Goal: Task Accomplishment & Management: Use online tool/utility

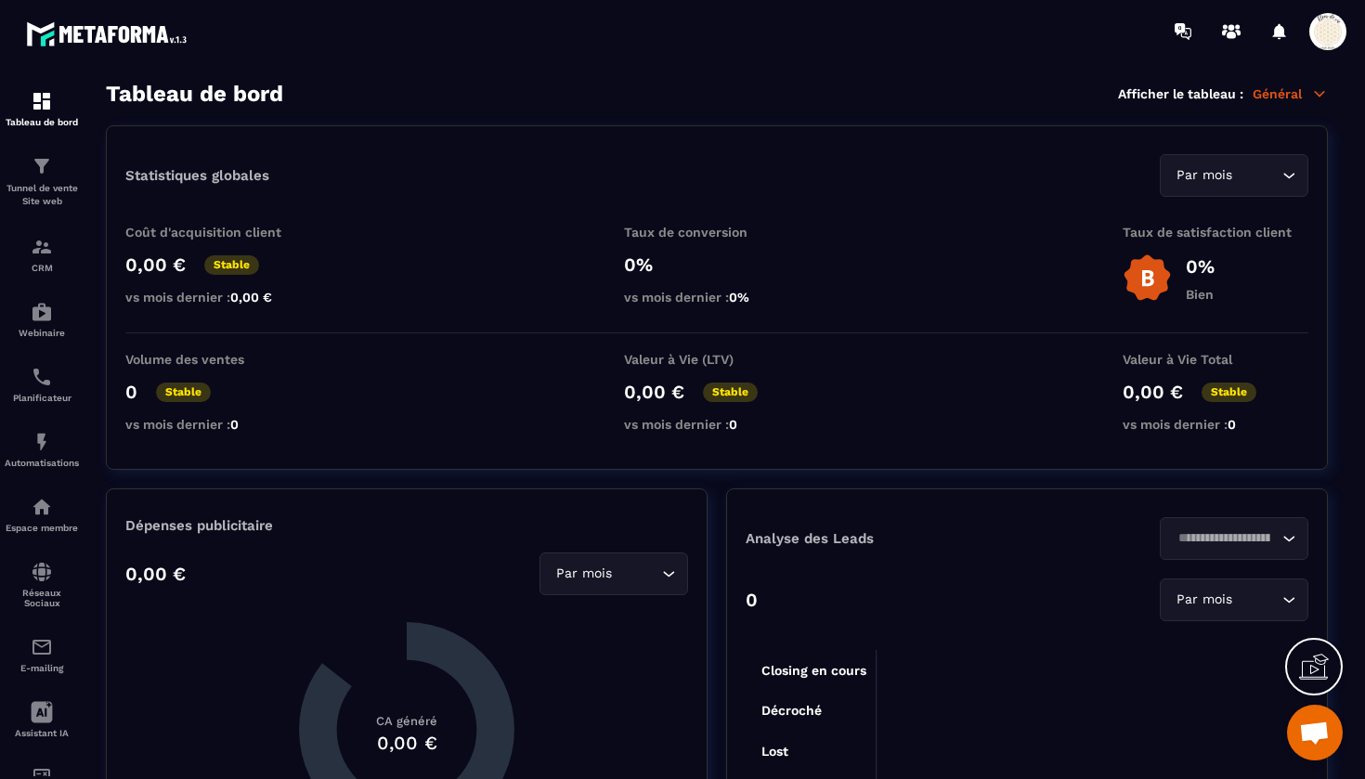
scroll to position [20509, 0]
click at [42, 505] on img at bounding box center [42, 507] width 22 height 22
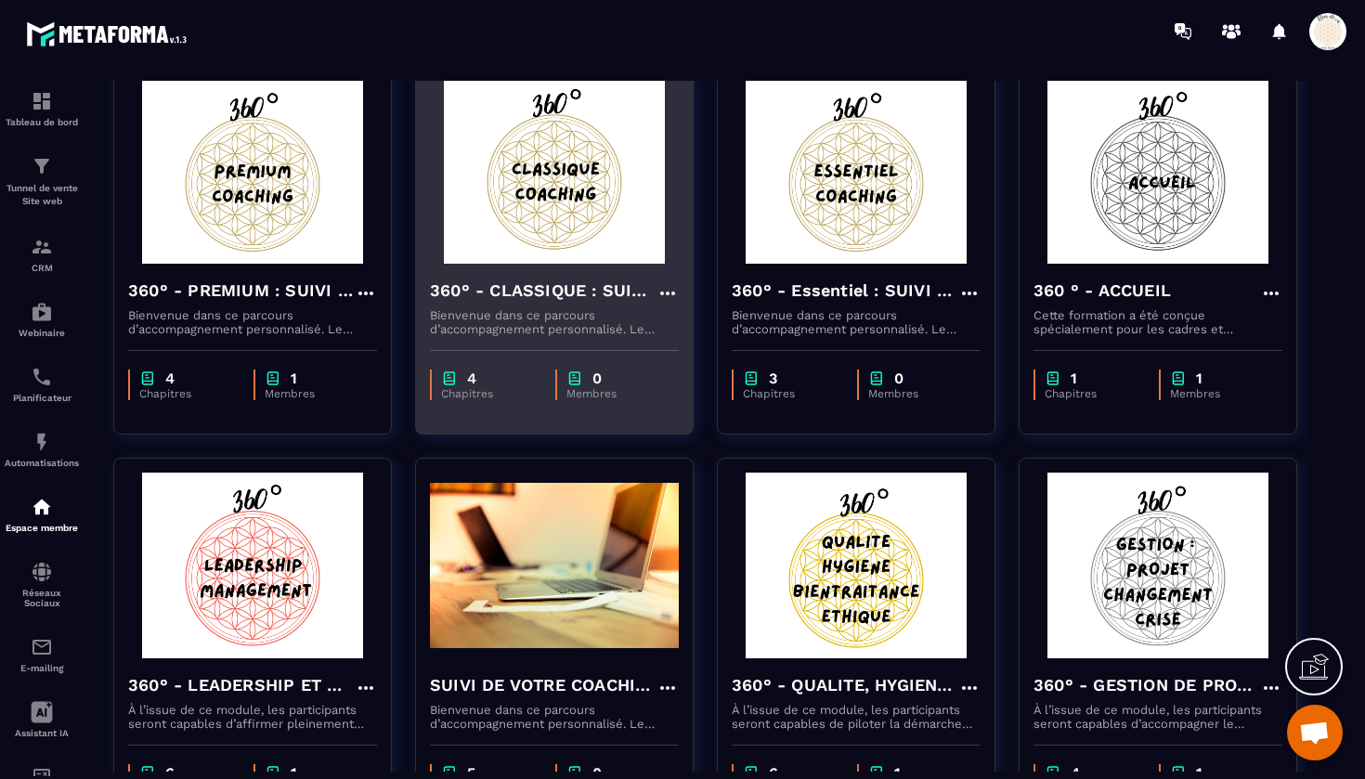
scroll to position [178, 0]
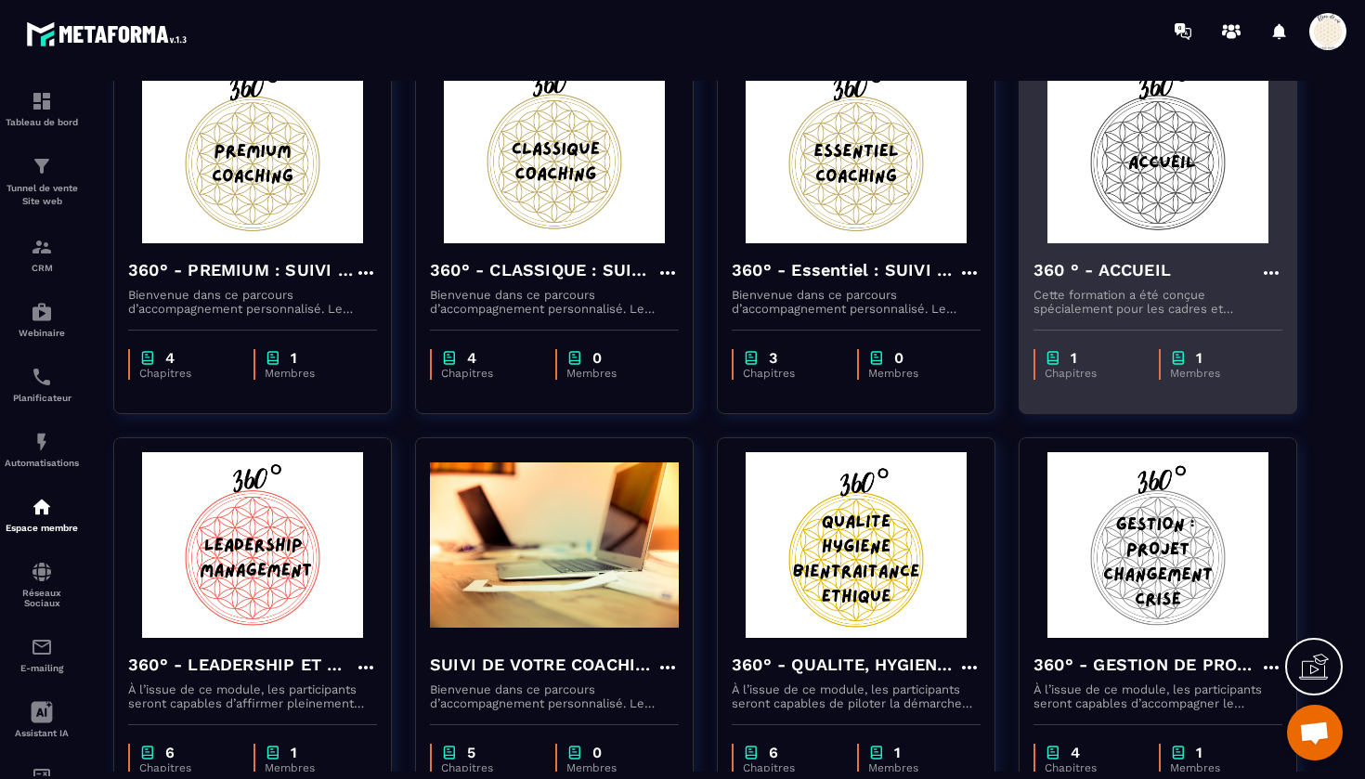
click at [1117, 274] on h4 "360 ° - ACCUEIL" at bounding box center [1102, 270] width 137 height 26
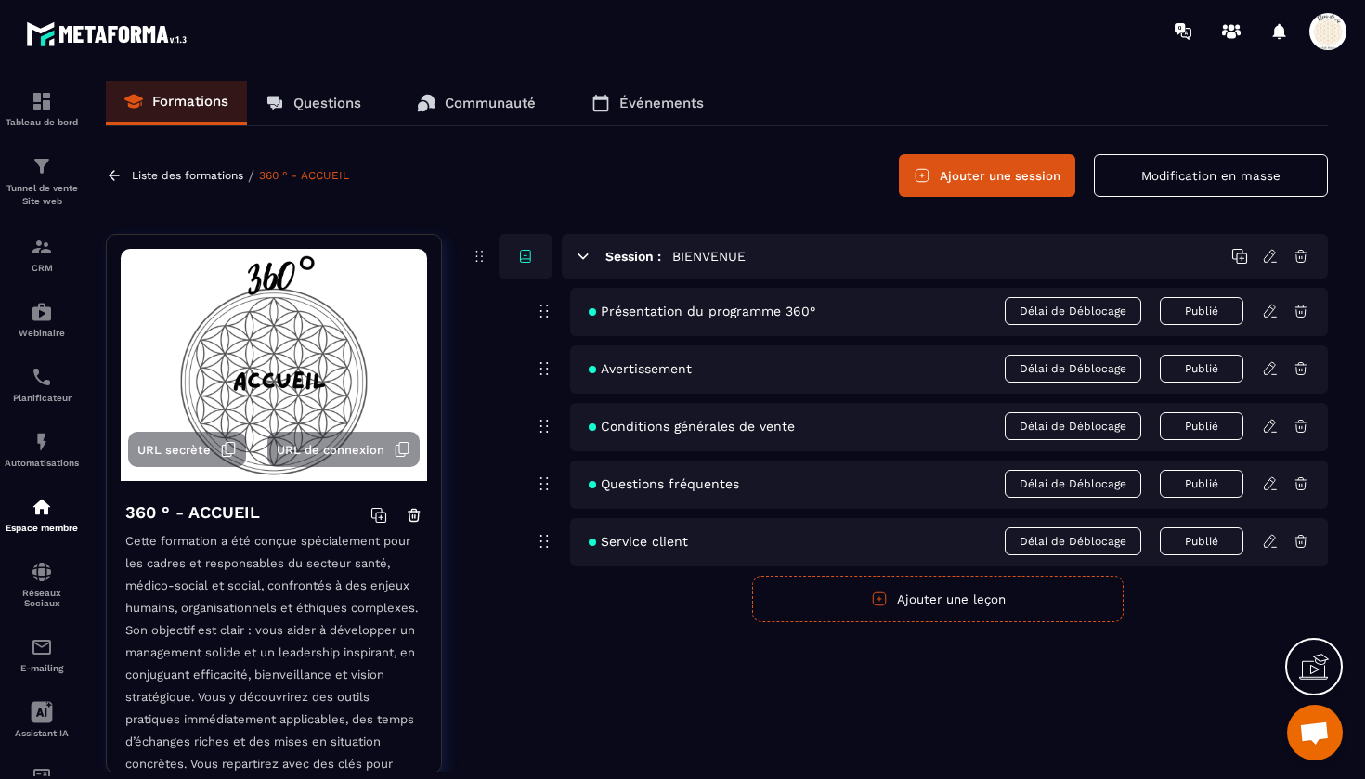
click at [1269, 315] on icon at bounding box center [1270, 311] width 17 height 17
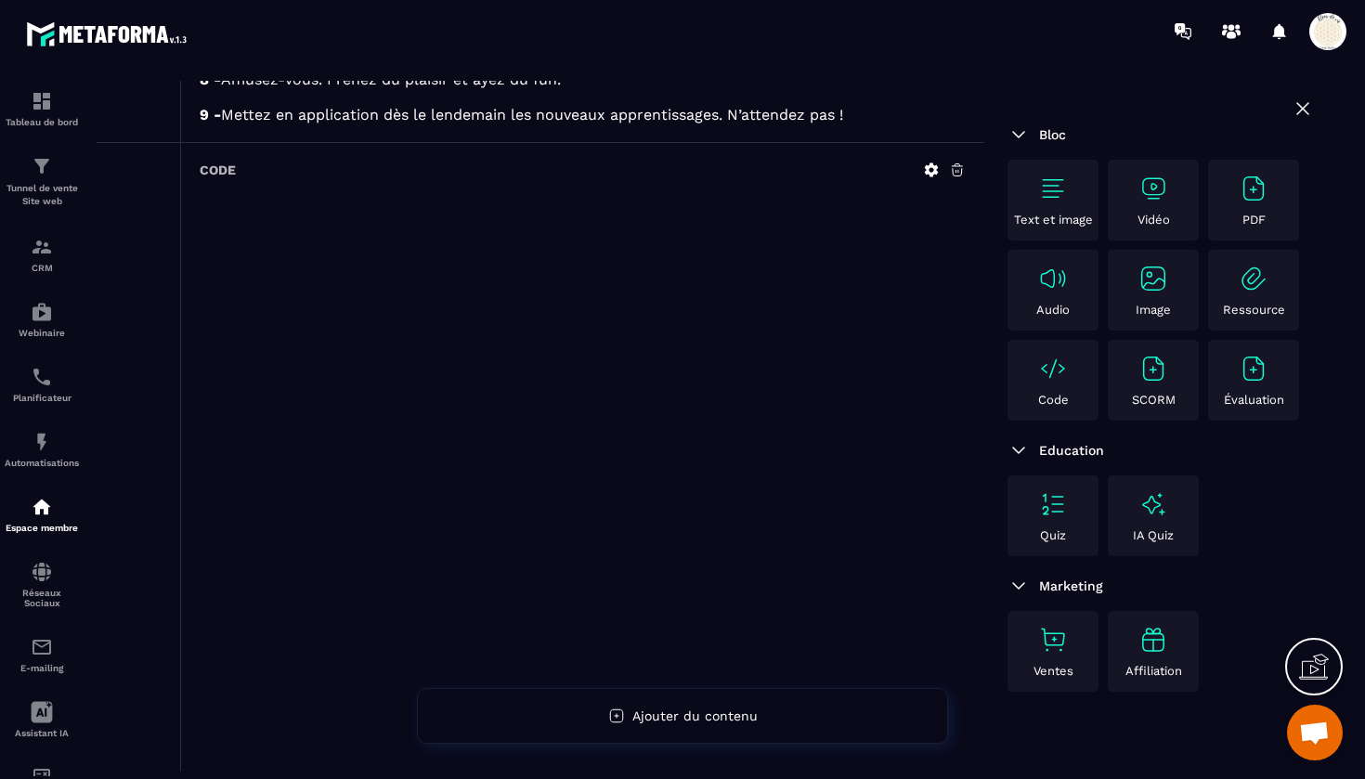
scroll to position [3184, 0]
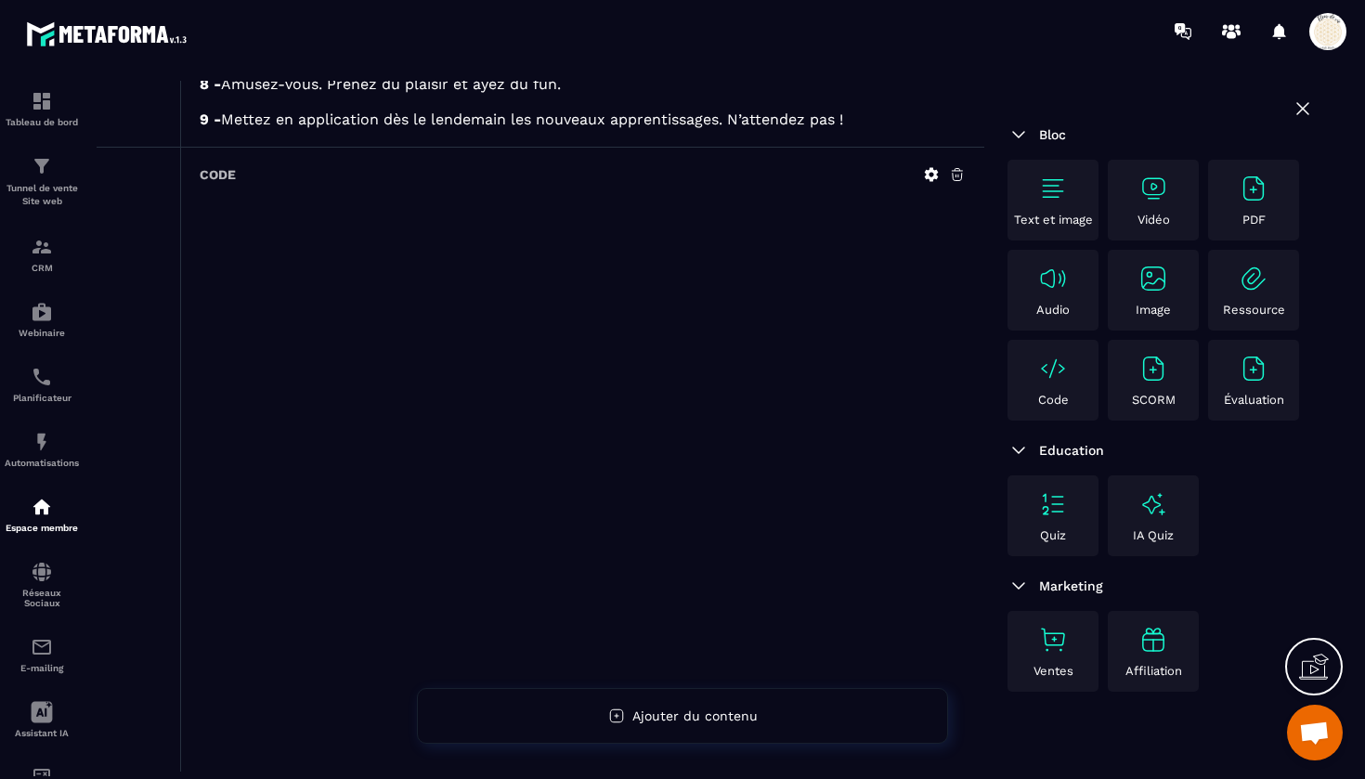
click at [1251, 197] on img at bounding box center [1254, 189] width 30 height 30
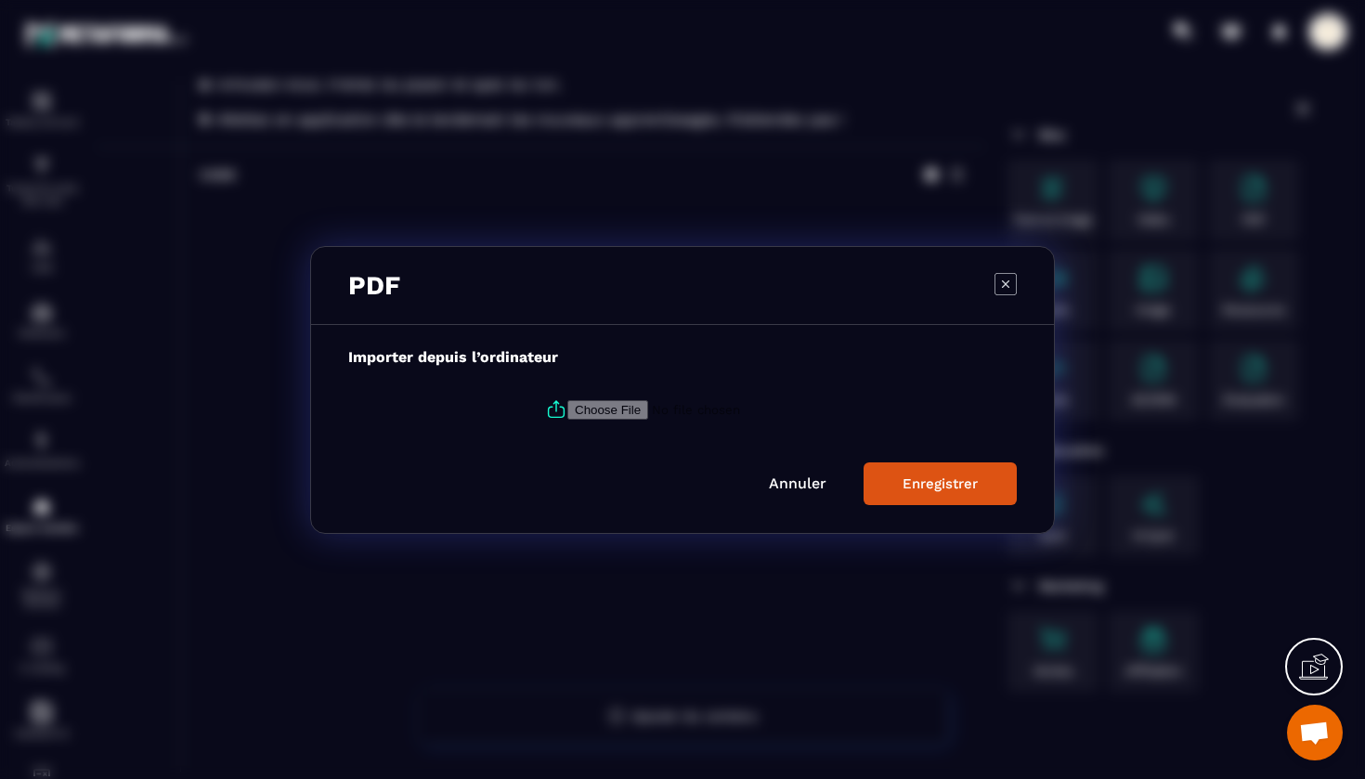
click at [608, 410] on input "Modal window" at bounding box center [694, 409] width 253 height 20
type input "**********"
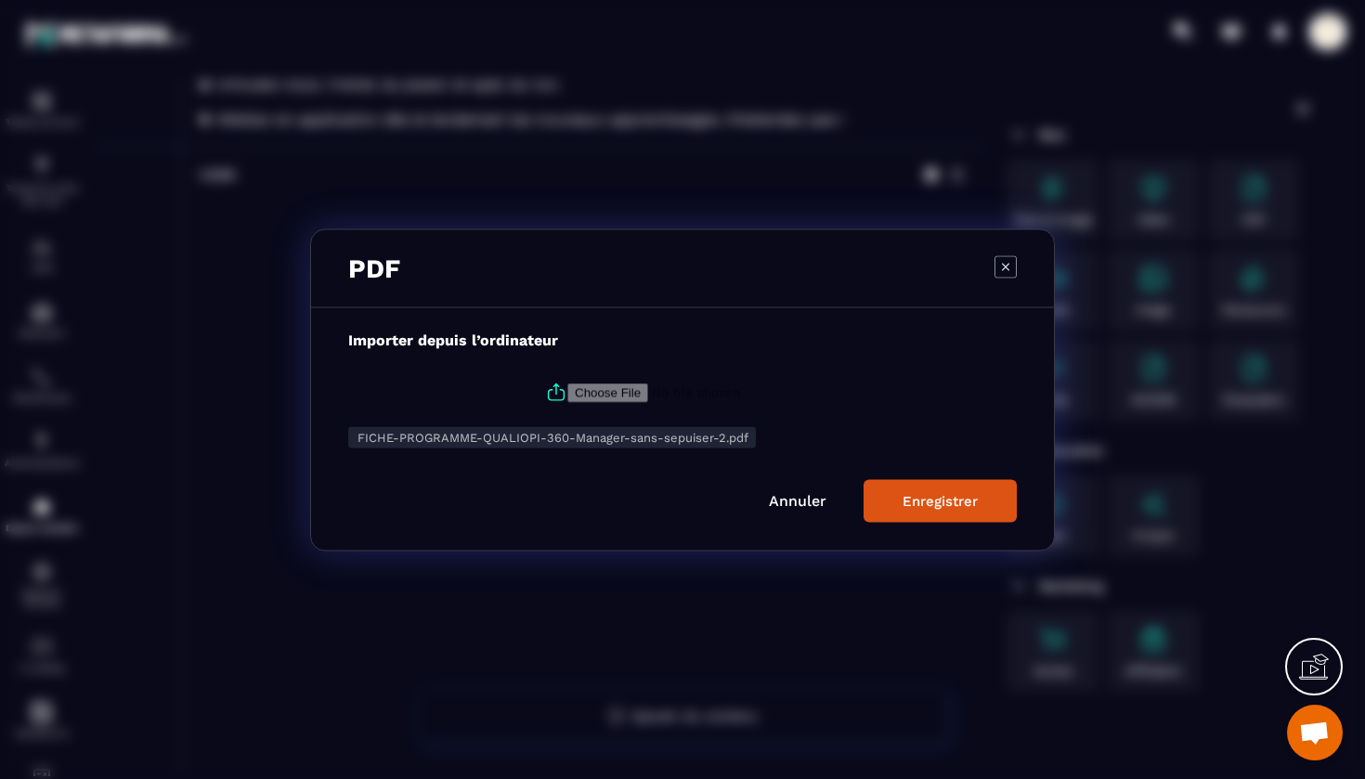
click at [937, 507] on div "Enregistrer" at bounding box center [940, 500] width 75 height 17
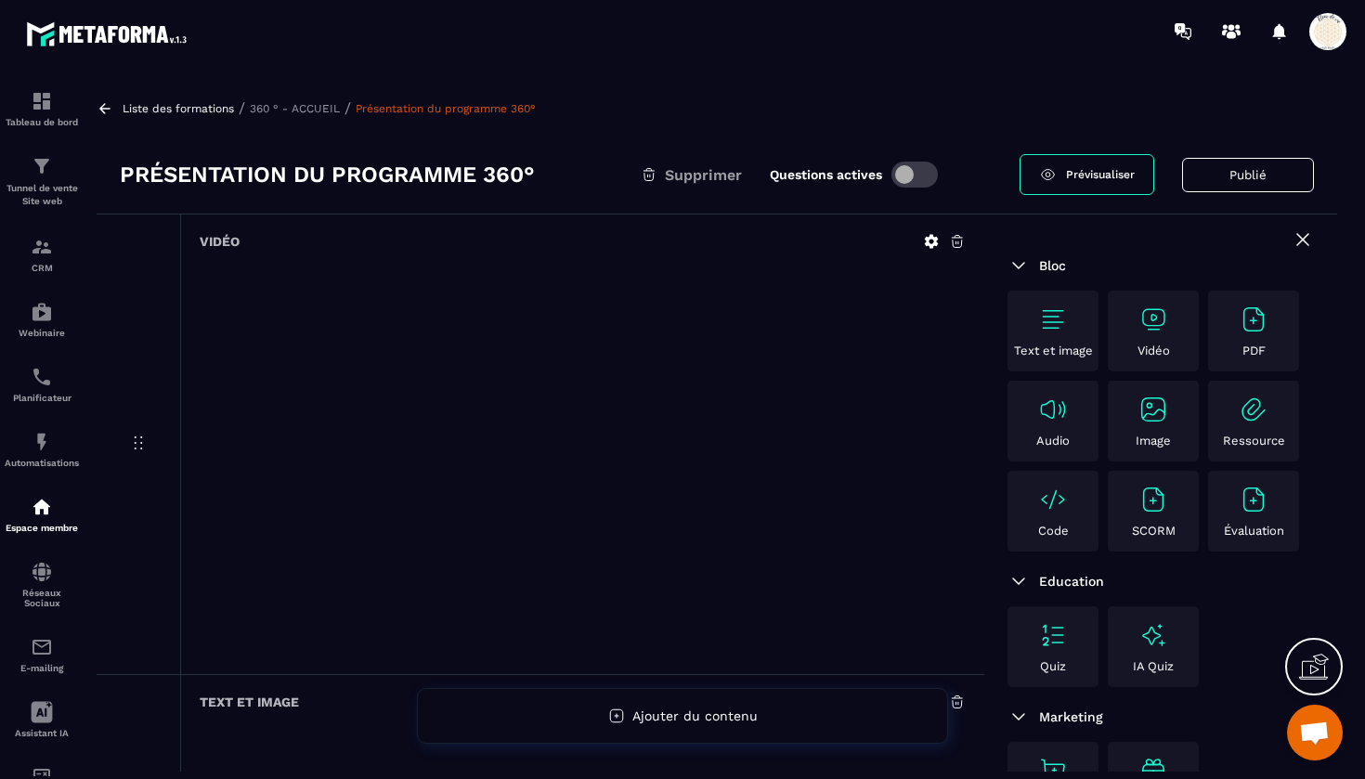
scroll to position [0, 0]
click at [325, 104] on p "360 ° - ACCUEIL" at bounding box center [295, 108] width 90 height 13
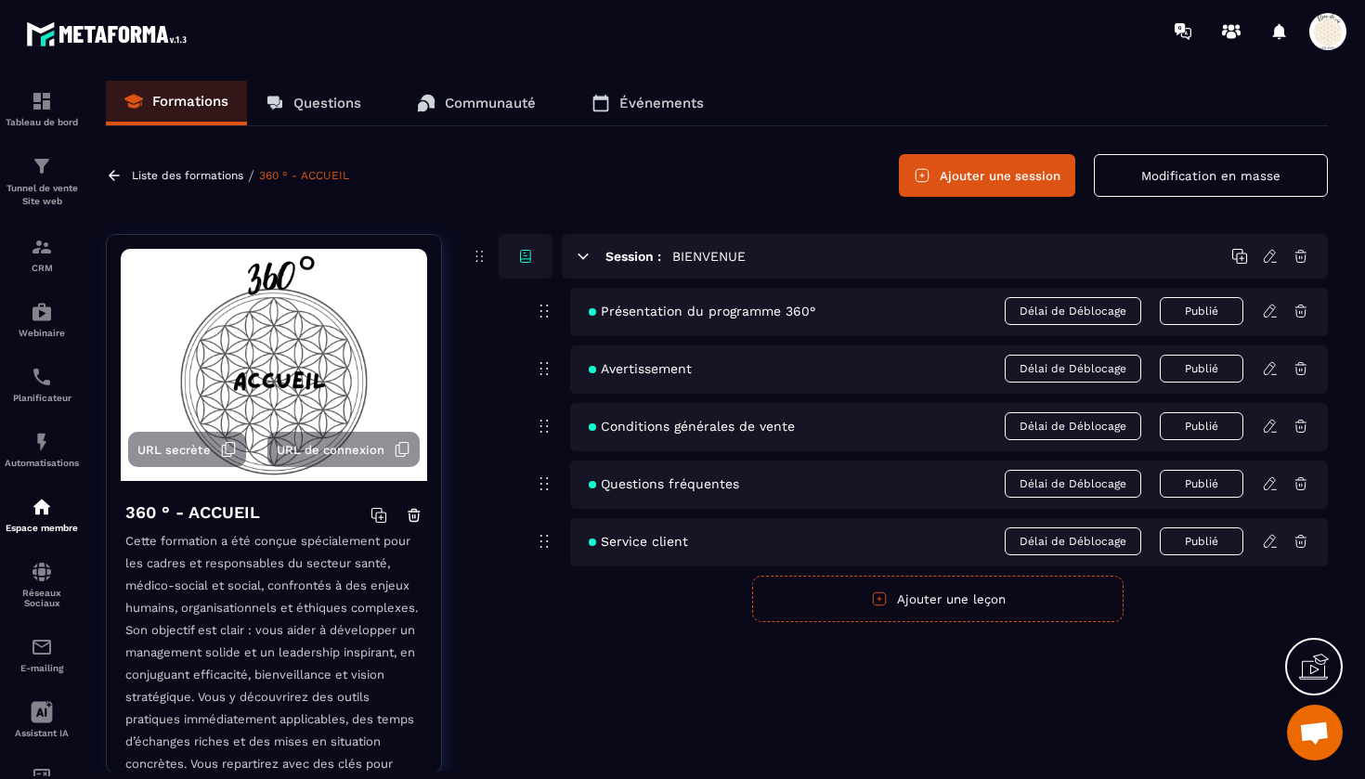
click at [929, 601] on button "Ajouter une leçon" at bounding box center [938, 599] width 372 height 46
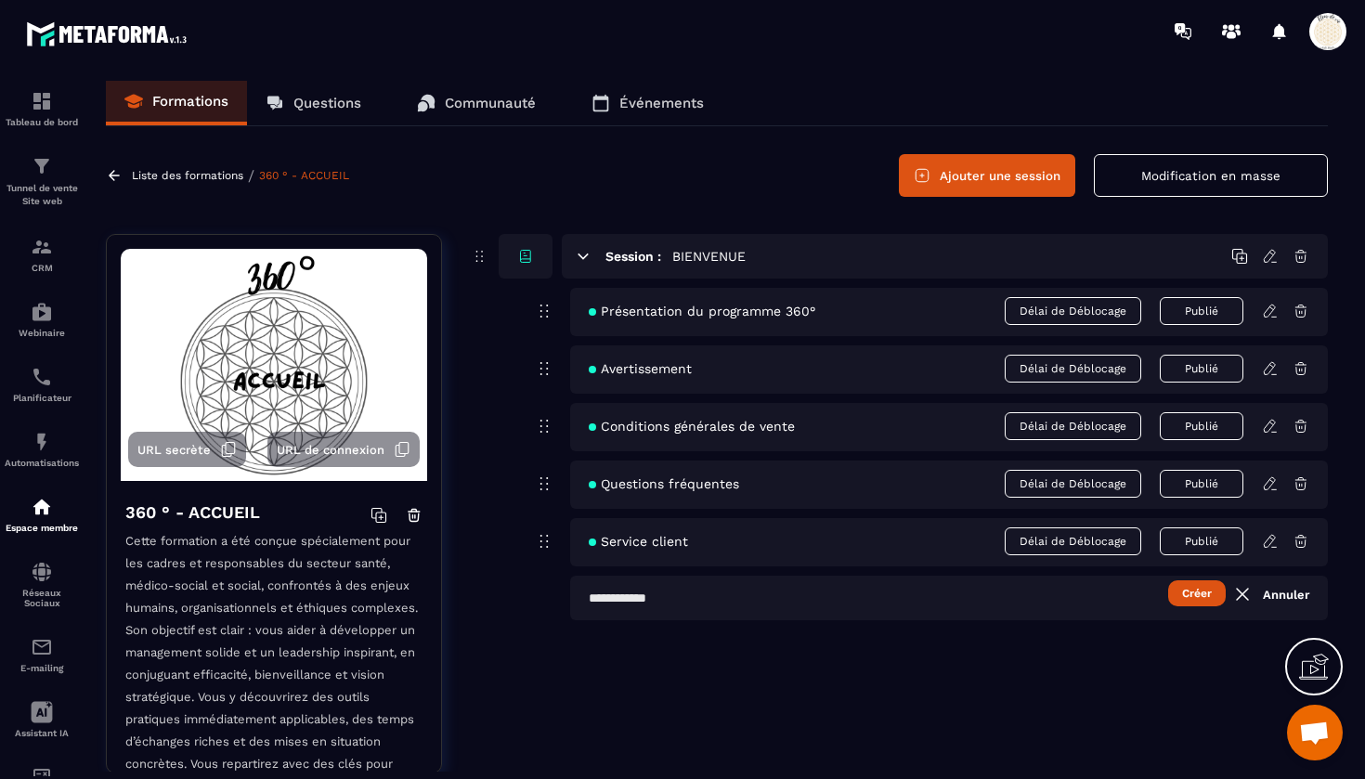
click at [680, 601] on input "text" at bounding box center [949, 598] width 758 height 45
click at [738, 608] on input "**********" at bounding box center [949, 598] width 758 height 45
type input "**********"
click at [1198, 591] on button "Créer" at bounding box center [1198, 594] width 58 height 26
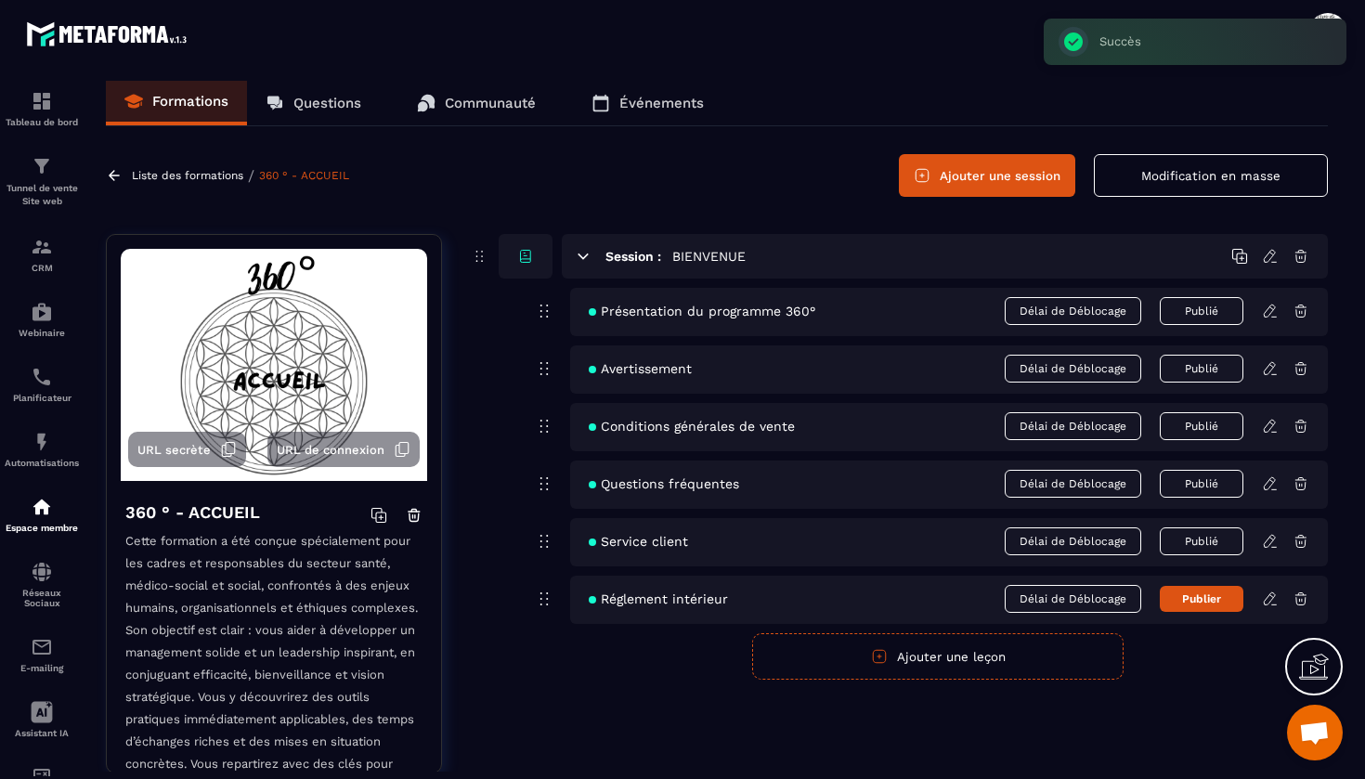
click at [1278, 597] on icon at bounding box center [1270, 599] width 17 height 17
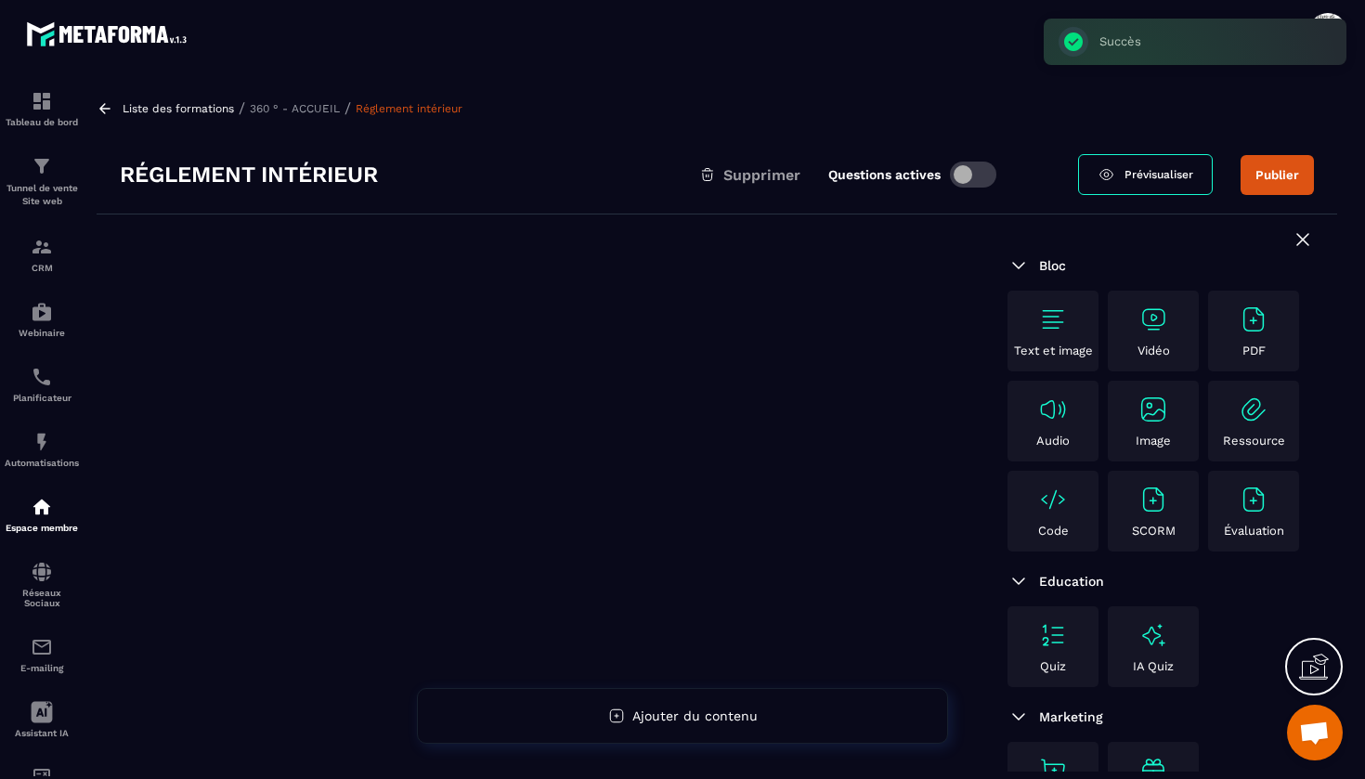
click at [1252, 333] on img at bounding box center [1254, 320] width 30 height 30
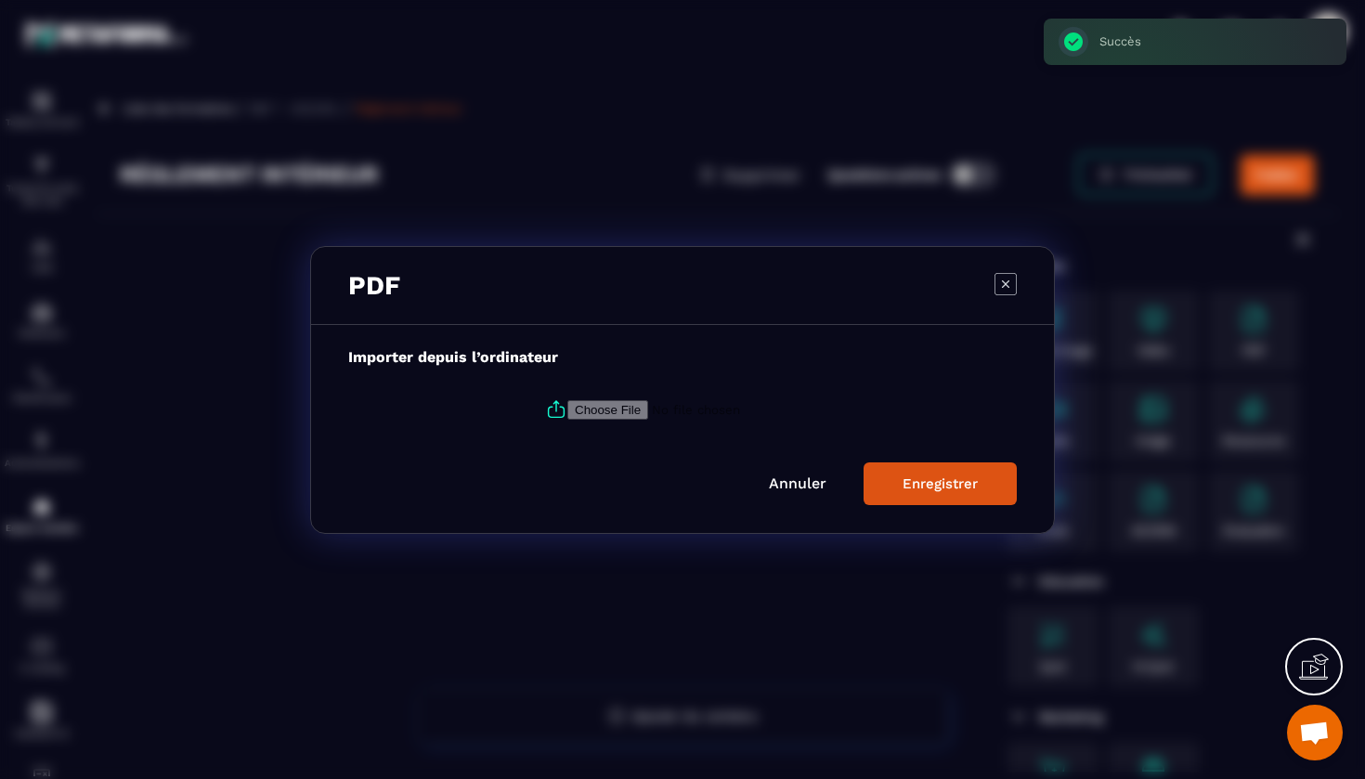
click at [619, 407] on input "Modal window" at bounding box center [694, 409] width 253 height 20
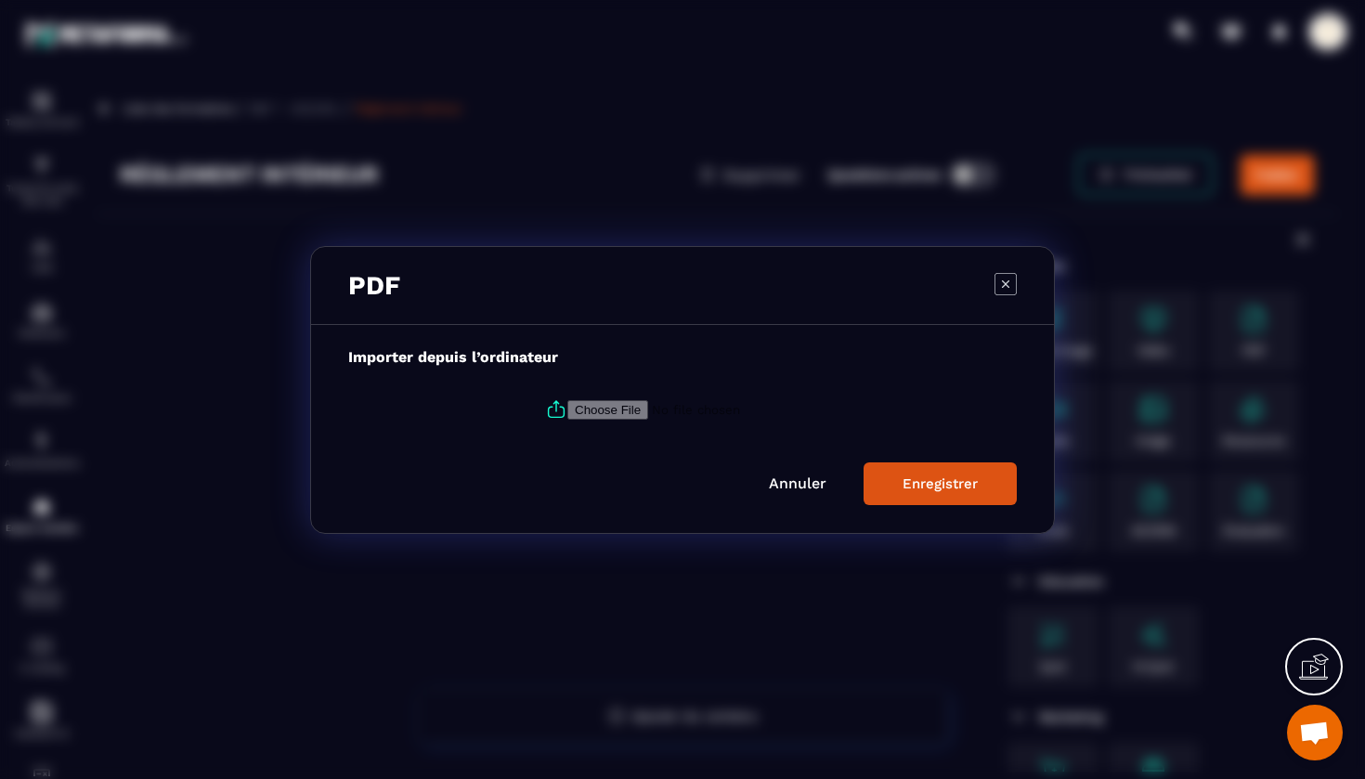
type input "**********"
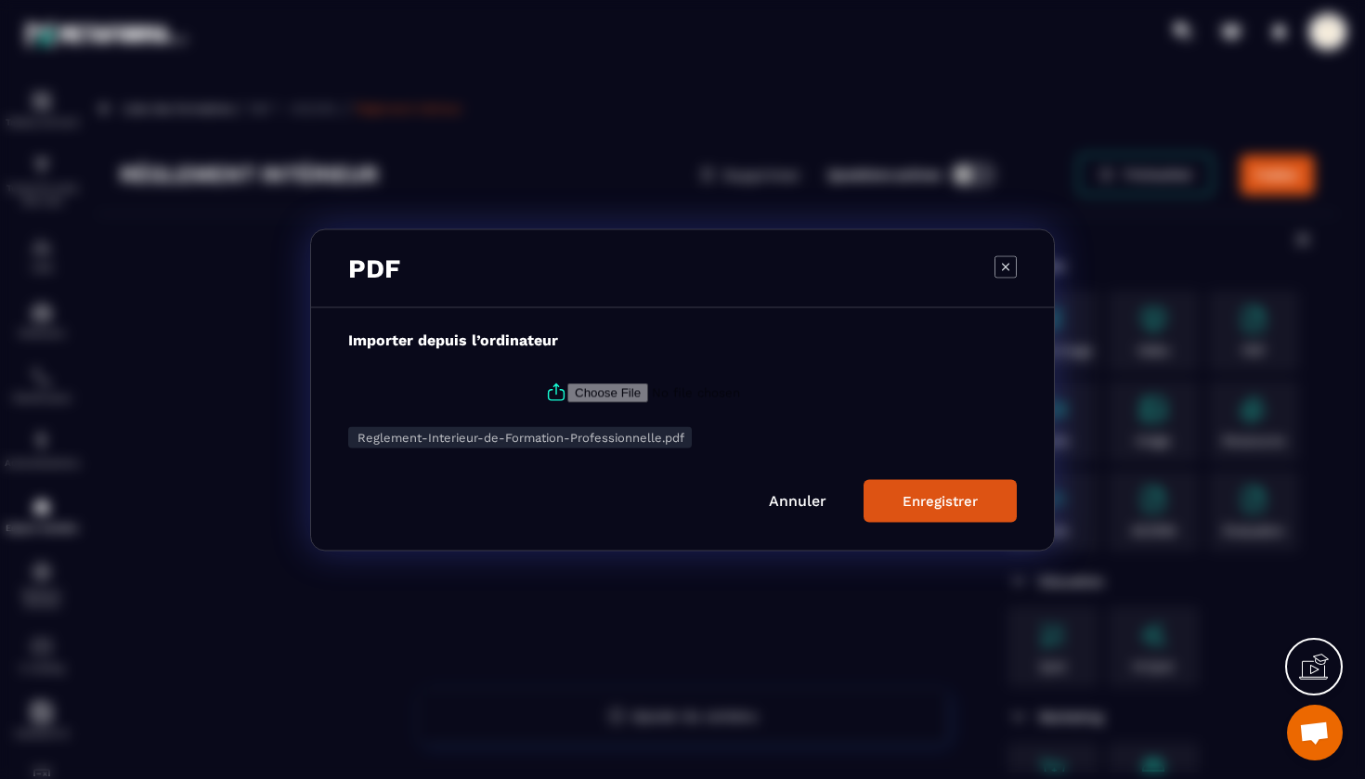
click at [927, 495] on div "Enregistrer" at bounding box center [940, 500] width 75 height 17
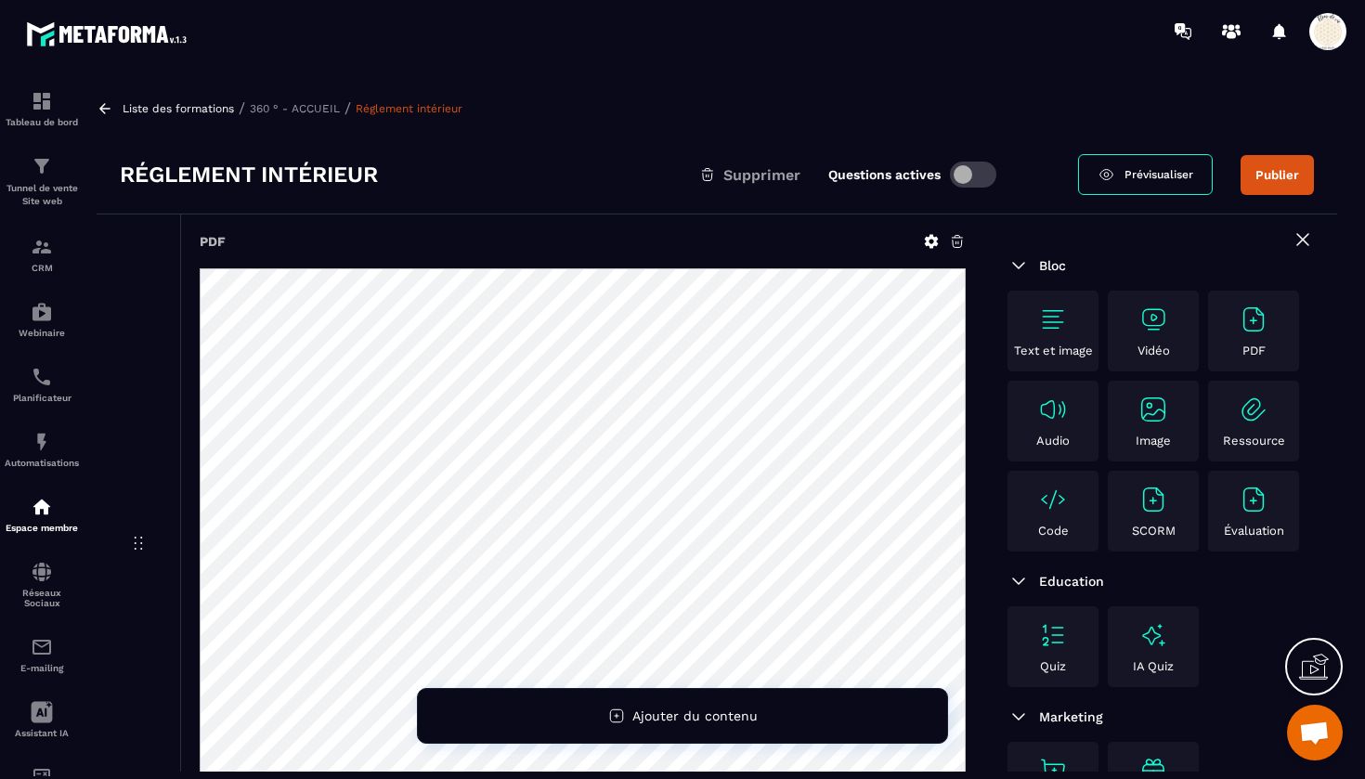
click at [1280, 167] on button "Publier" at bounding box center [1277, 175] width 73 height 40
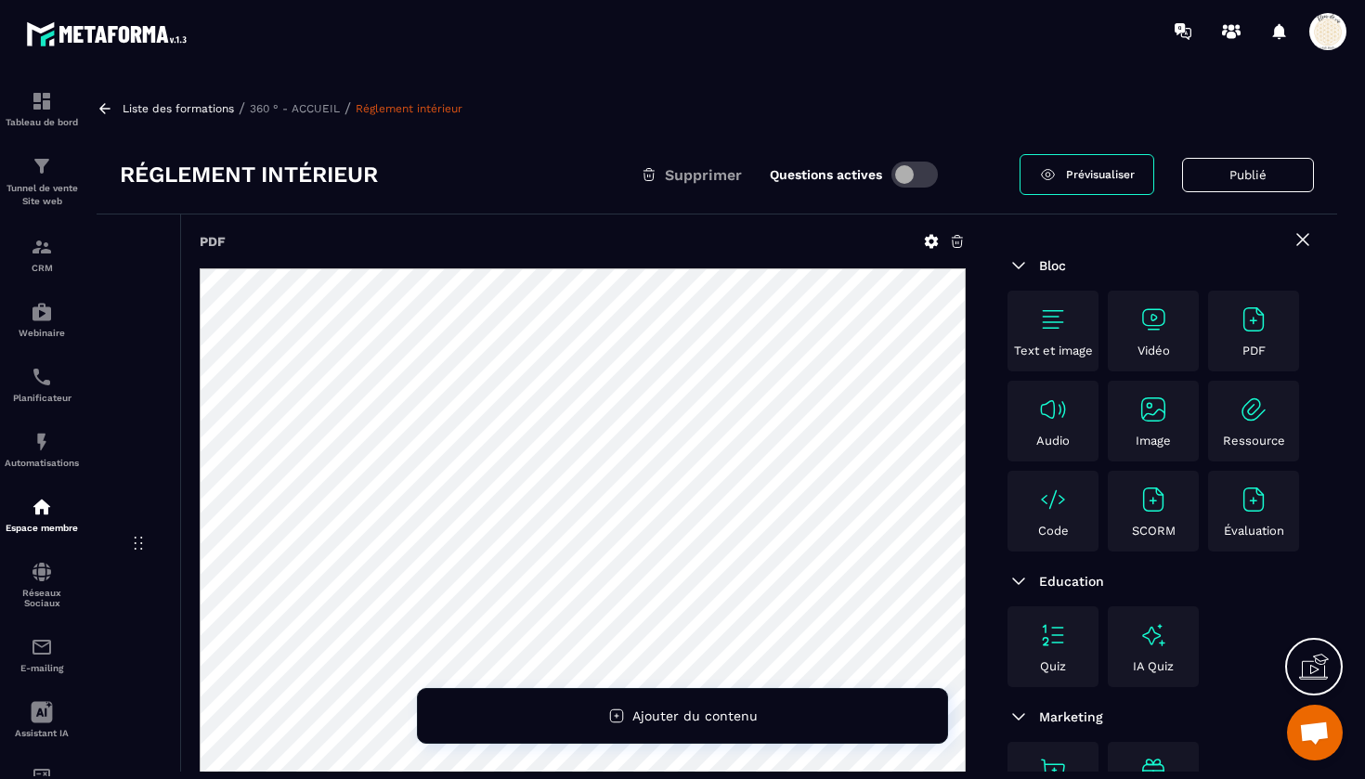
click at [317, 108] on p "360 ° - ACCUEIL" at bounding box center [295, 108] width 90 height 13
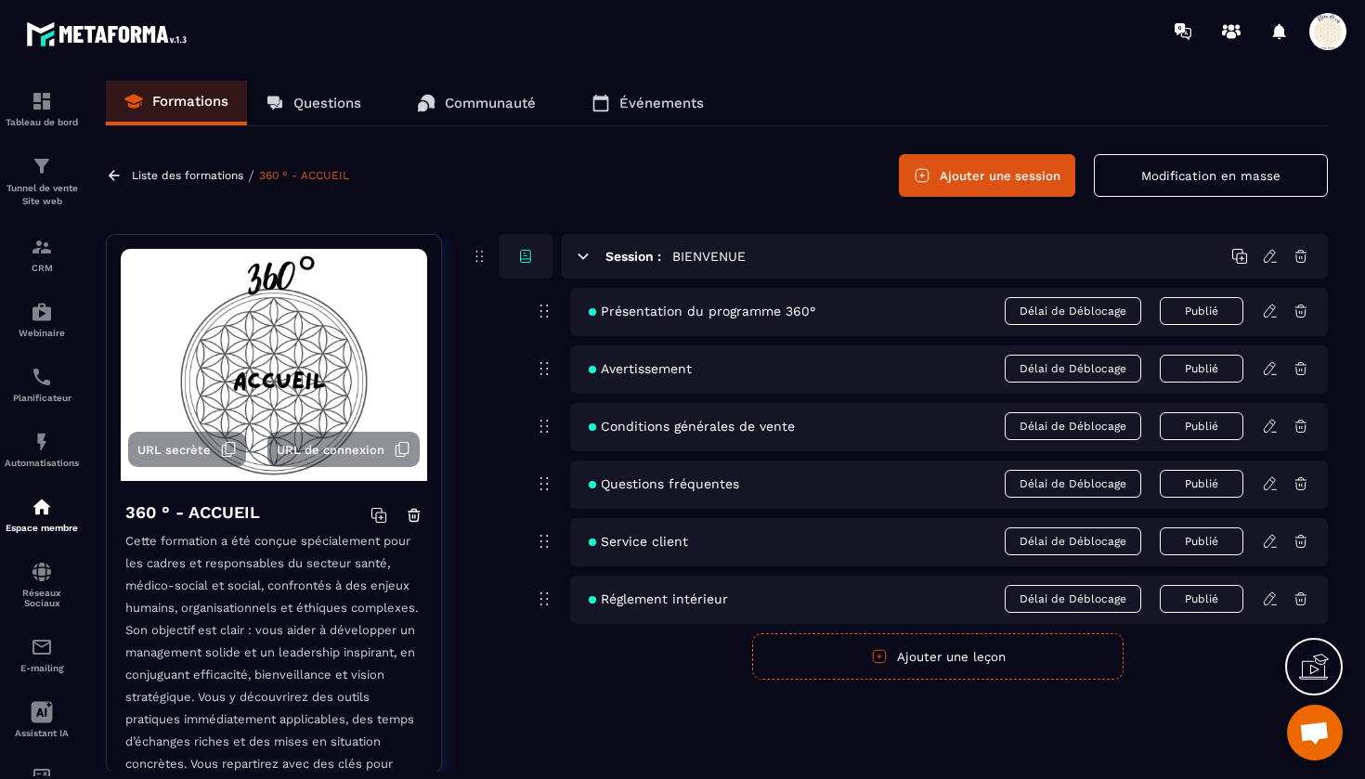
click at [706, 314] on span "Présentation du programme 360°" at bounding box center [702, 311] width 227 height 15
click at [1269, 305] on icon at bounding box center [1270, 311] width 17 height 17
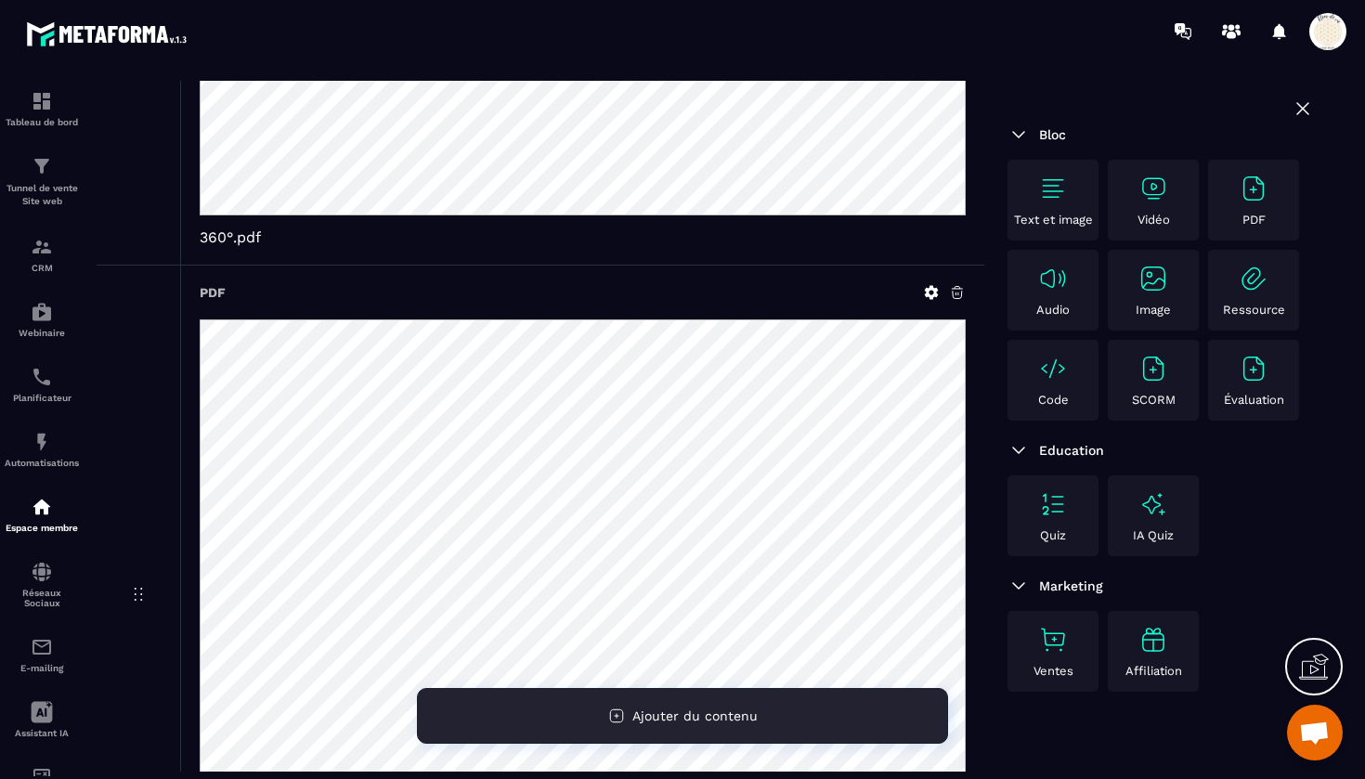
click at [690, 721] on span "Ajouter du contenu" at bounding box center [695, 716] width 125 height 15
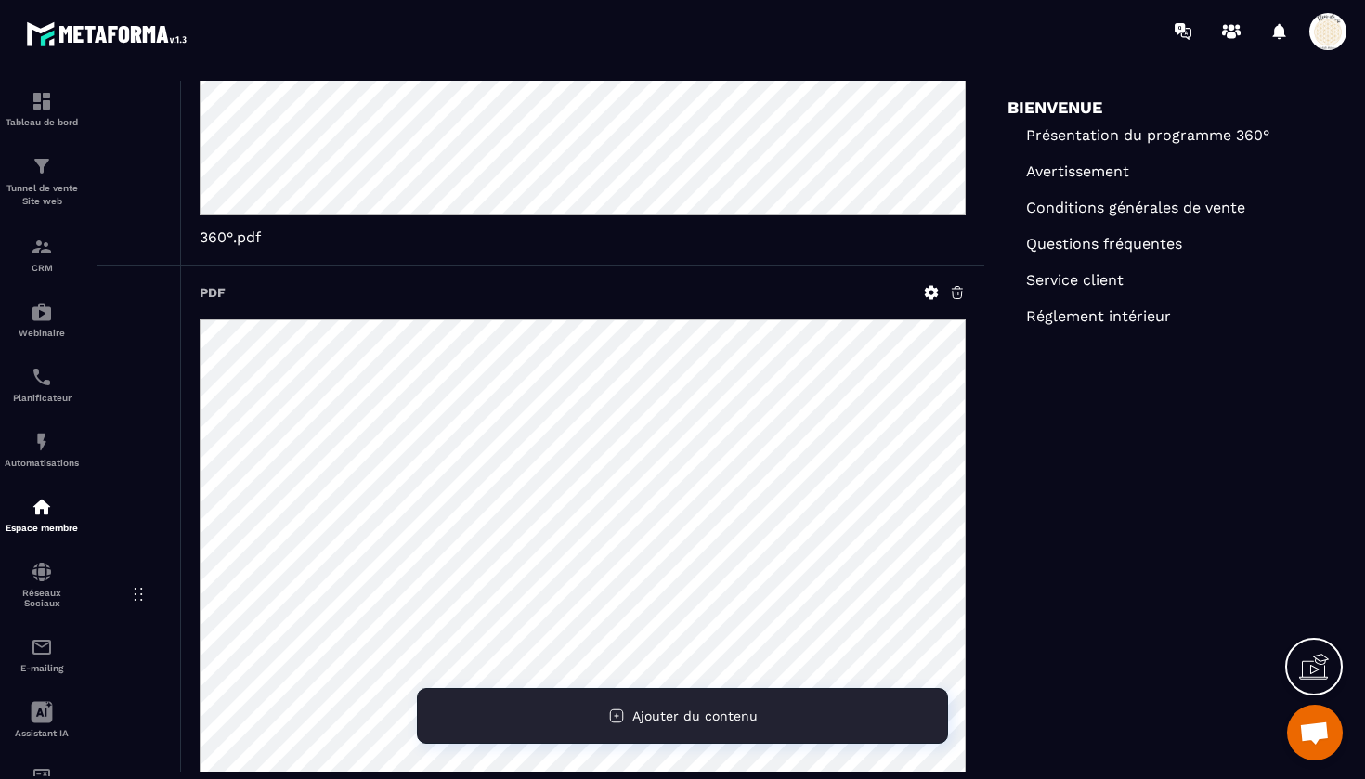
click at [668, 719] on span "Ajouter du contenu" at bounding box center [695, 716] width 125 height 15
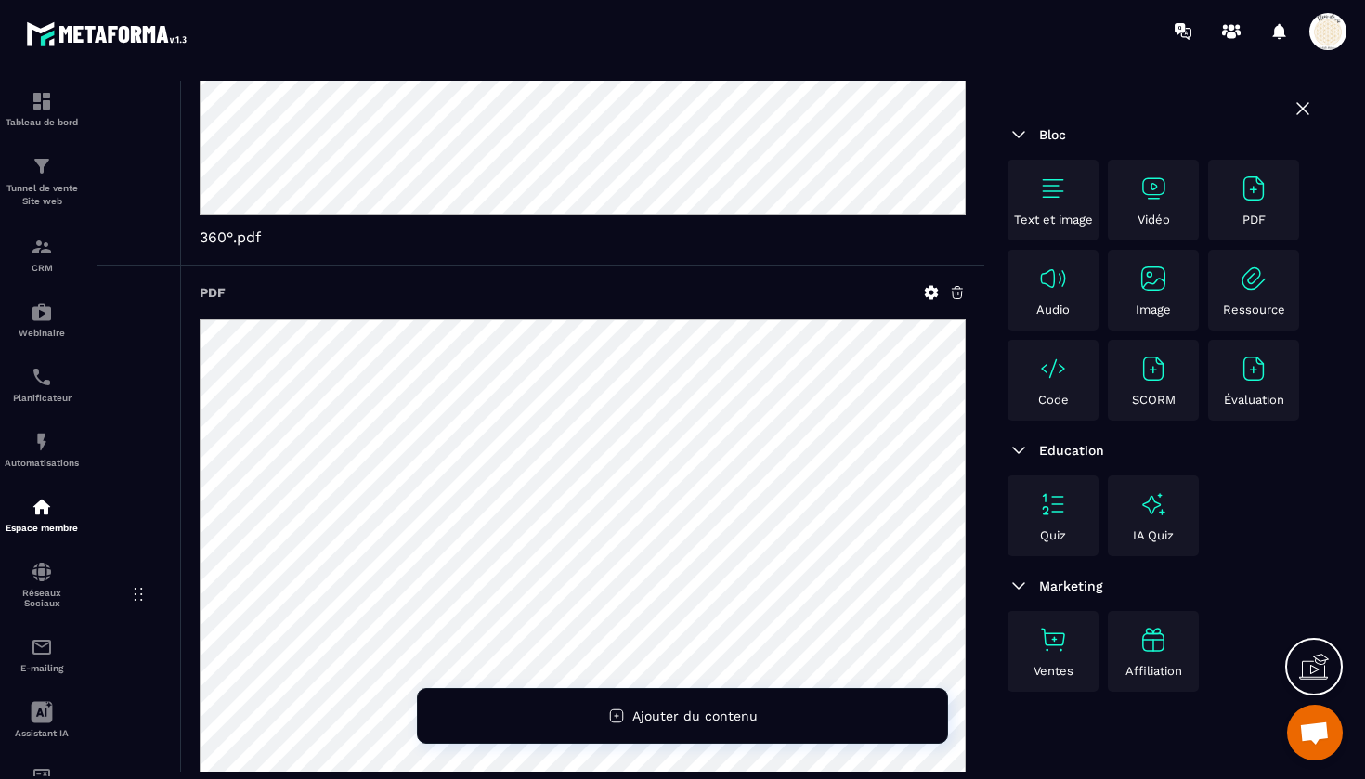
click at [1248, 193] on img at bounding box center [1254, 189] width 30 height 30
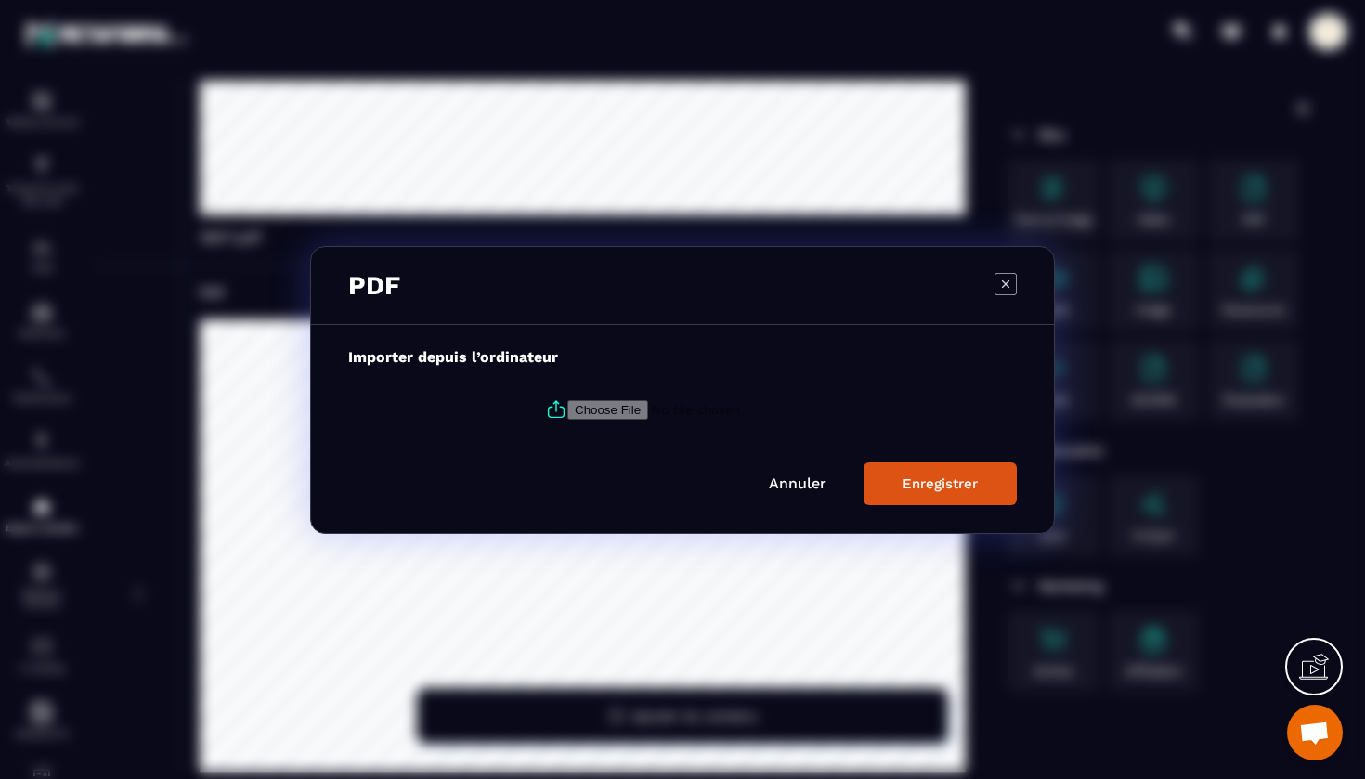
click at [637, 408] on input "Modal window" at bounding box center [694, 409] width 253 height 20
type input "**********"
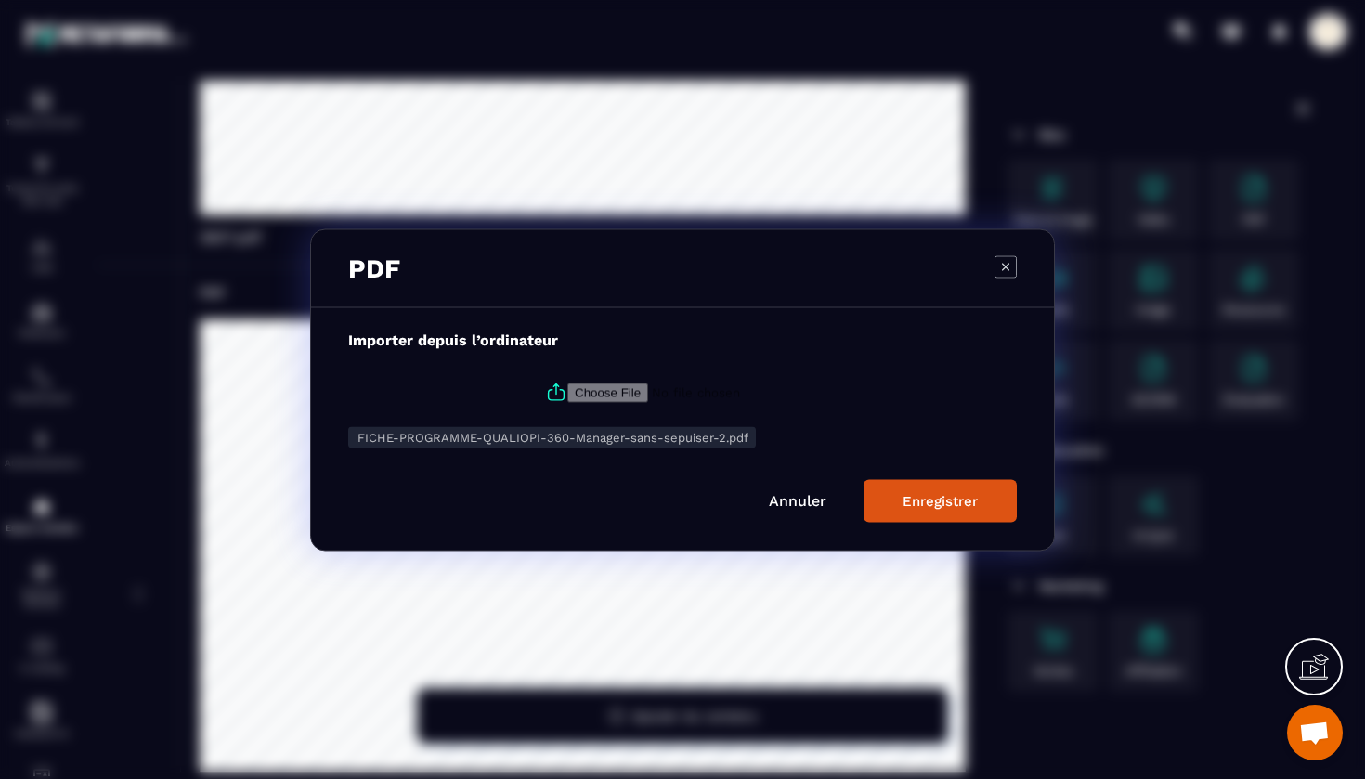
click at [936, 504] on div "Enregistrer" at bounding box center [940, 500] width 75 height 17
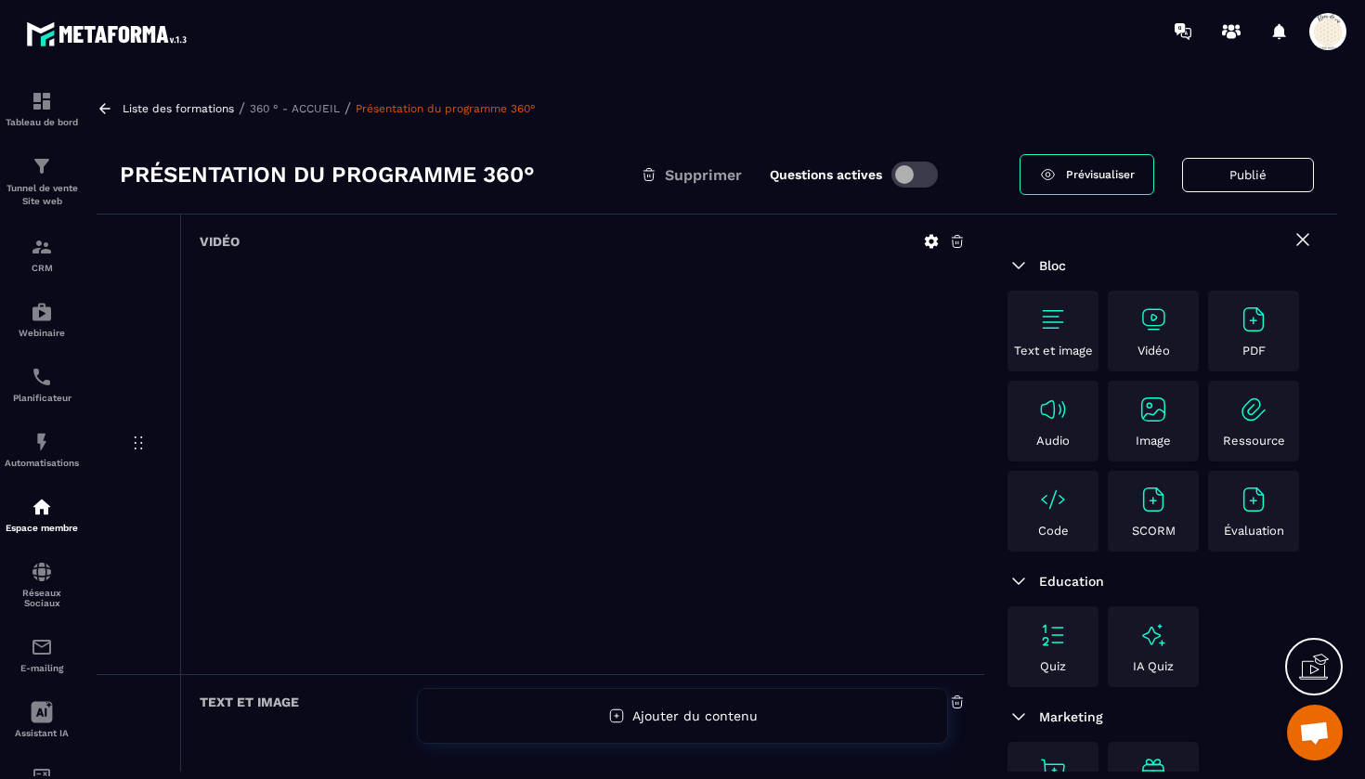
click at [310, 104] on p "360 ° - ACCUEIL" at bounding box center [295, 108] width 90 height 13
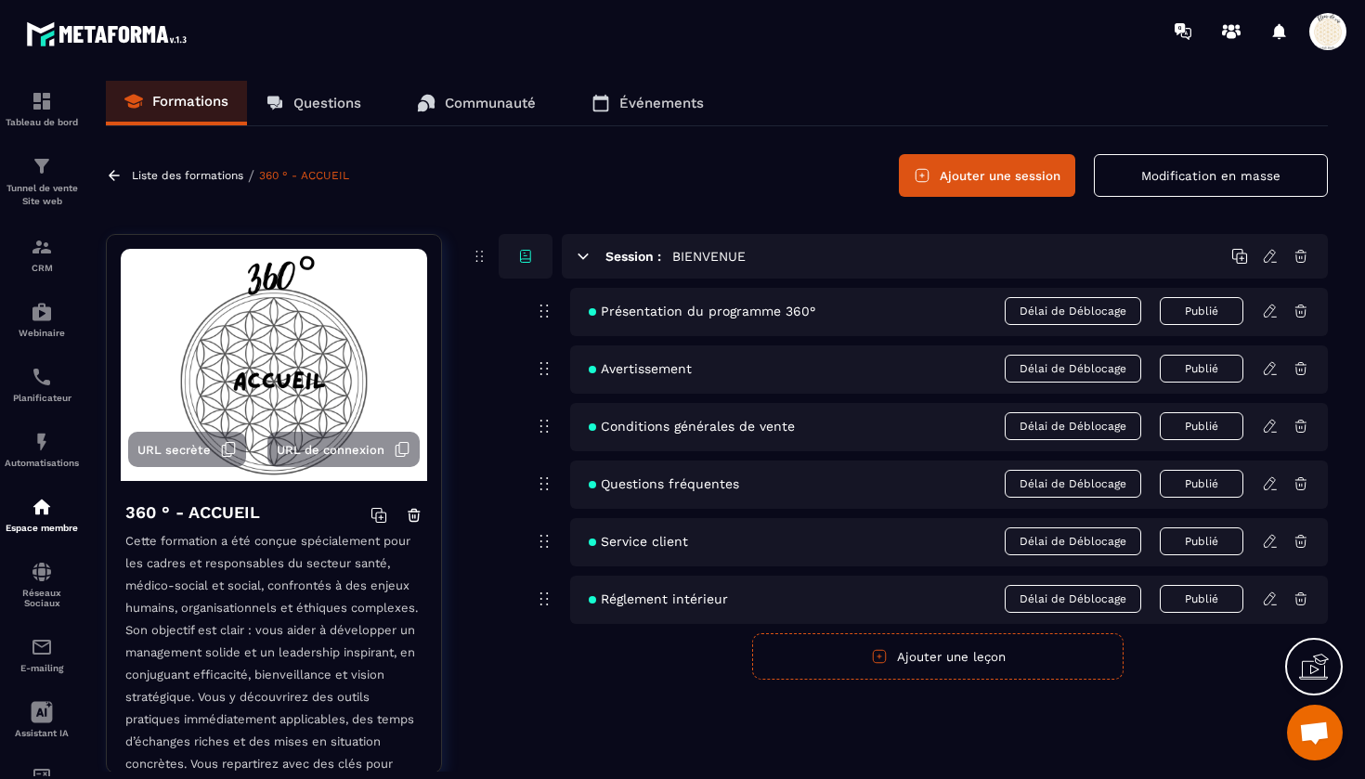
click at [1273, 602] on icon at bounding box center [1270, 599] width 17 height 17
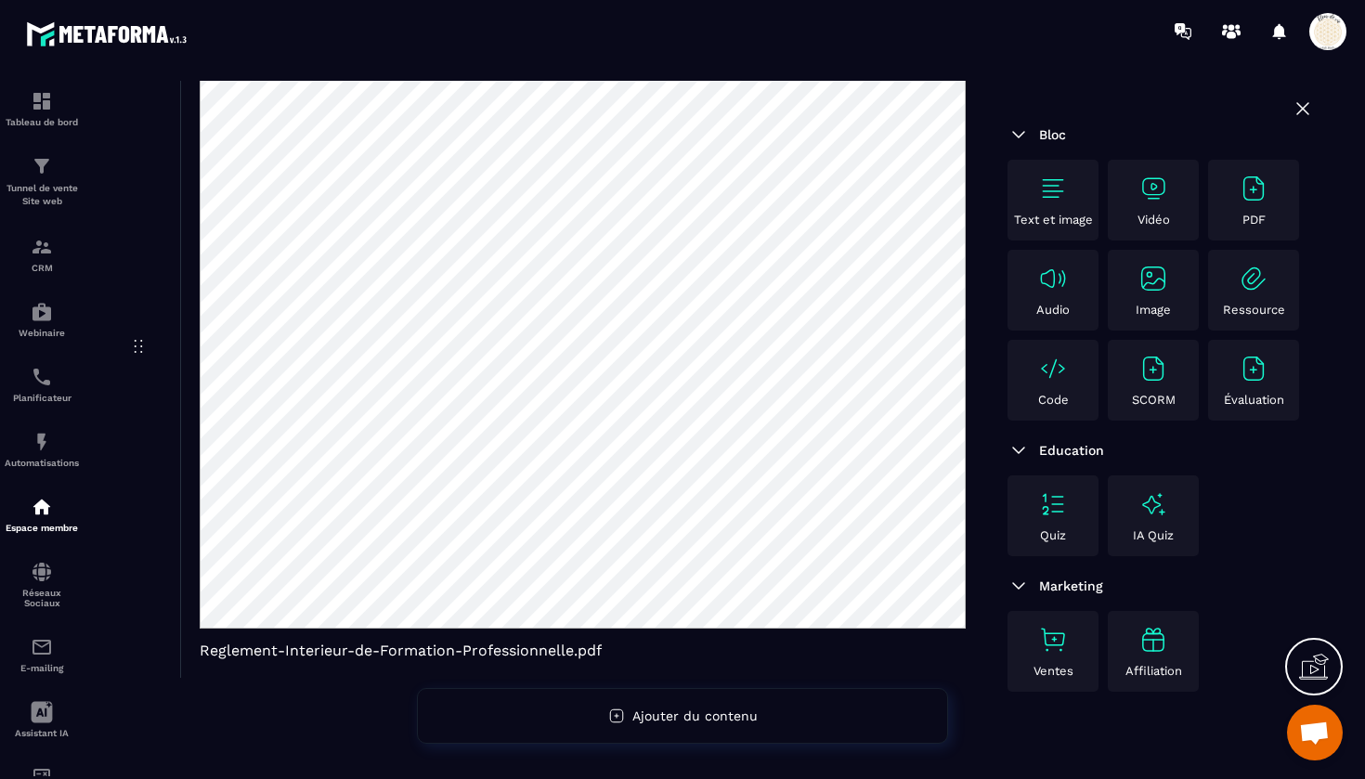
scroll to position [197, 0]
click at [477, 651] on span "Reglement-Interieur-de-Formation-Professionnelle.pdf" at bounding box center [583, 651] width 766 height 18
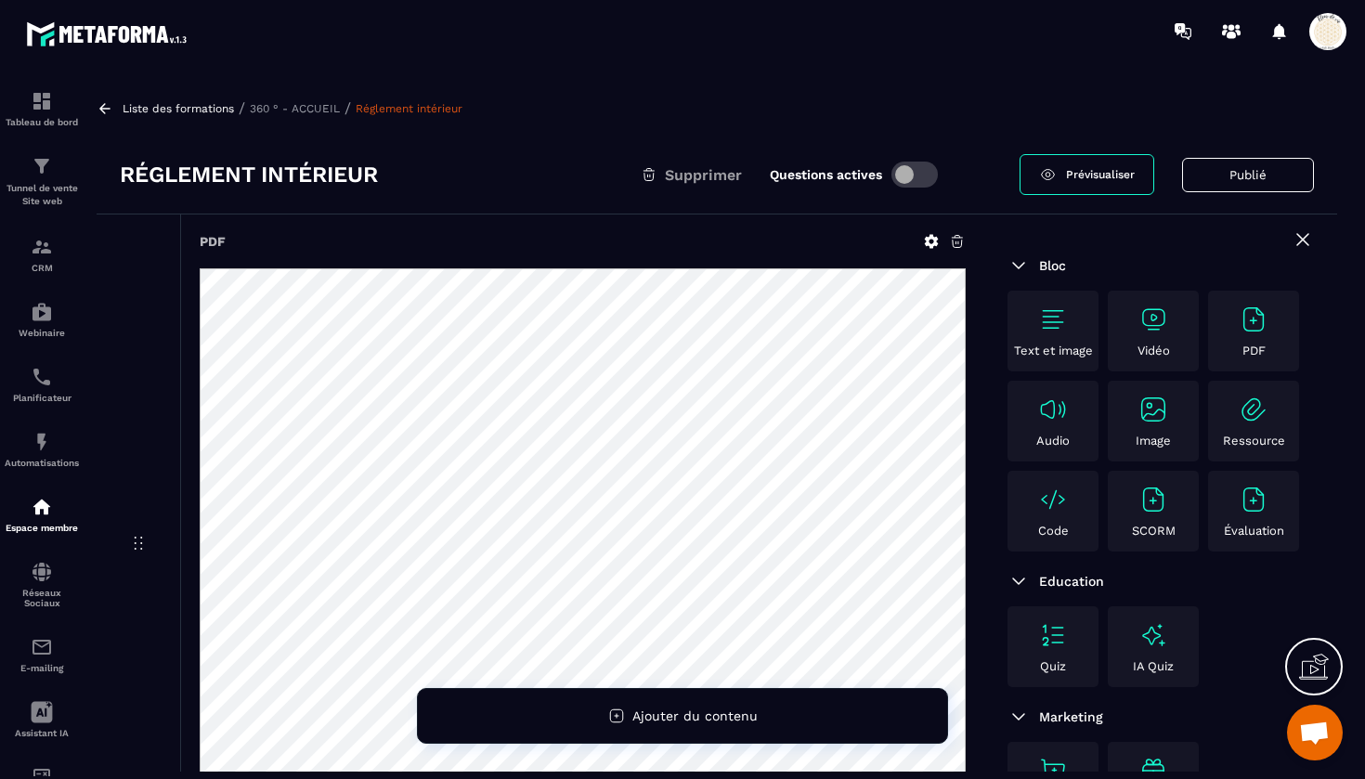
scroll to position [0, 0]
click at [1090, 172] on span "Prévisualiser" at bounding box center [1100, 174] width 69 height 13
click at [960, 239] on icon at bounding box center [957, 241] width 17 height 17
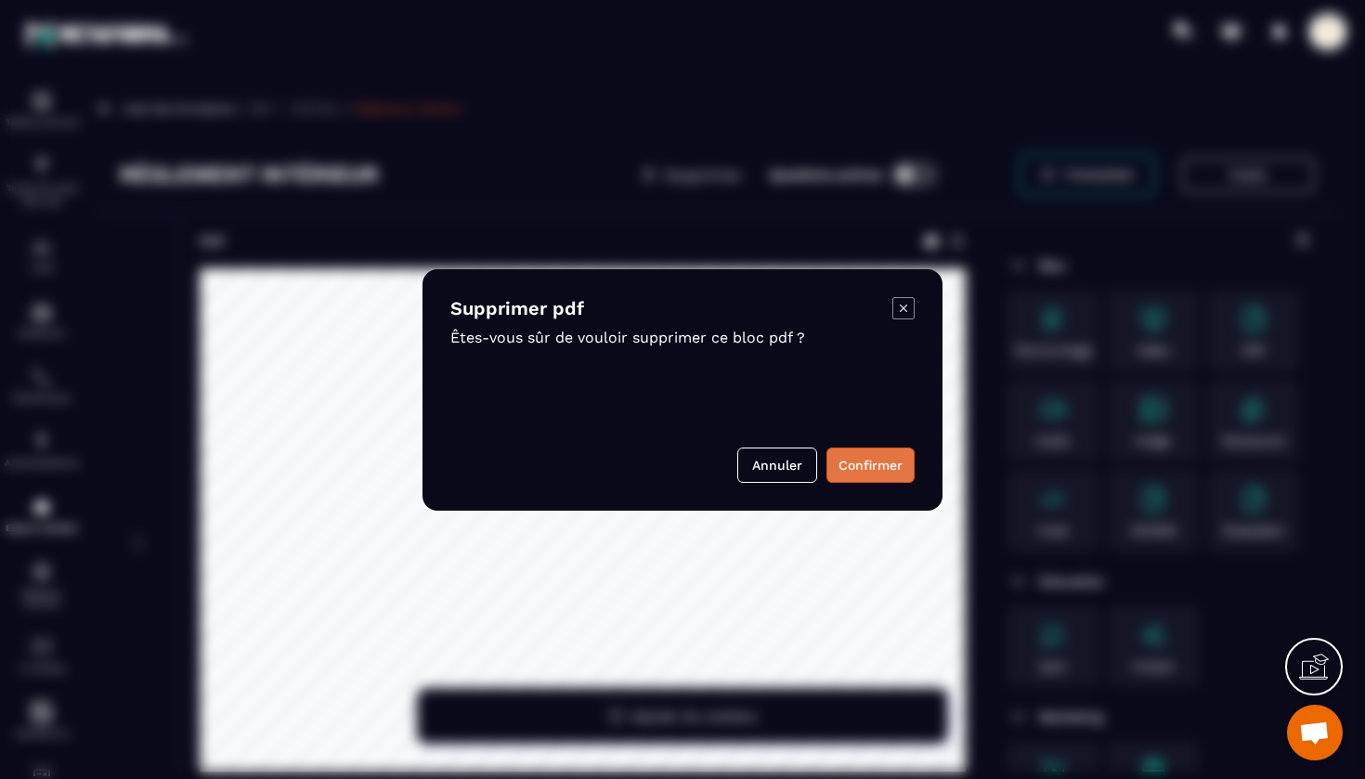
click at [864, 455] on button "Confirmer" at bounding box center [871, 465] width 88 height 35
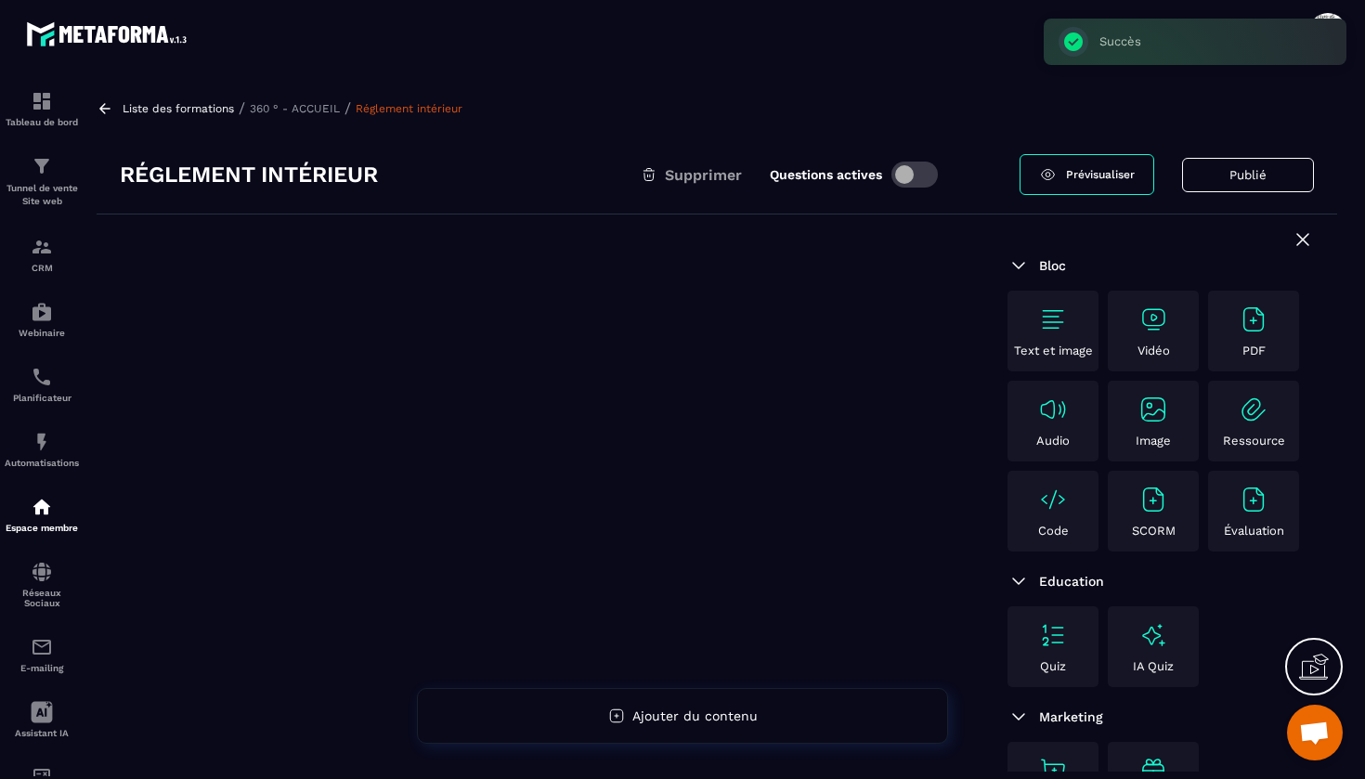
click at [1066, 318] on img at bounding box center [1053, 320] width 30 height 30
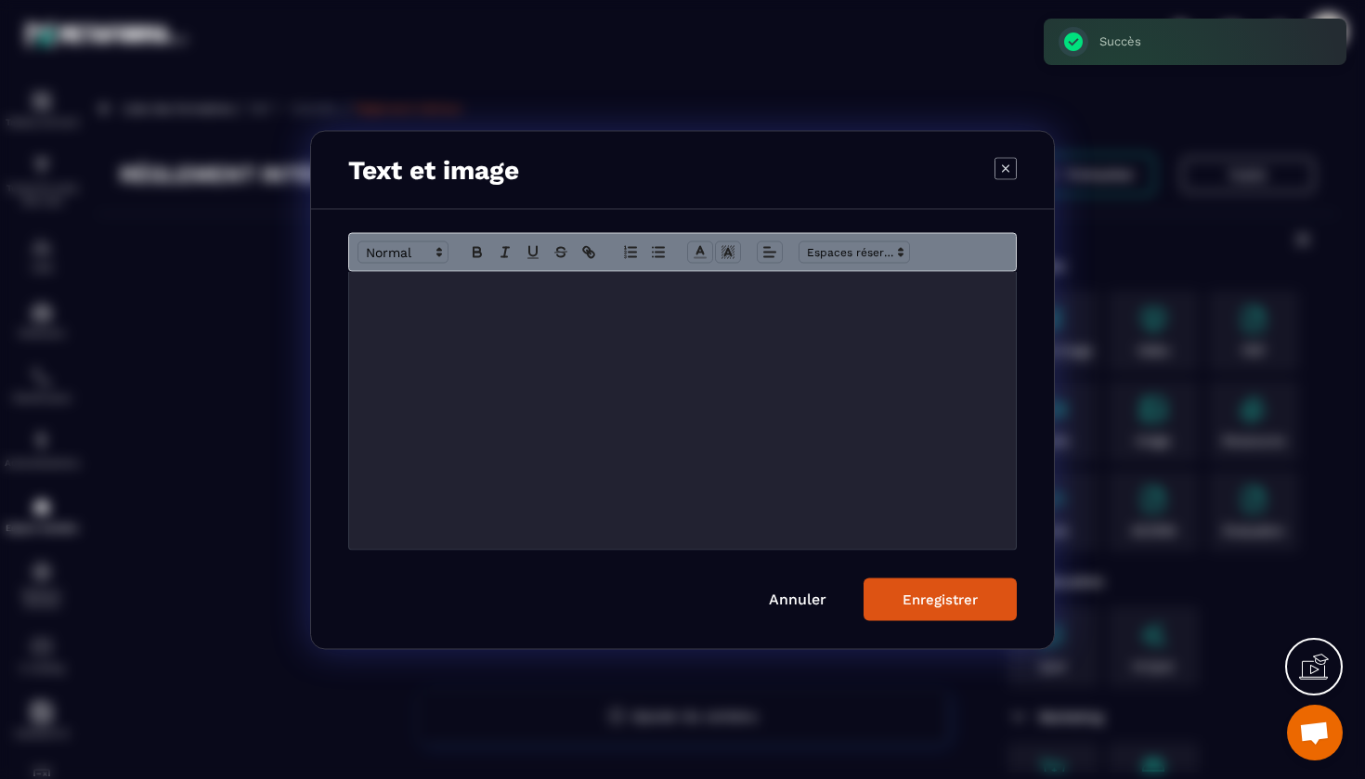
click at [1008, 162] on icon "Modal window" at bounding box center [1006, 168] width 22 height 22
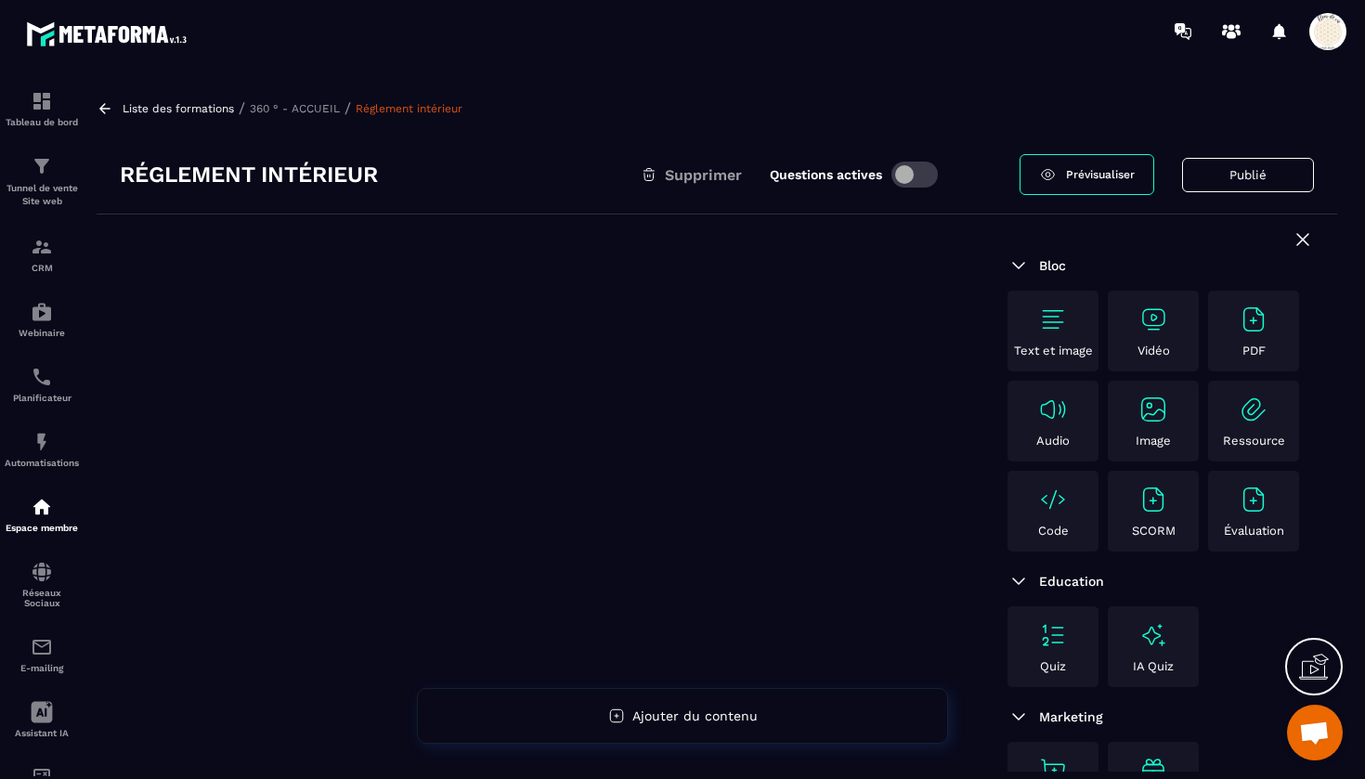
click at [1146, 411] on img at bounding box center [1154, 410] width 30 height 30
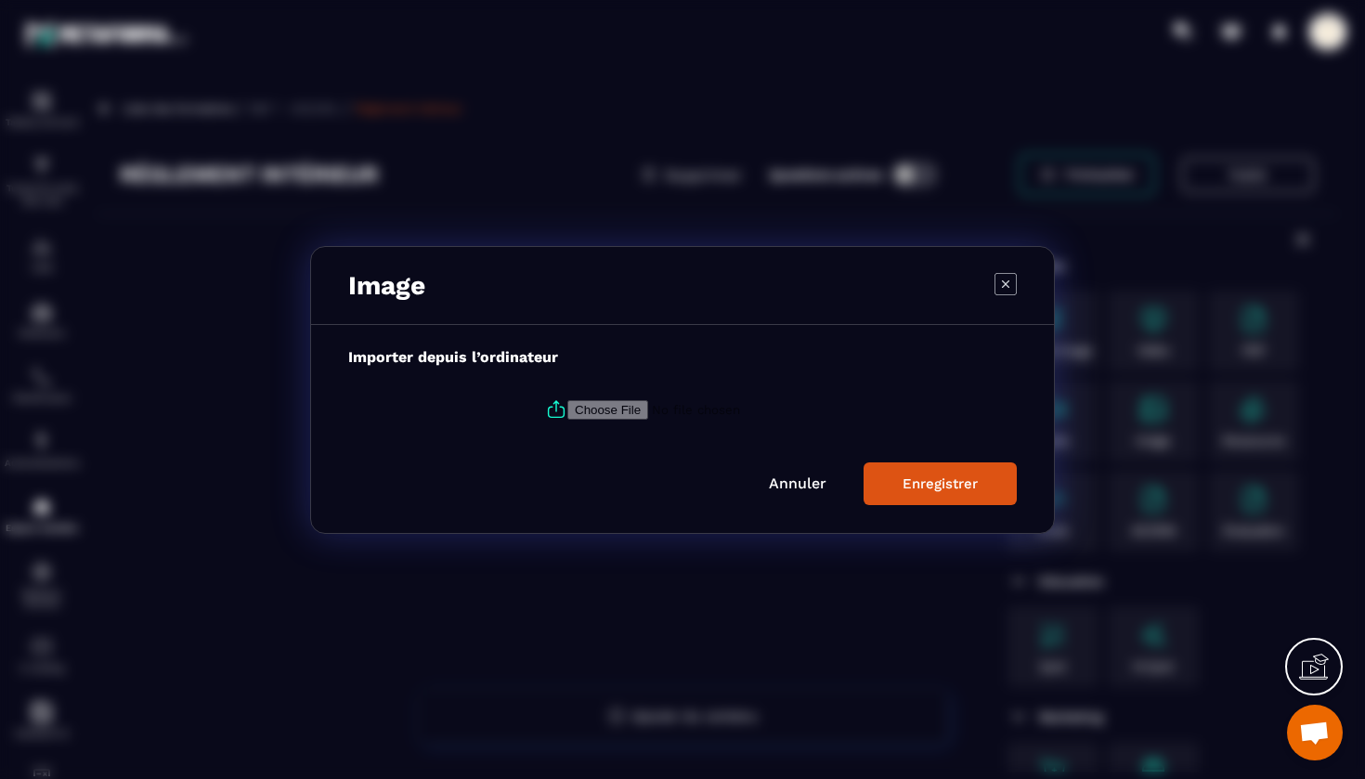
click at [614, 408] on input "Modal window" at bounding box center [694, 409] width 253 height 20
type input "**********"
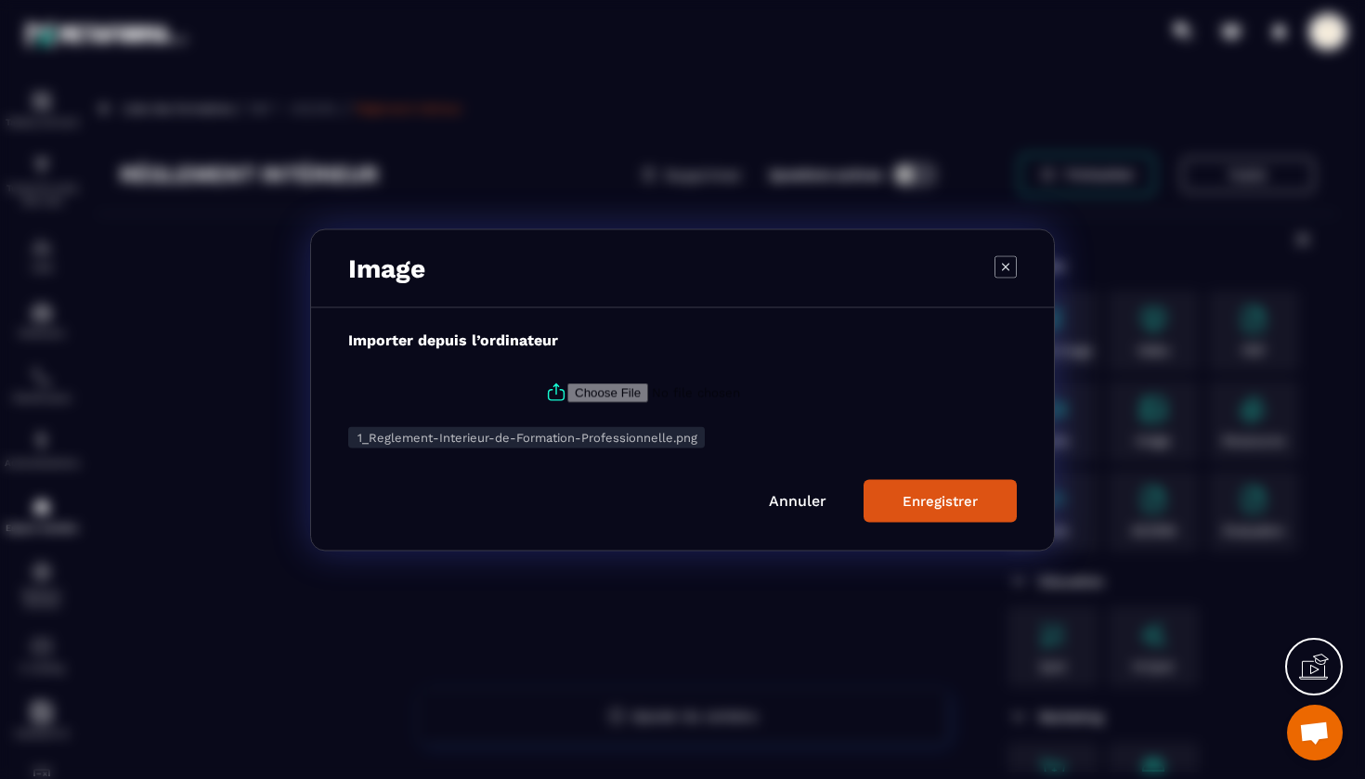
click at [945, 496] on div "Enregistrer" at bounding box center [940, 500] width 75 height 17
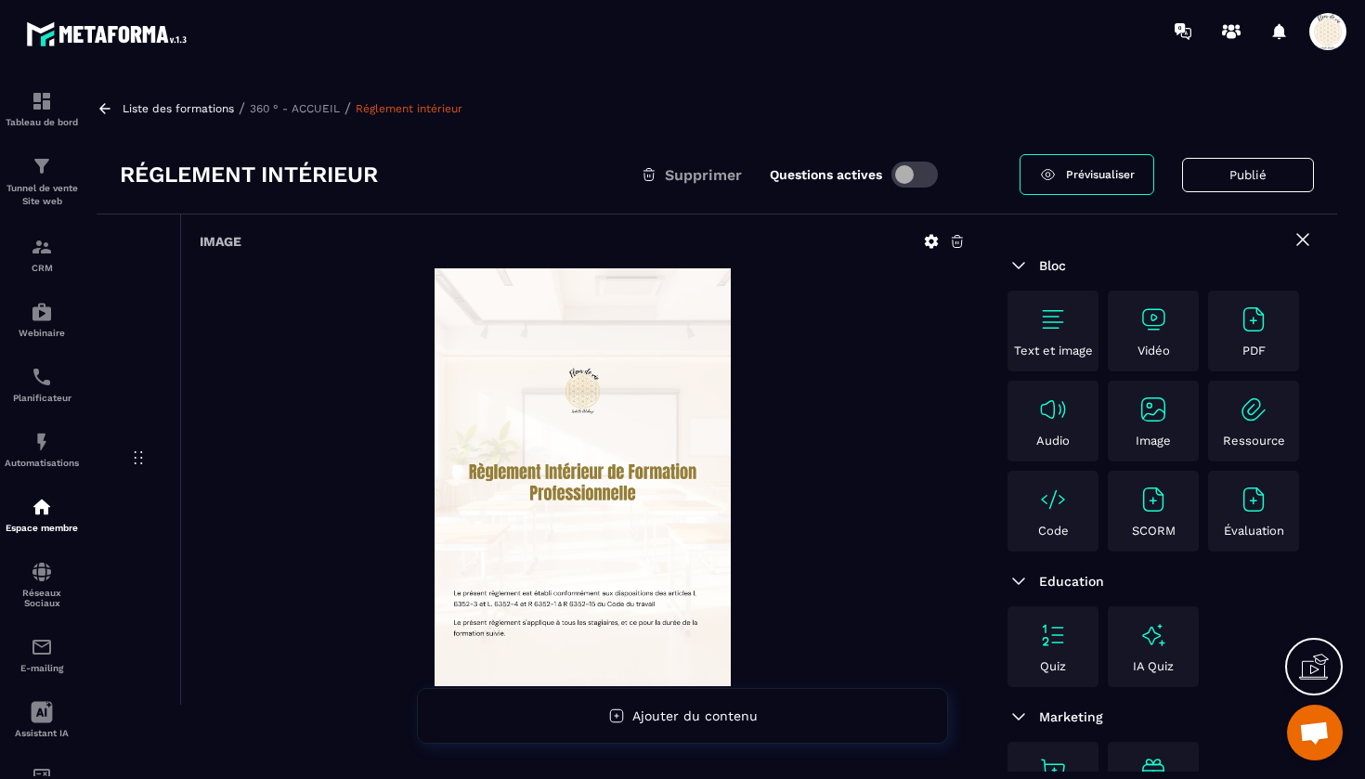
click at [1154, 411] on img at bounding box center [1154, 410] width 30 height 30
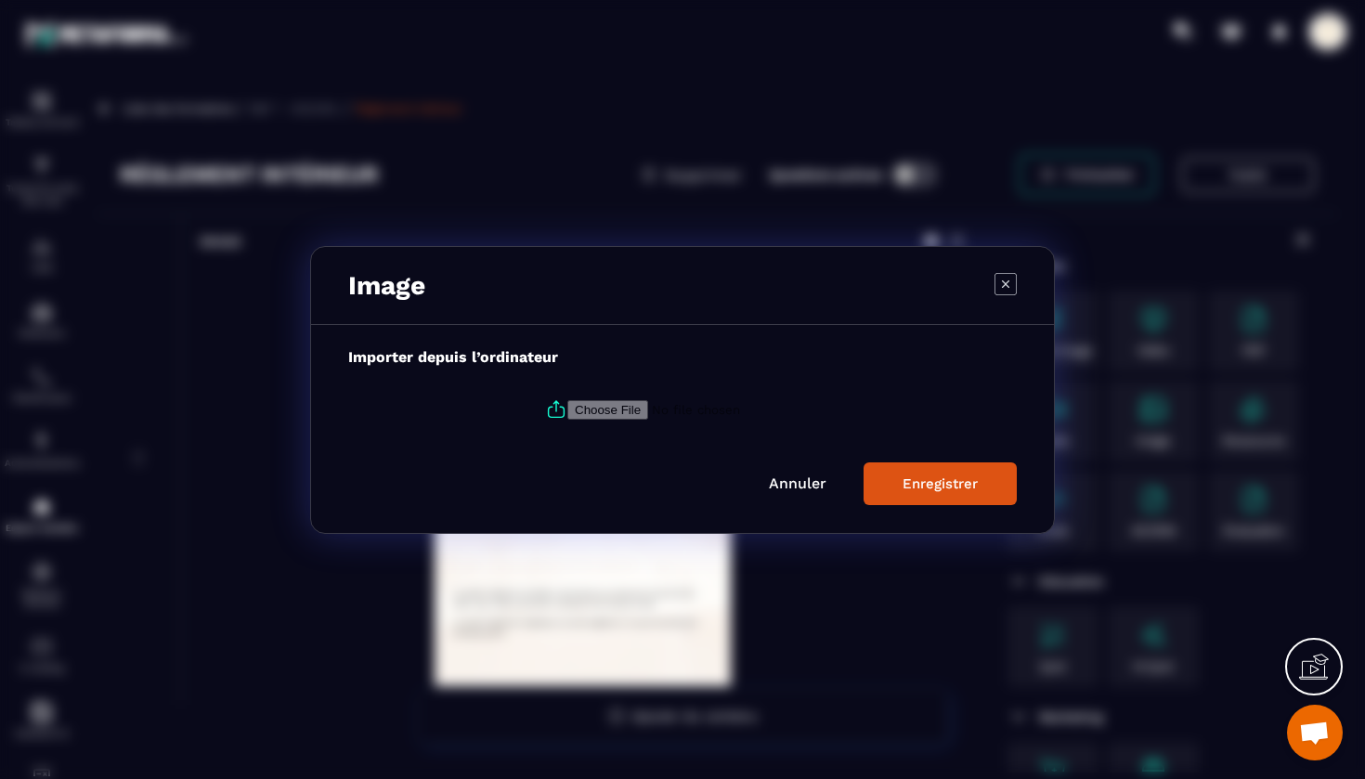
click at [1010, 283] on icon "Modal window" at bounding box center [1006, 283] width 22 height 22
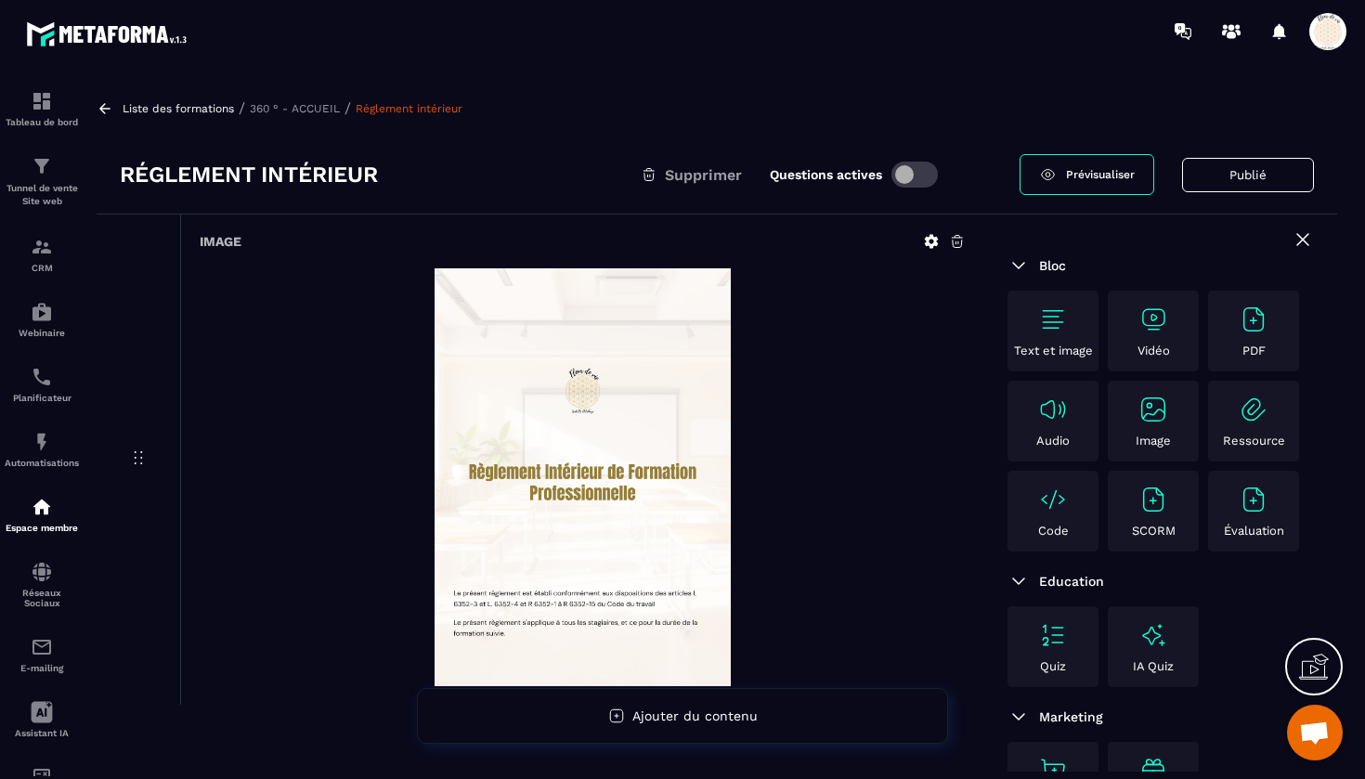
click at [929, 240] on icon at bounding box center [932, 242] width 14 height 14
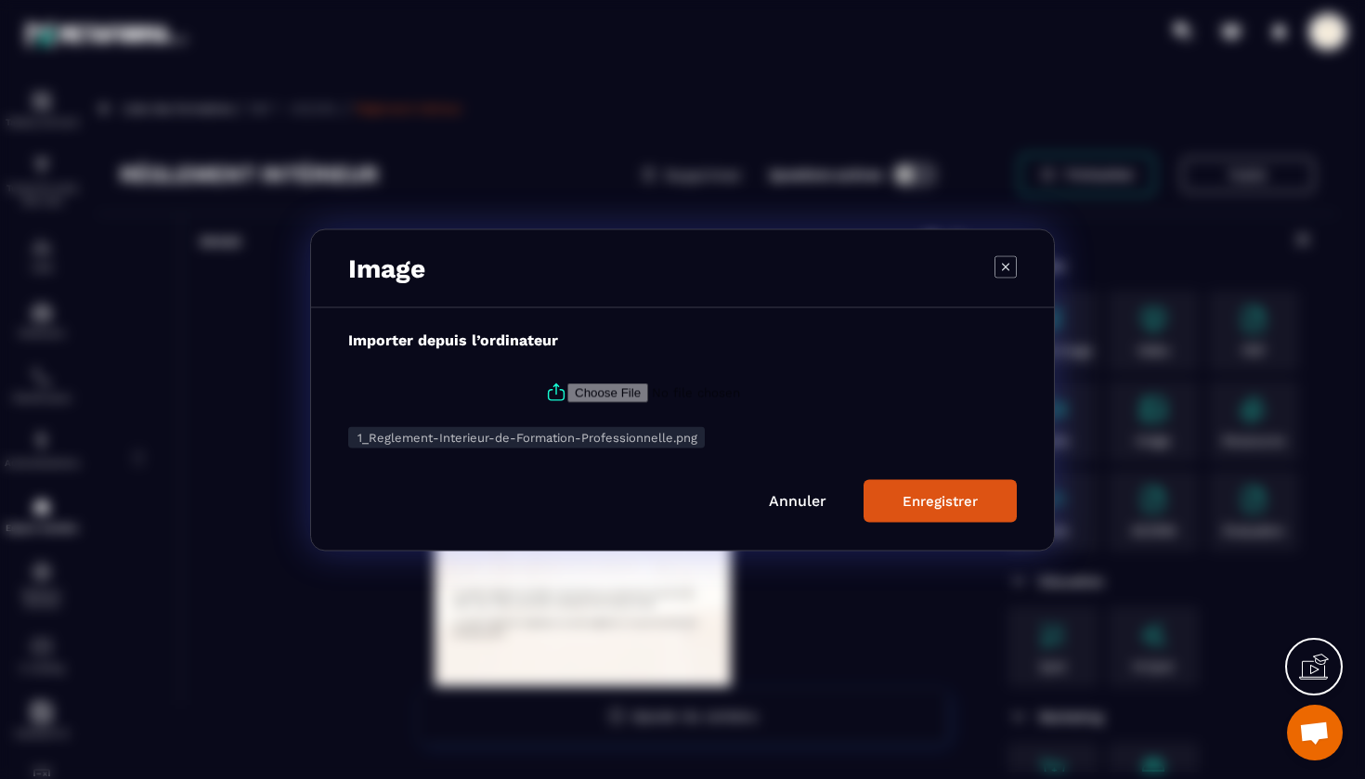
click at [928, 503] on div "Enregistrer" at bounding box center [940, 500] width 75 height 17
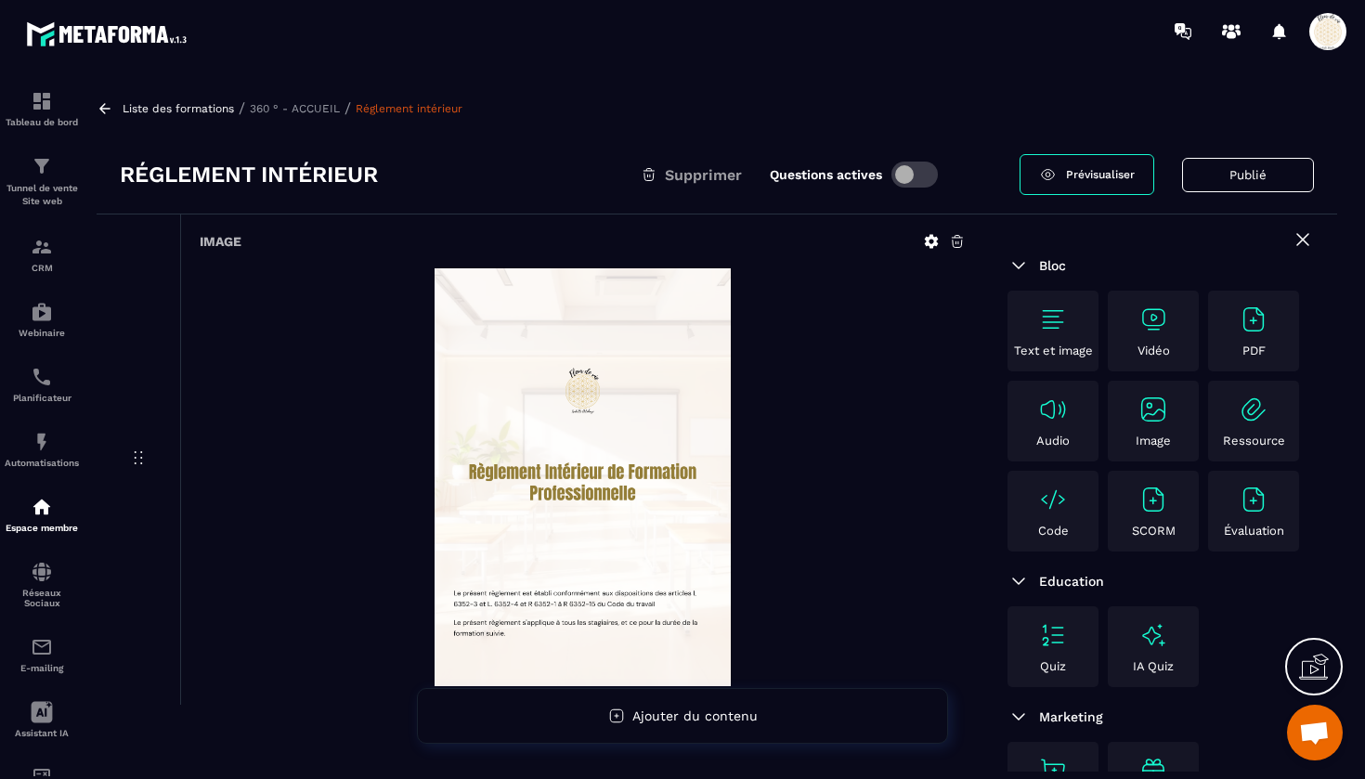
click at [958, 243] on icon at bounding box center [957, 241] width 17 height 17
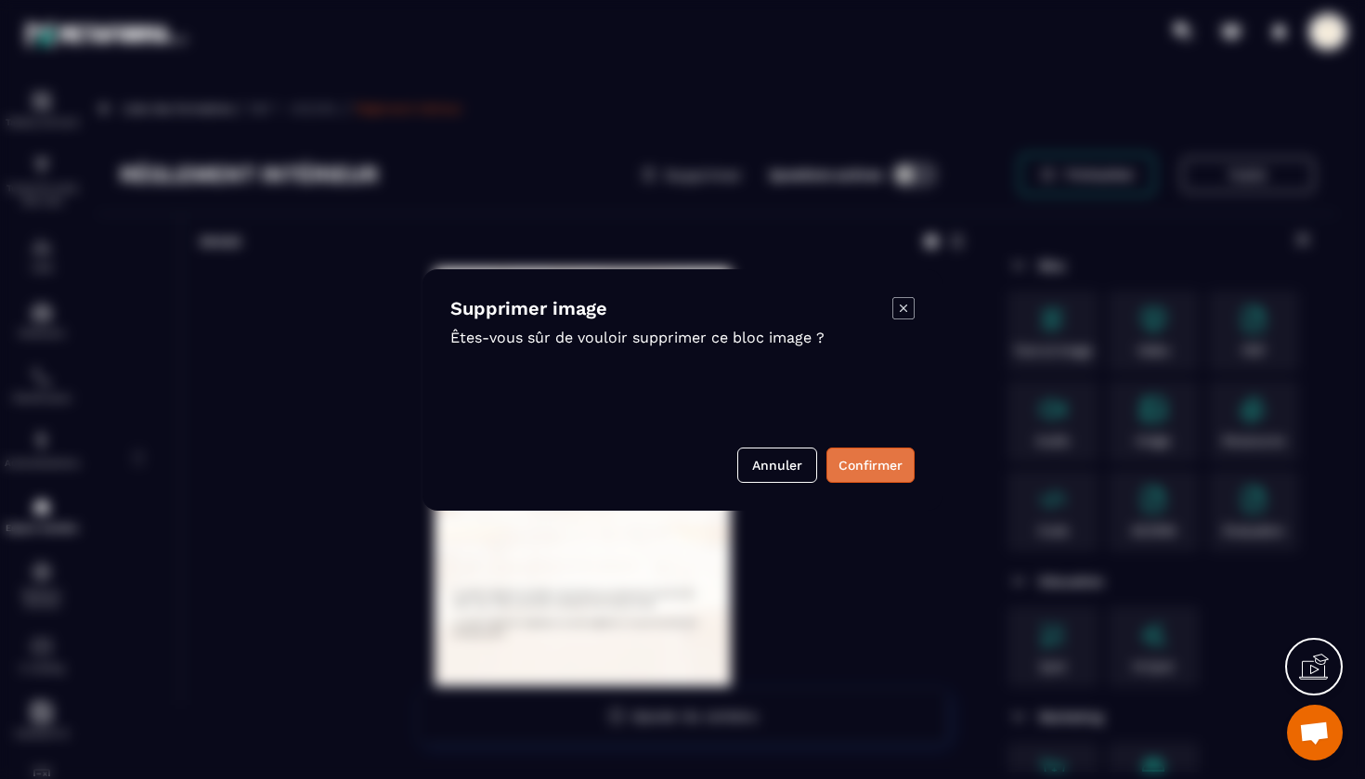
click at [868, 458] on button "Confirmer" at bounding box center [871, 465] width 88 height 35
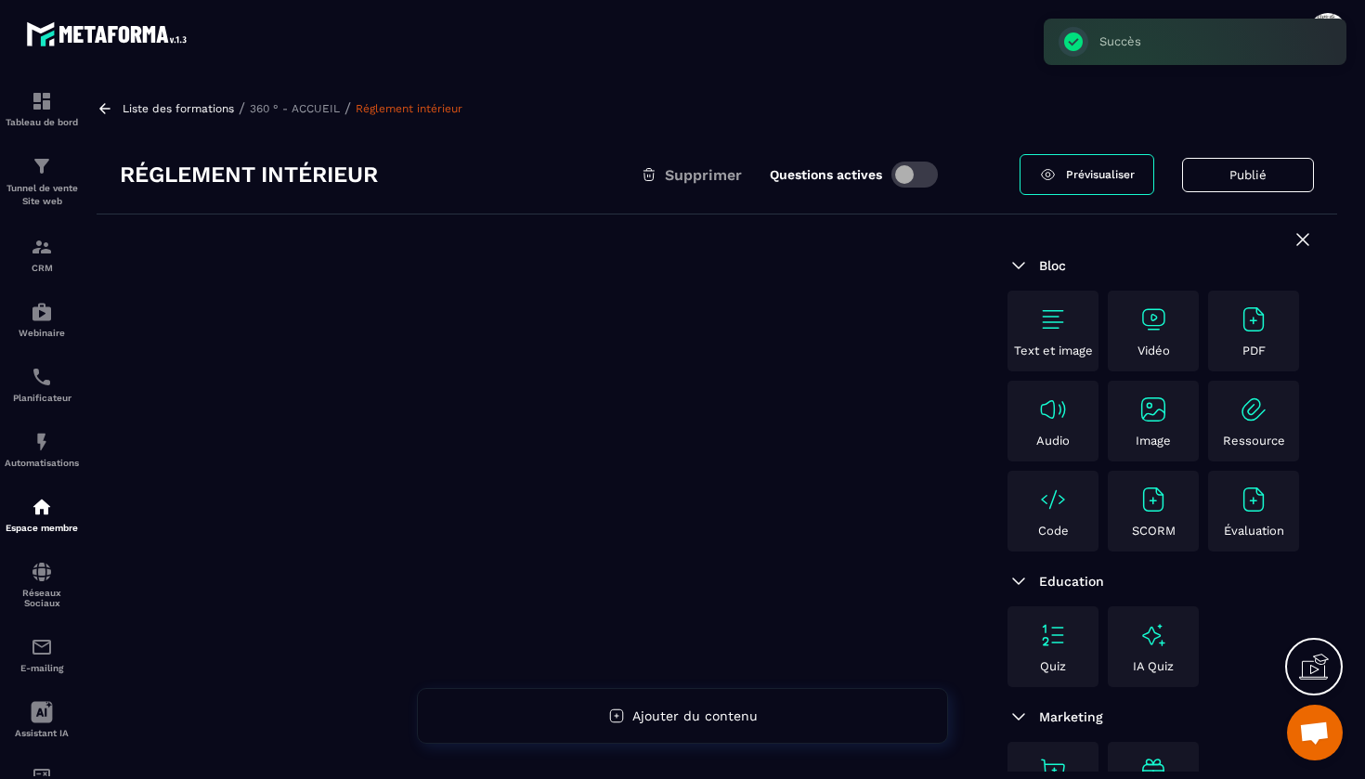
click at [1254, 319] on img at bounding box center [1254, 320] width 30 height 30
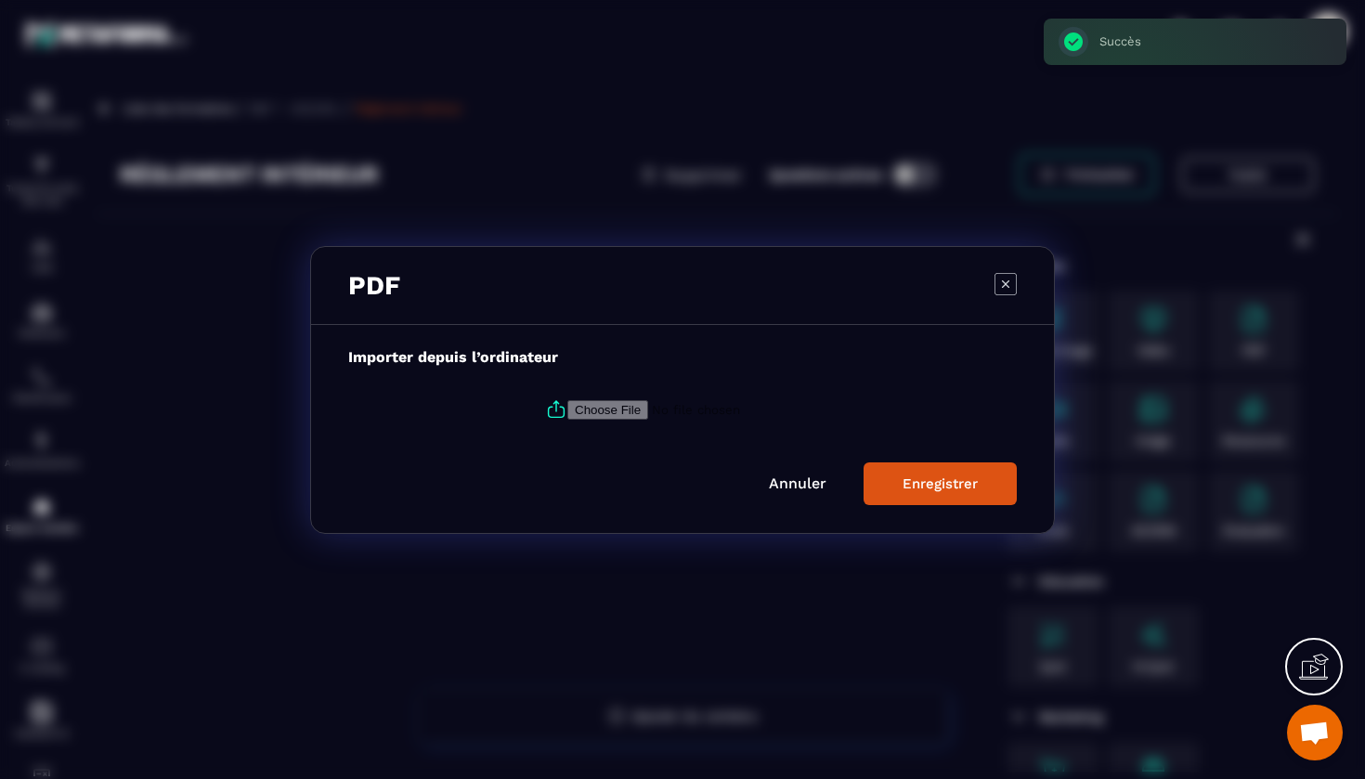
click at [634, 410] on input "Modal window" at bounding box center [694, 409] width 253 height 20
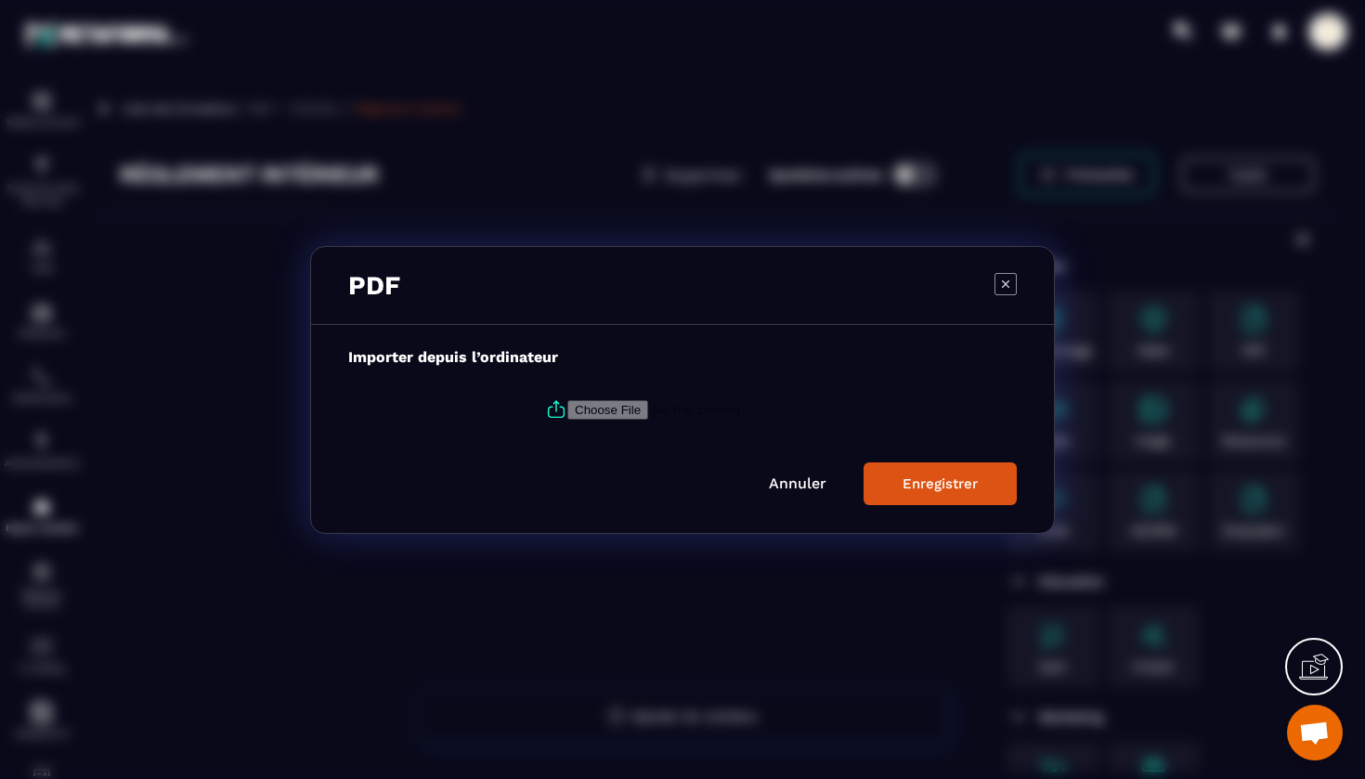
type input "**********"
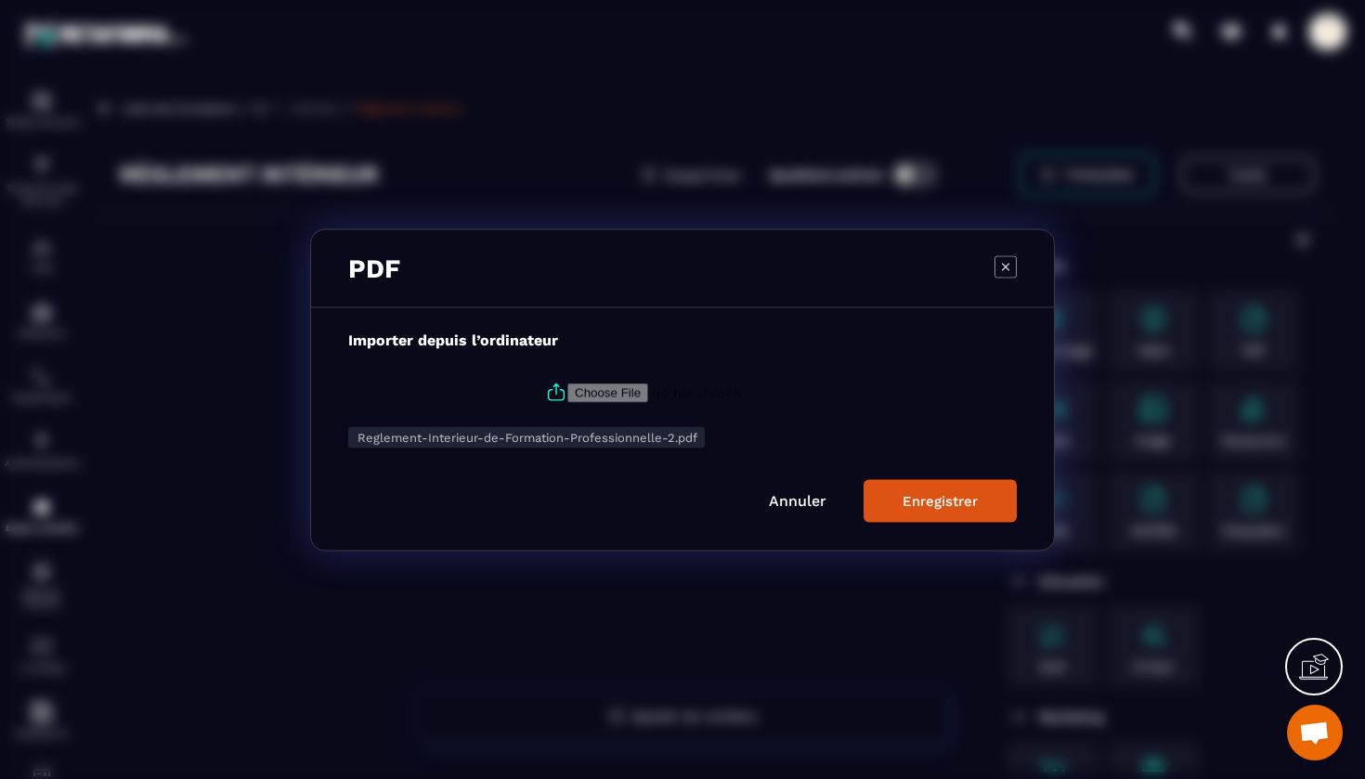
click at [947, 495] on div "Enregistrer" at bounding box center [940, 500] width 75 height 17
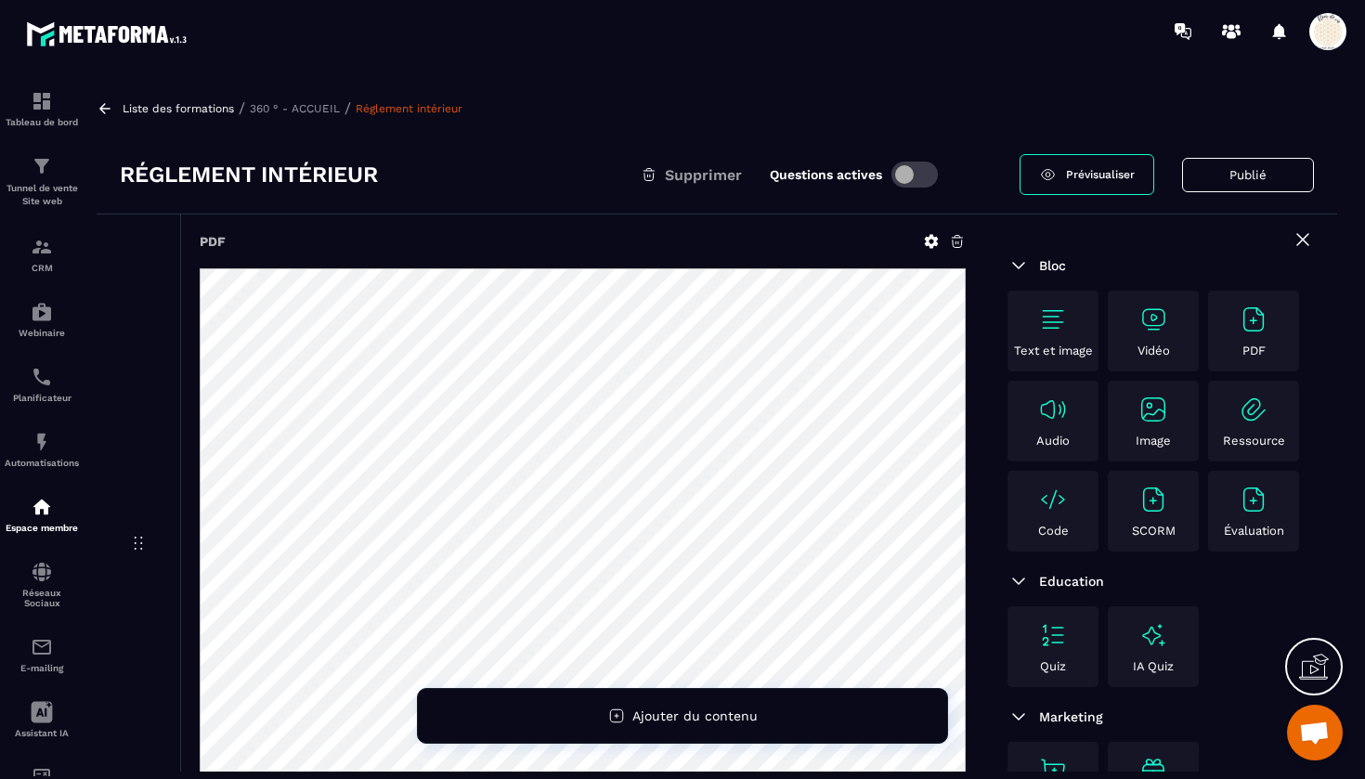
click at [317, 112] on p "360 ° - ACCUEIL" at bounding box center [295, 108] width 90 height 13
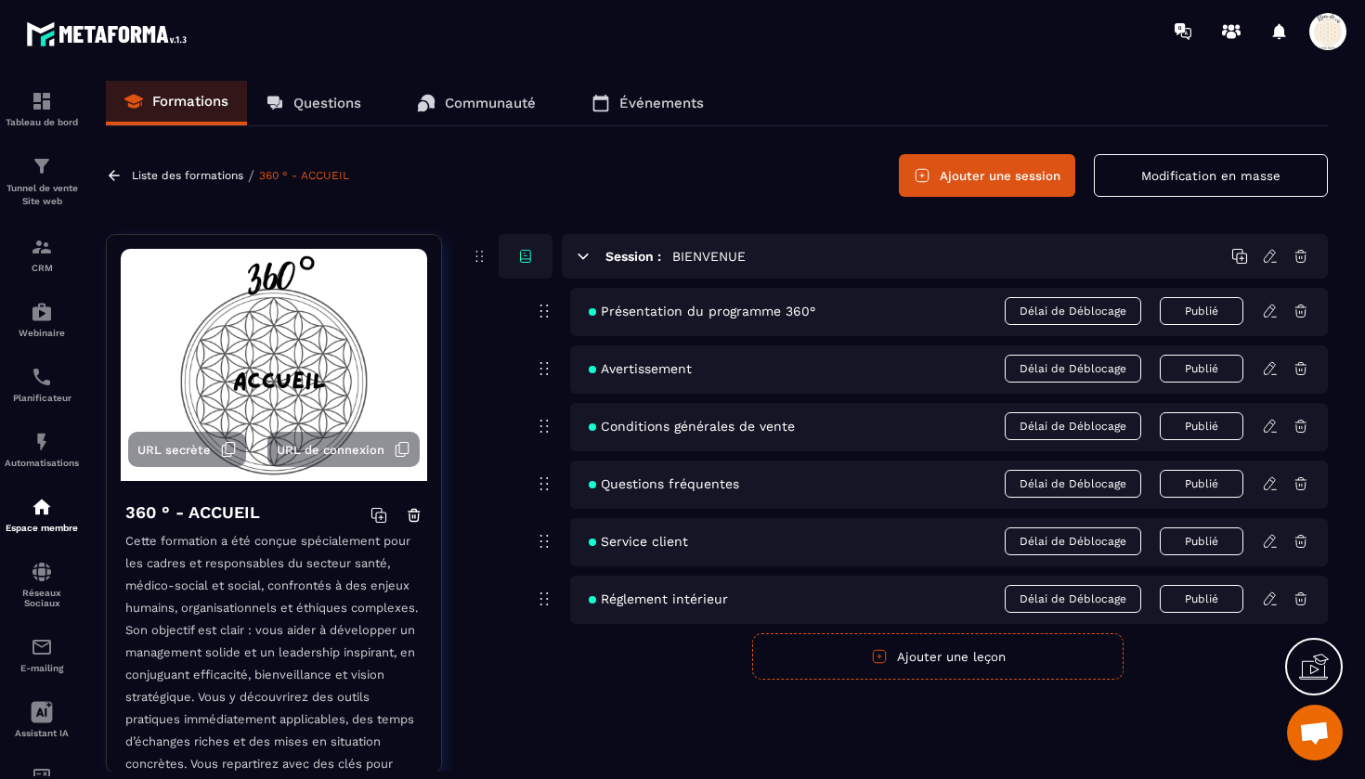
click at [719, 312] on span "Présentation du programme 360°" at bounding box center [702, 311] width 227 height 15
click at [1271, 308] on icon at bounding box center [1270, 311] width 17 height 17
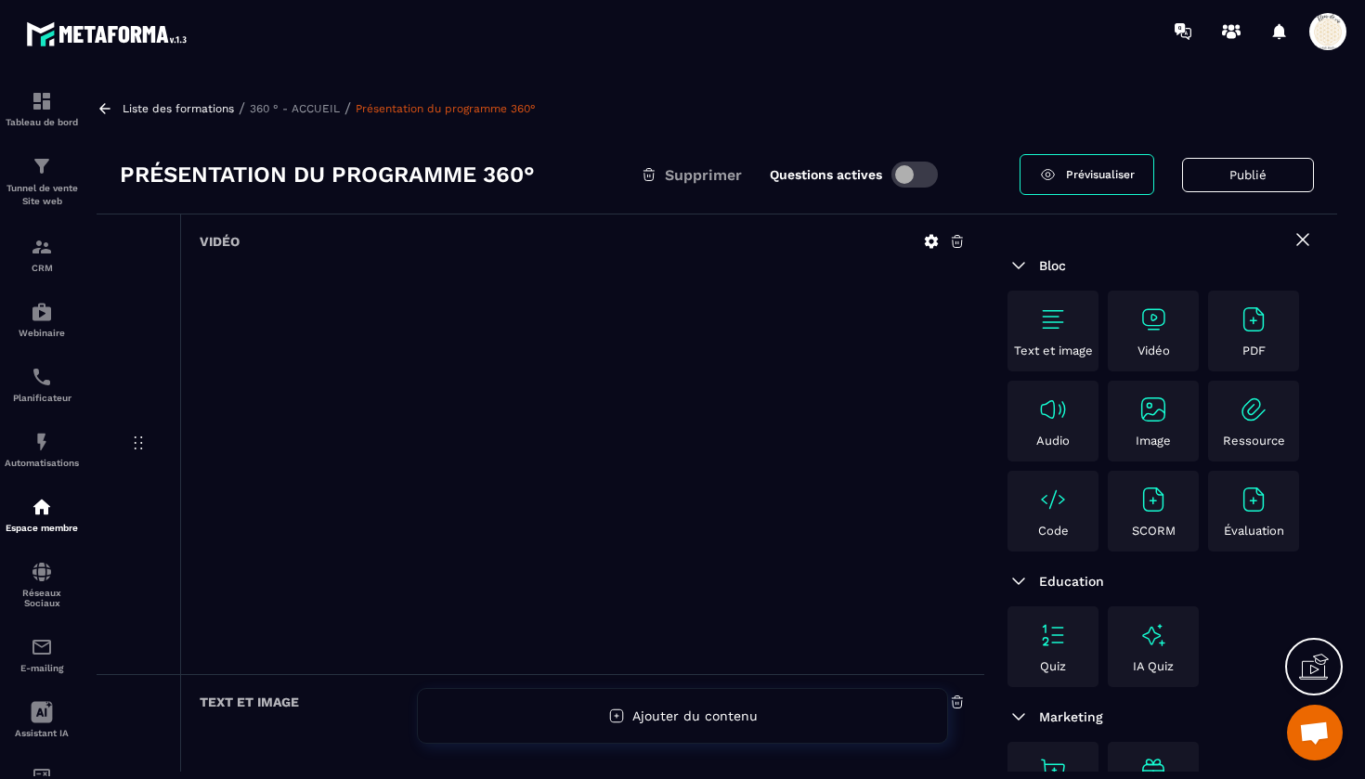
click at [1100, 168] on span "Prévisualiser" at bounding box center [1100, 174] width 69 height 13
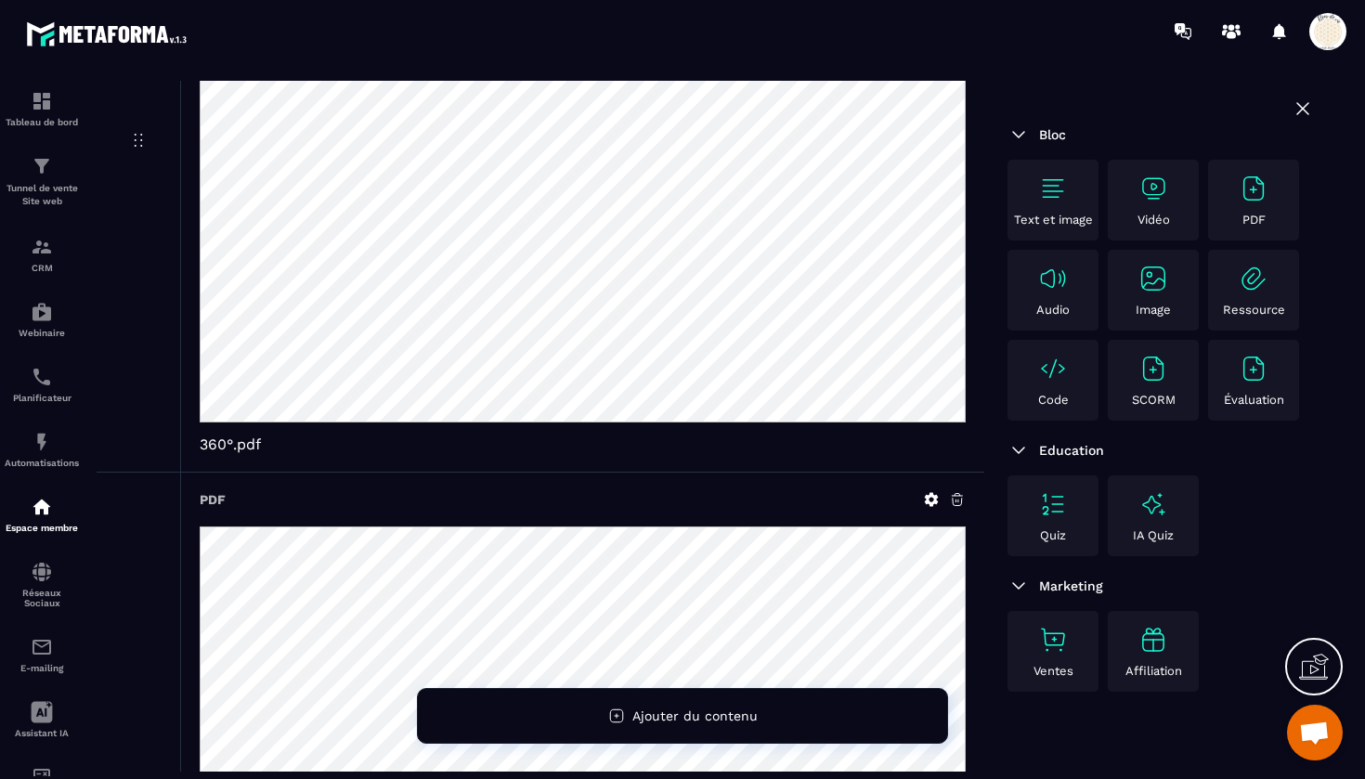
scroll to position [7392, 0]
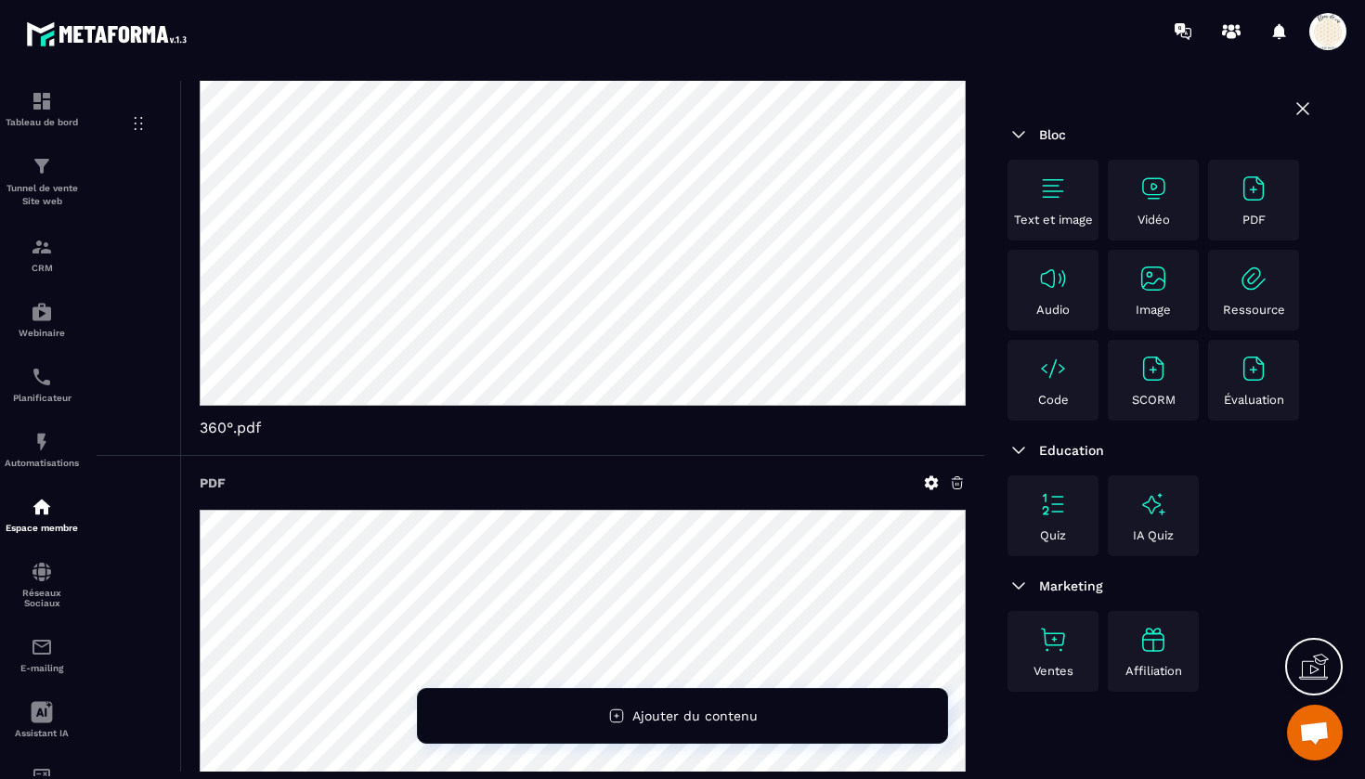
click at [957, 491] on icon at bounding box center [957, 483] width 17 height 17
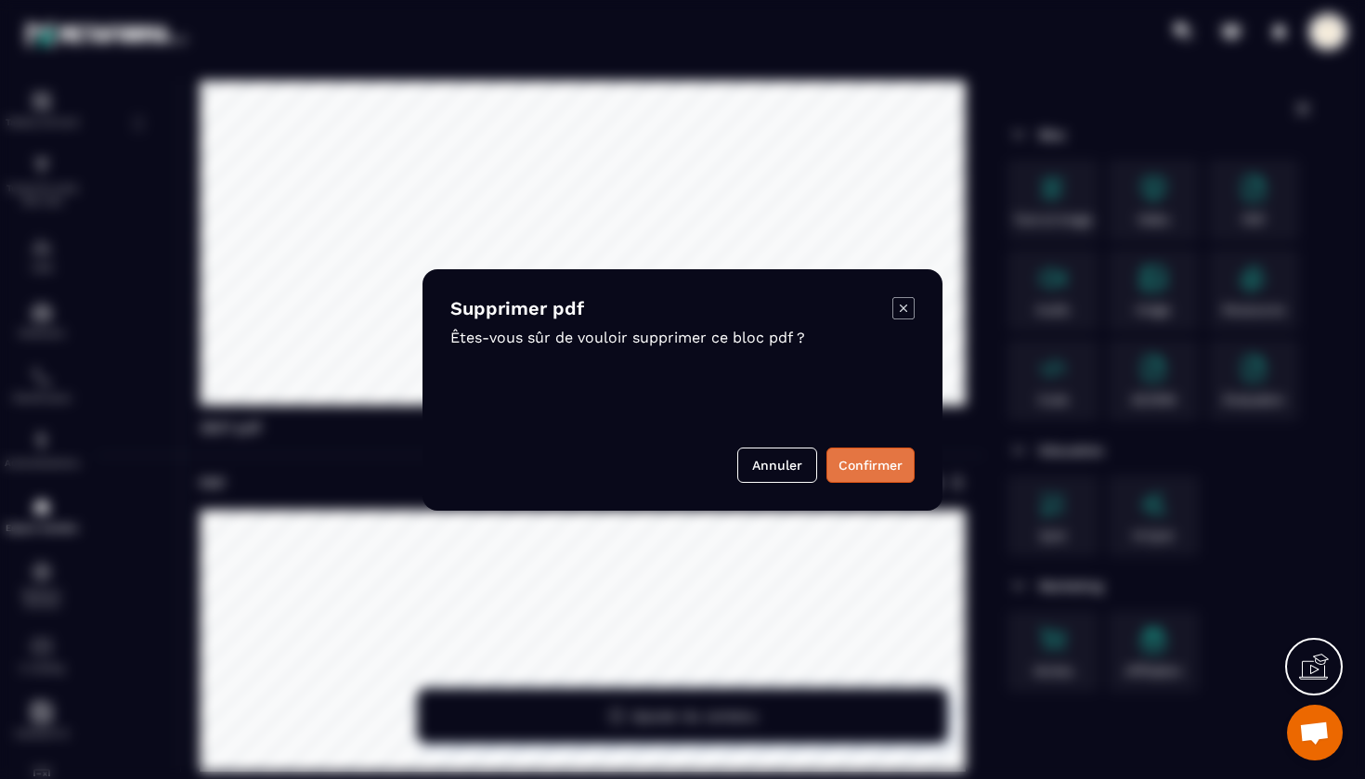
click at [869, 463] on button "Confirmer" at bounding box center [871, 465] width 88 height 35
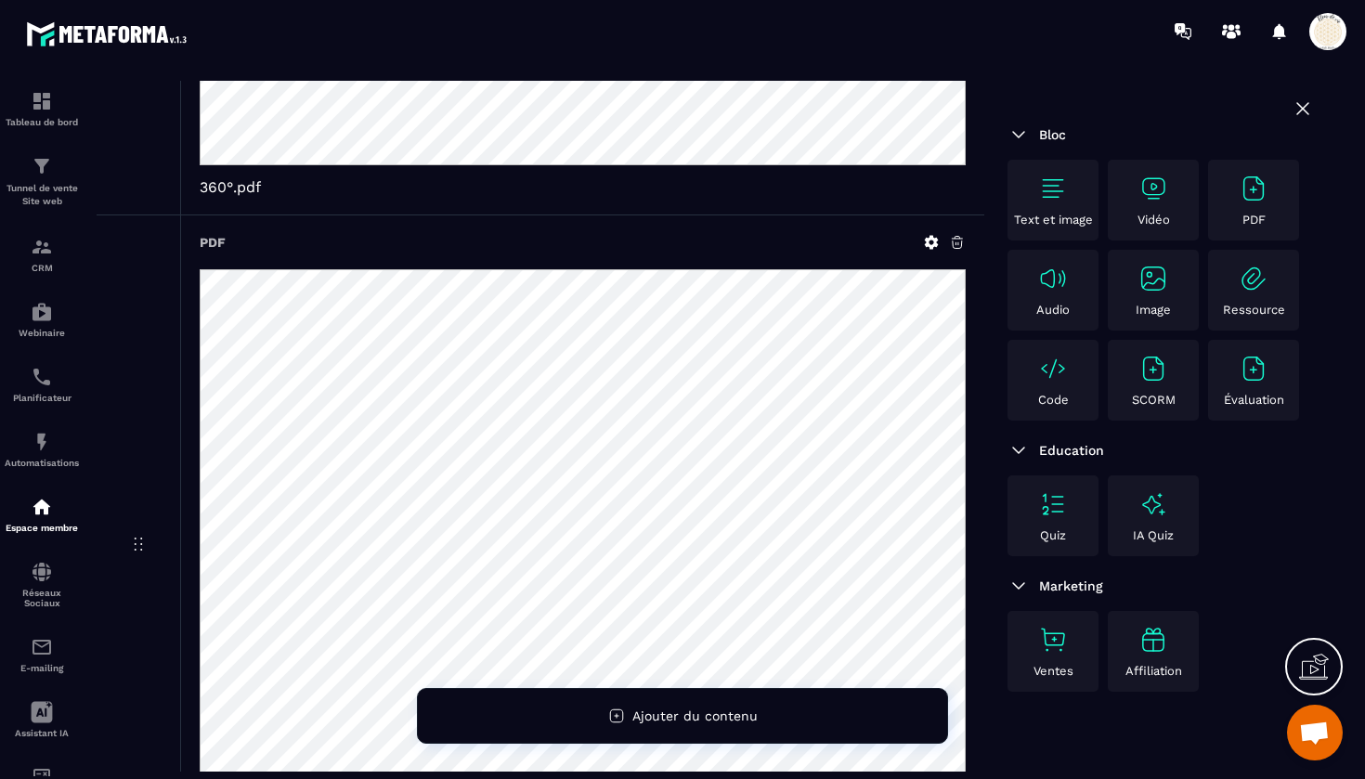
scroll to position [7622, 0]
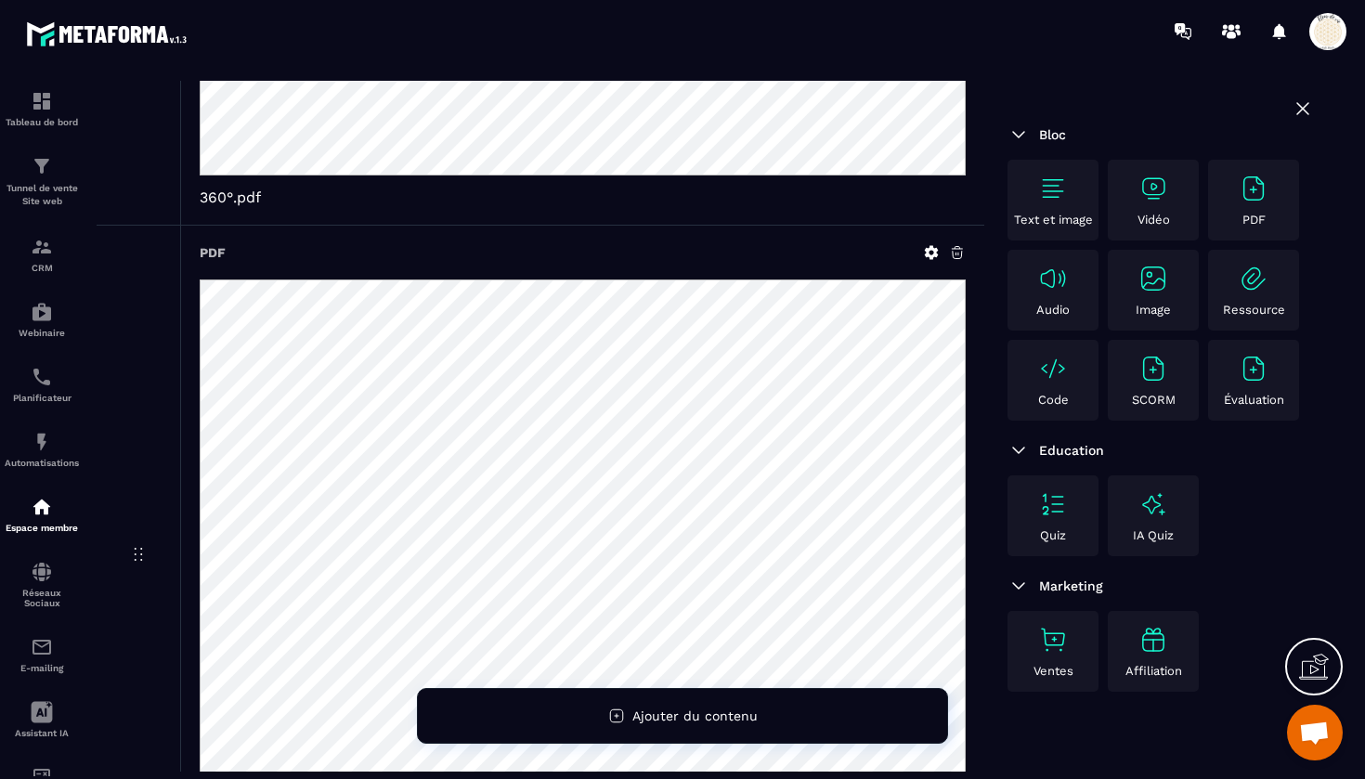
click at [957, 259] on icon at bounding box center [957, 253] width 11 height 12
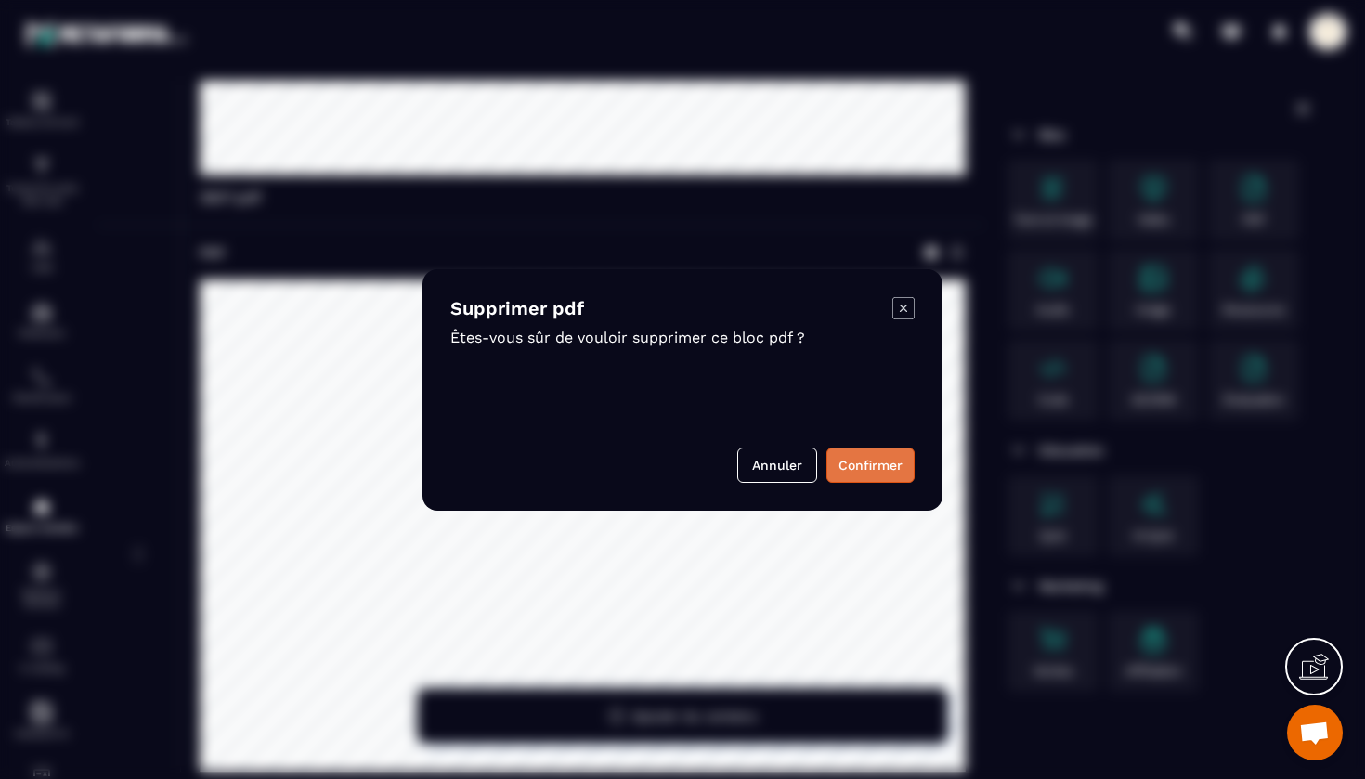
click at [855, 464] on button "Confirmer" at bounding box center [871, 465] width 88 height 35
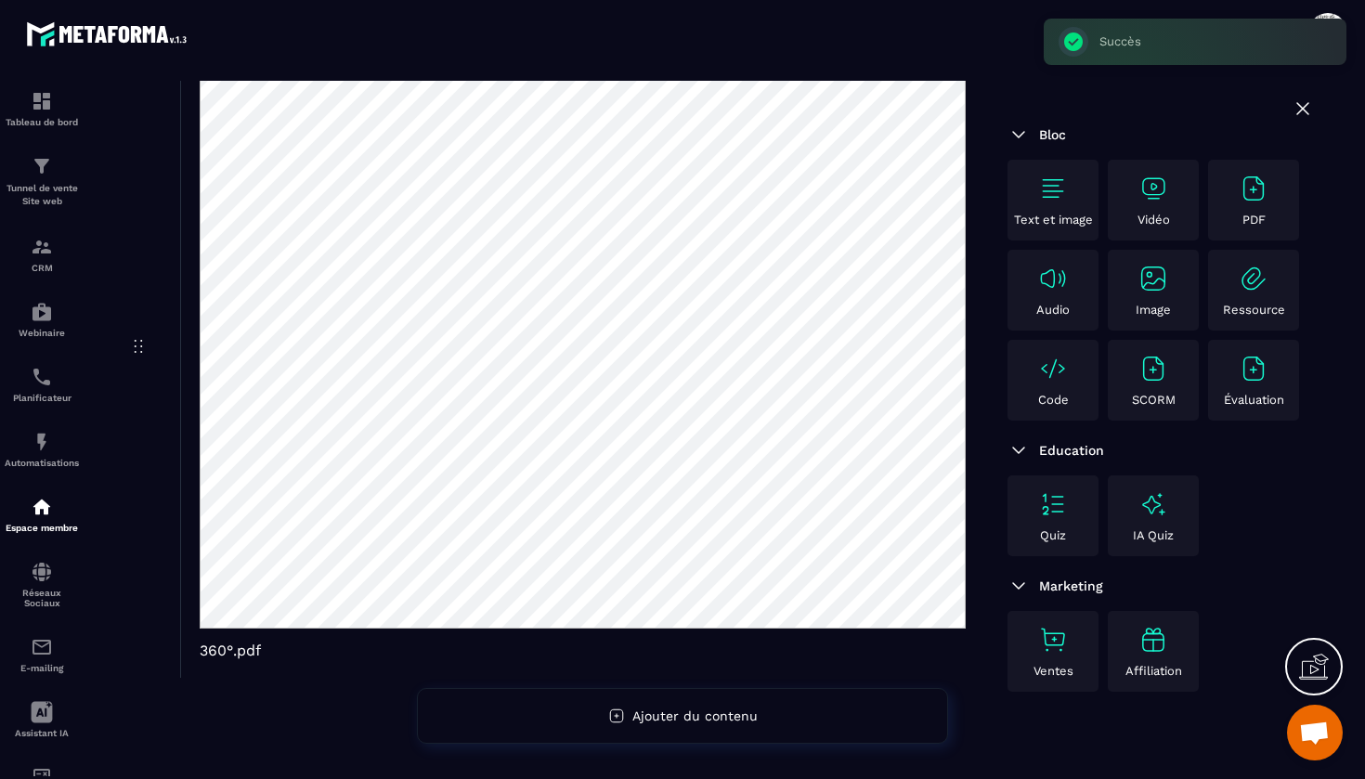
scroll to position [0, 0]
click at [1247, 187] on img at bounding box center [1254, 189] width 30 height 30
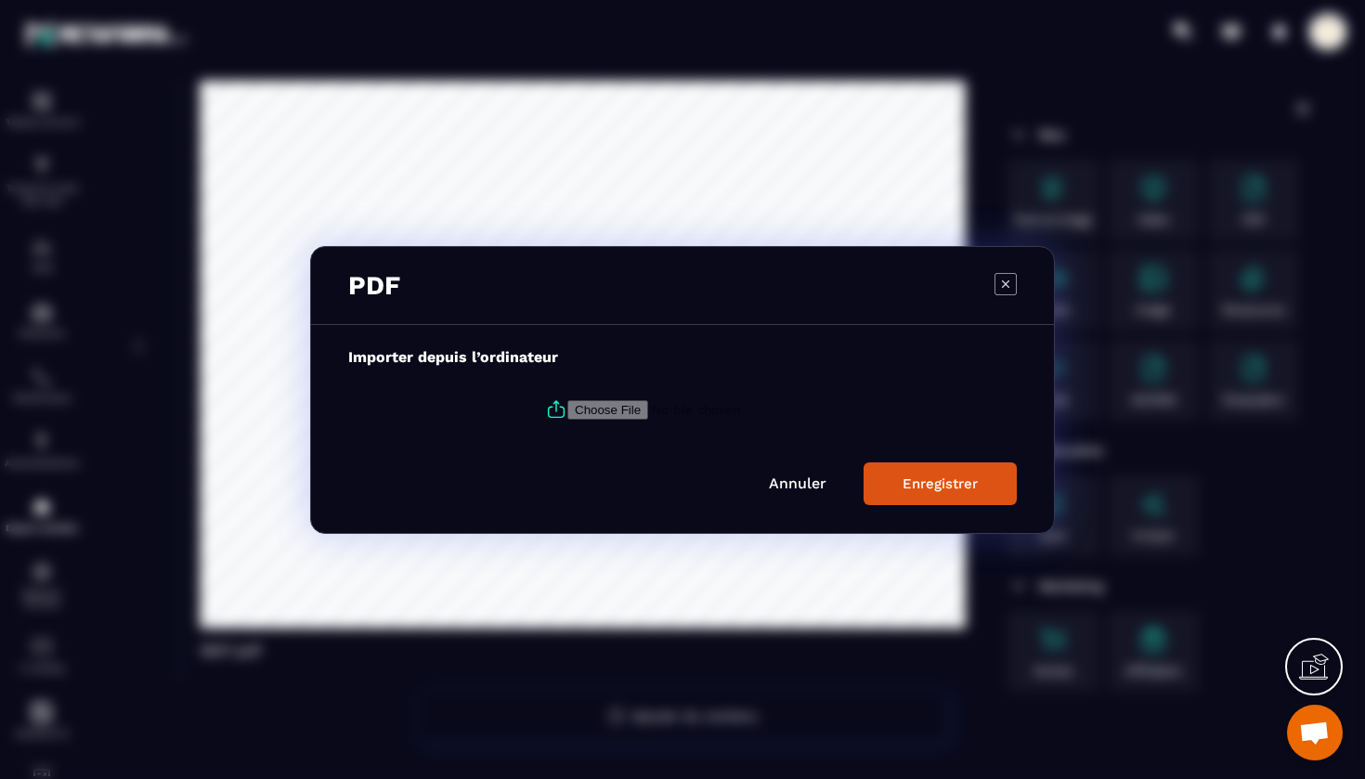
click at [628, 401] on input "Modal window" at bounding box center [694, 409] width 253 height 20
type input "**********"
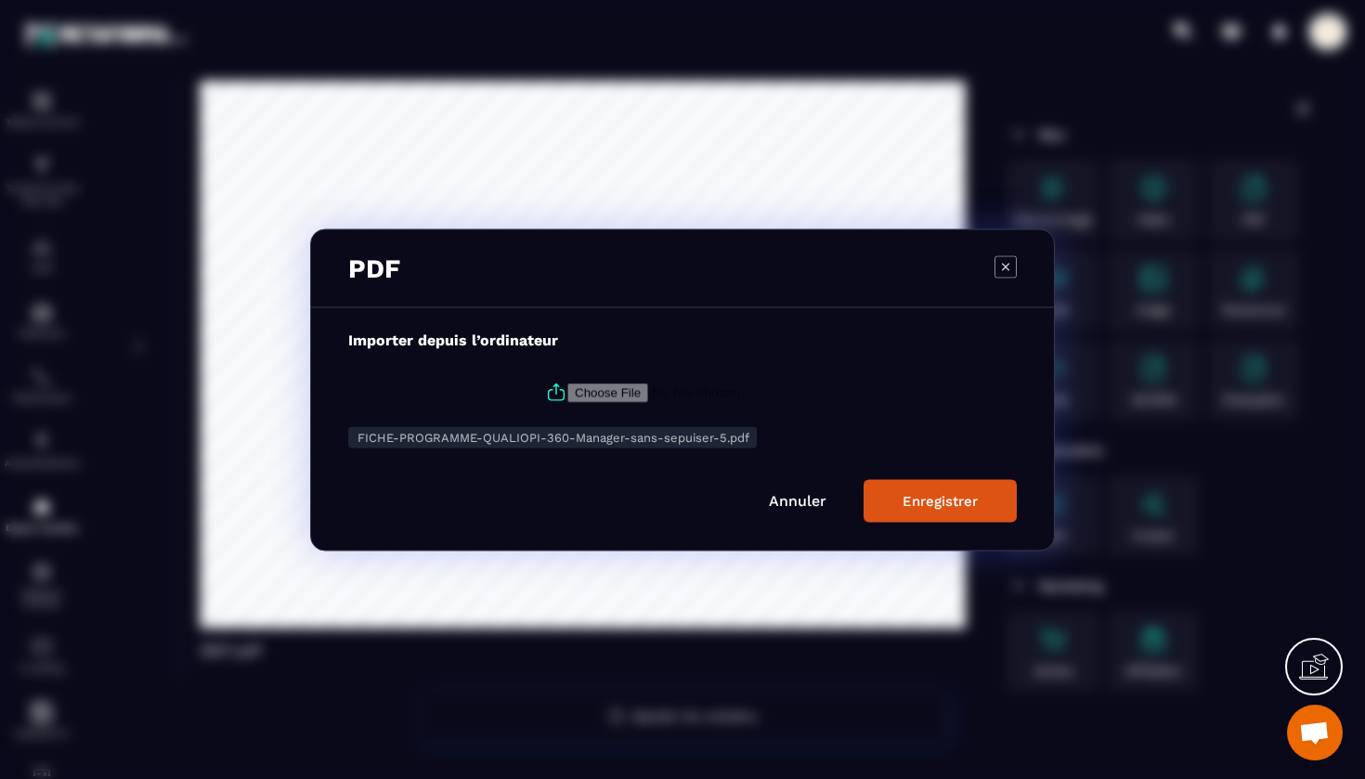
click at [920, 492] on div "Enregistrer" at bounding box center [940, 500] width 75 height 17
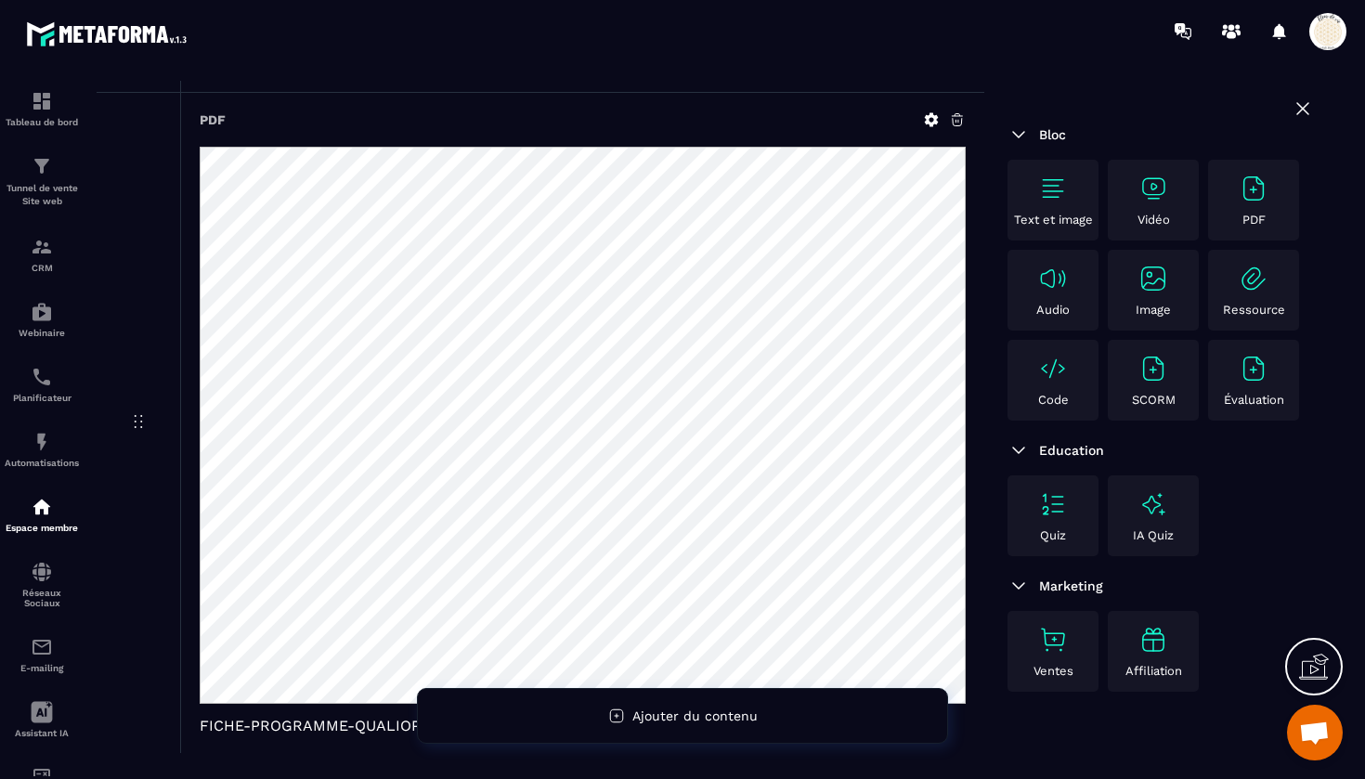
click at [1303, 111] on icon at bounding box center [1303, 109] width 22 height 22
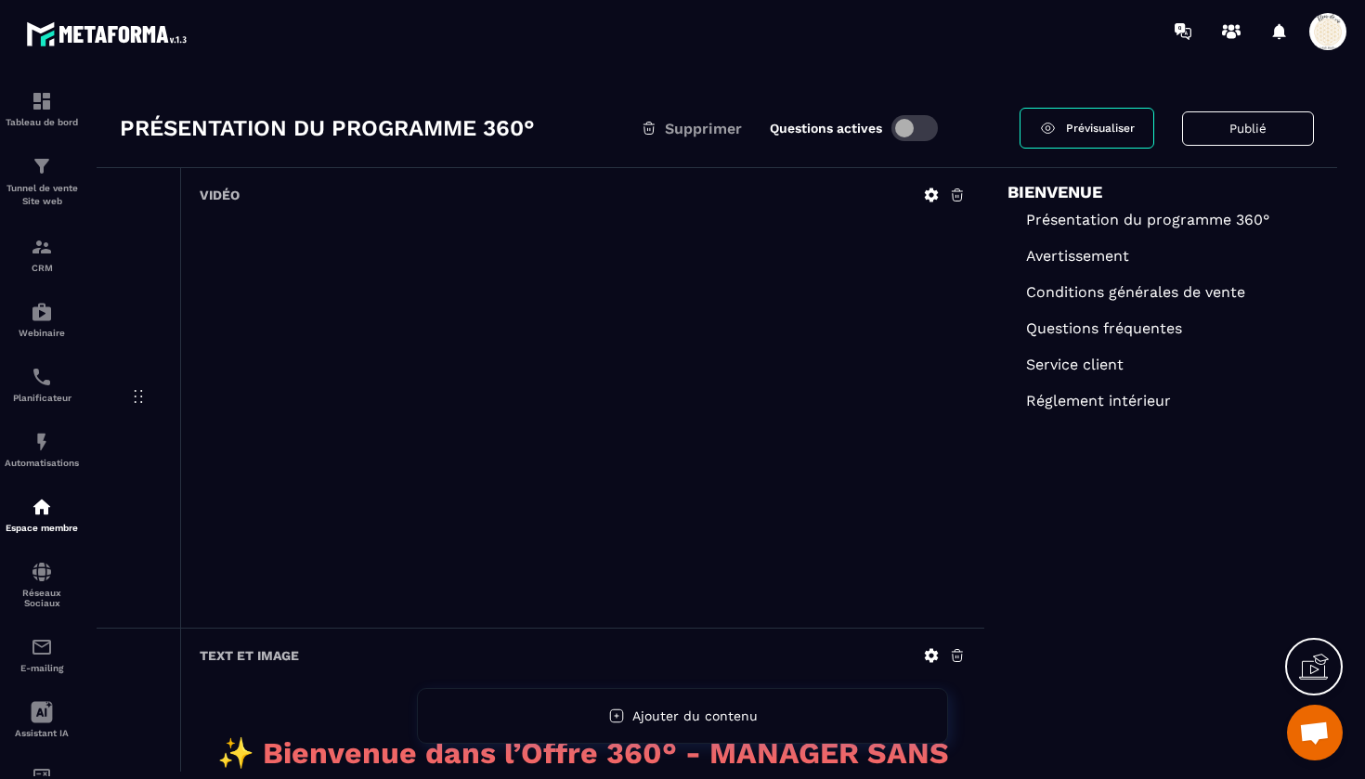
scroll to position [46, 0]
click at [1096, 122] on link "Prévisualiser" at bounding box center [1087, 129] width 135 height 41
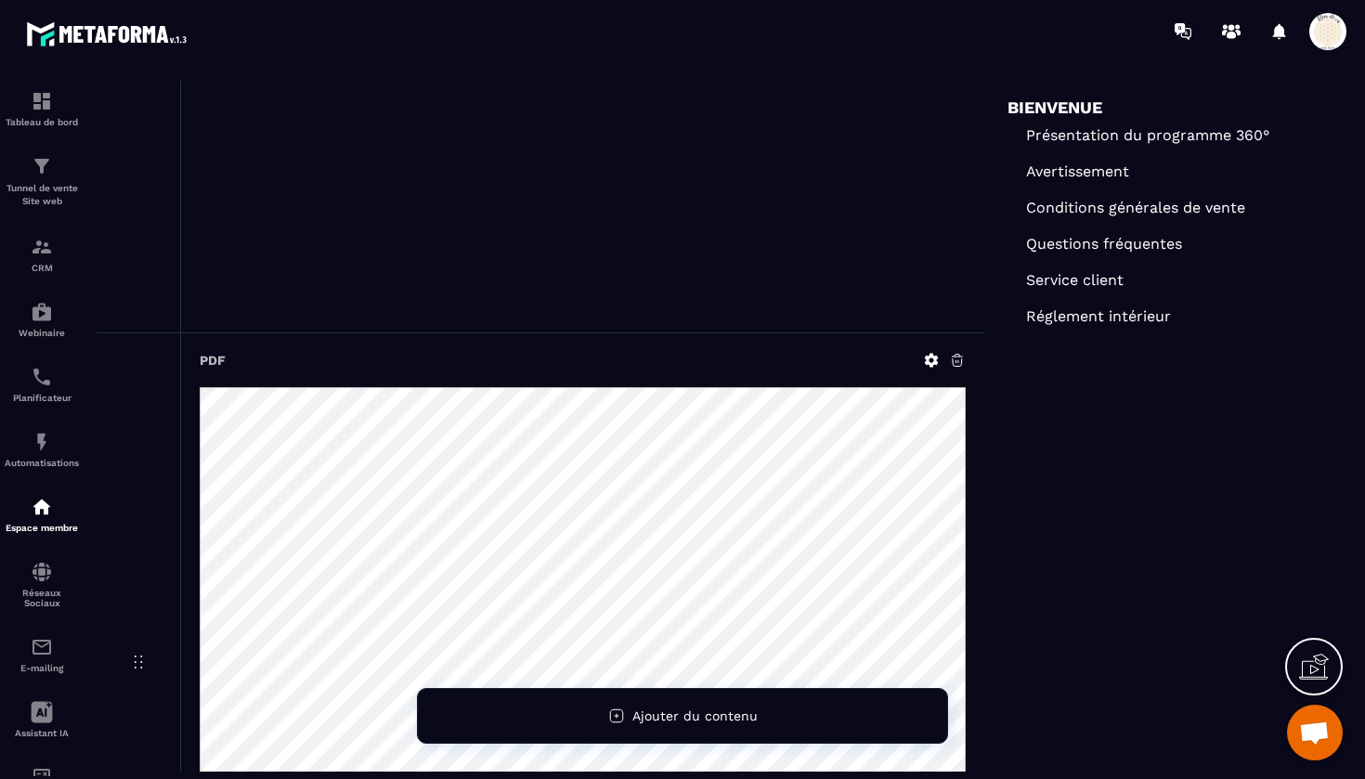
scroll to position [6866, 0]
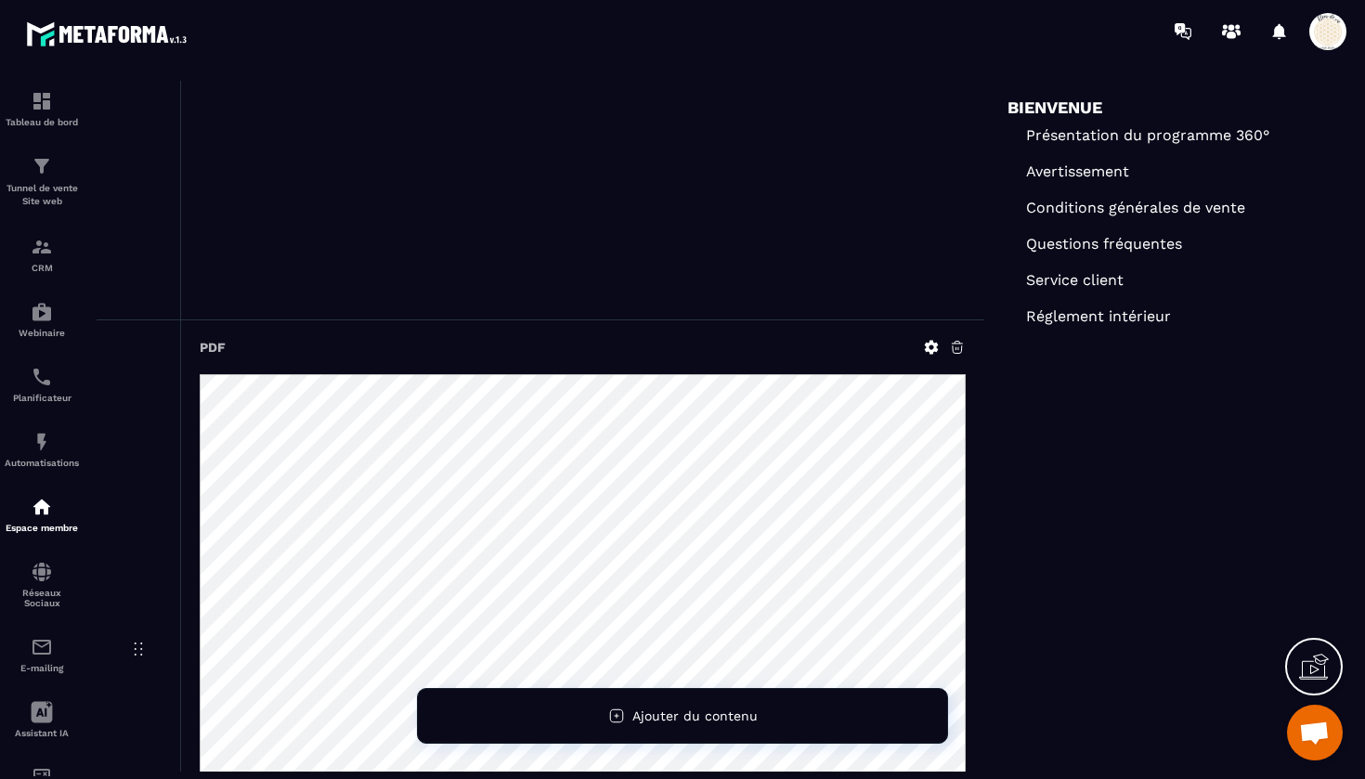
click at [963, 356] on icon at bounding box center [957, 347] width 17 height 17
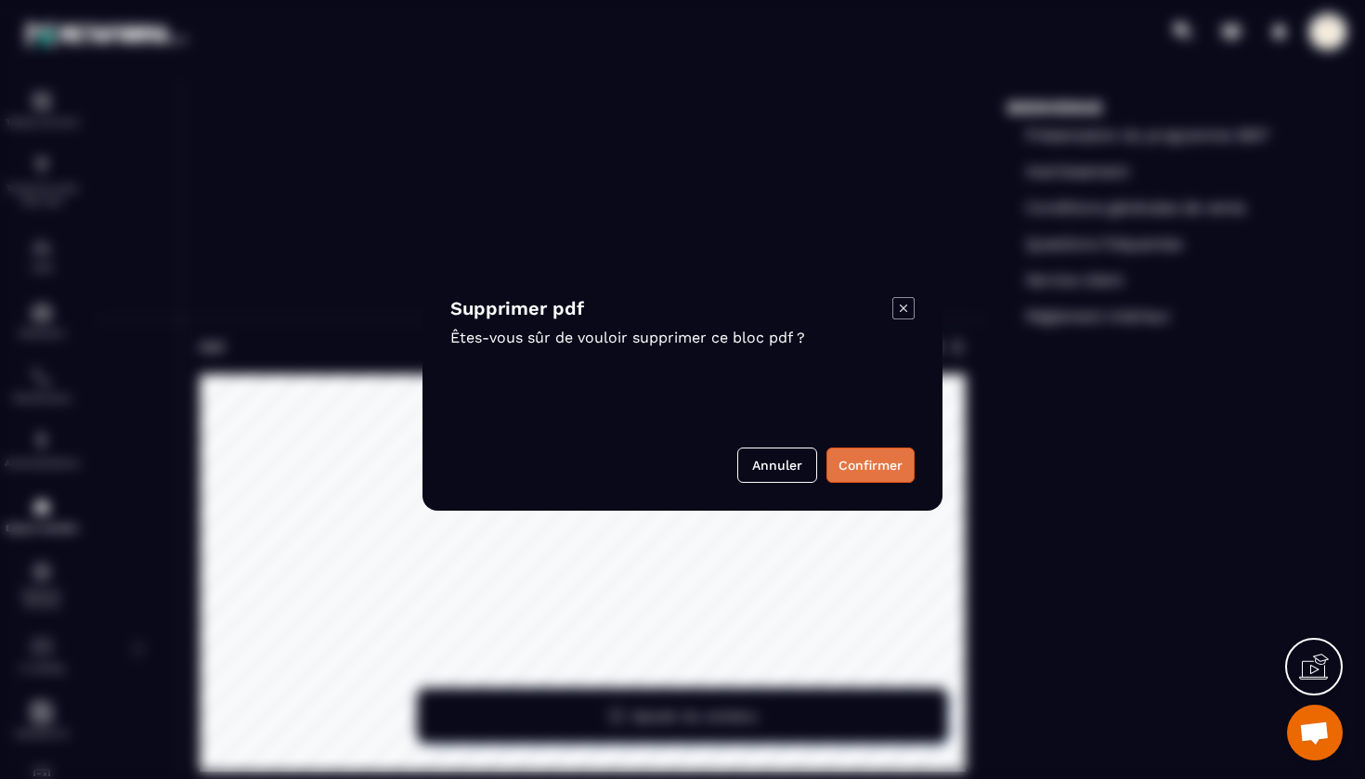
click at [888, 463] on button "Confirmer" at bounding box center [871, 465] width 88 height 35
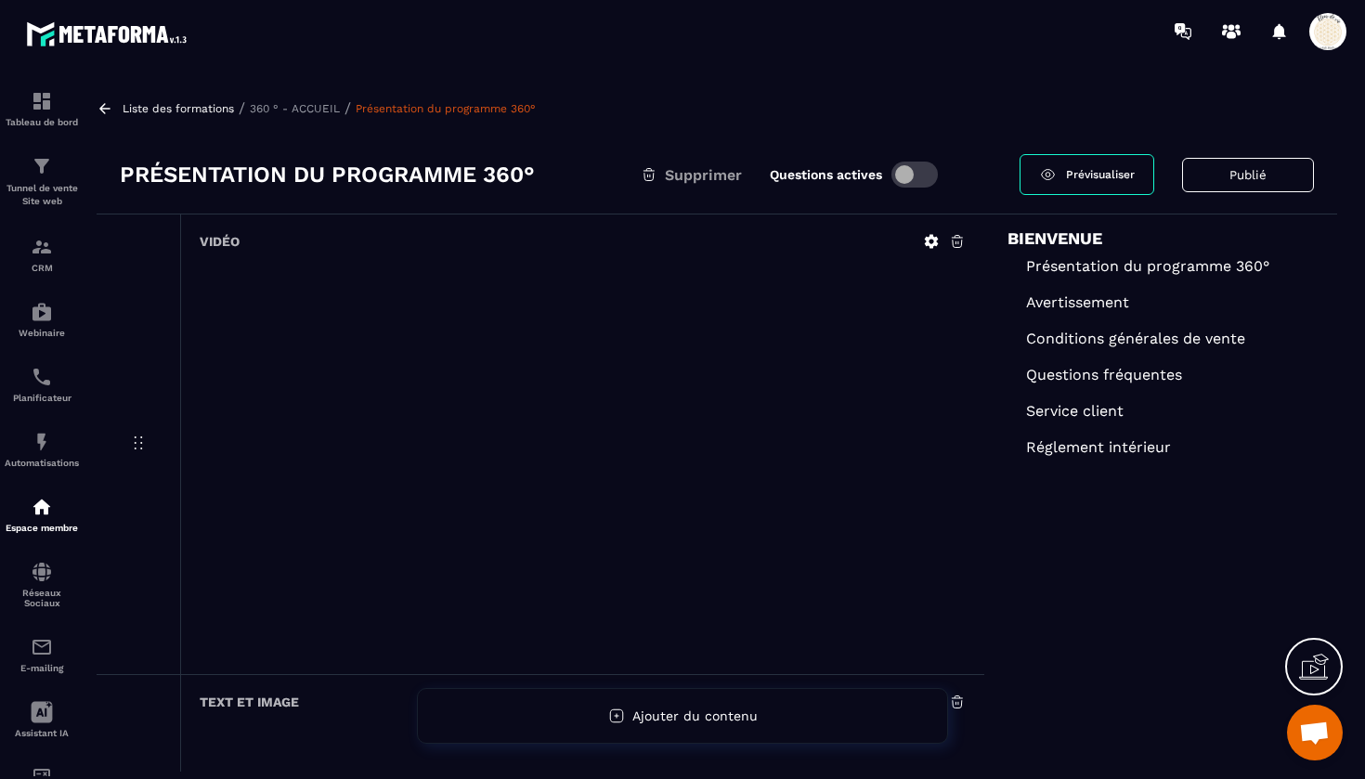
scroll to position [0, 0]
click at [40, 503] on img at bounding box center [42, 507] width 22 height 22
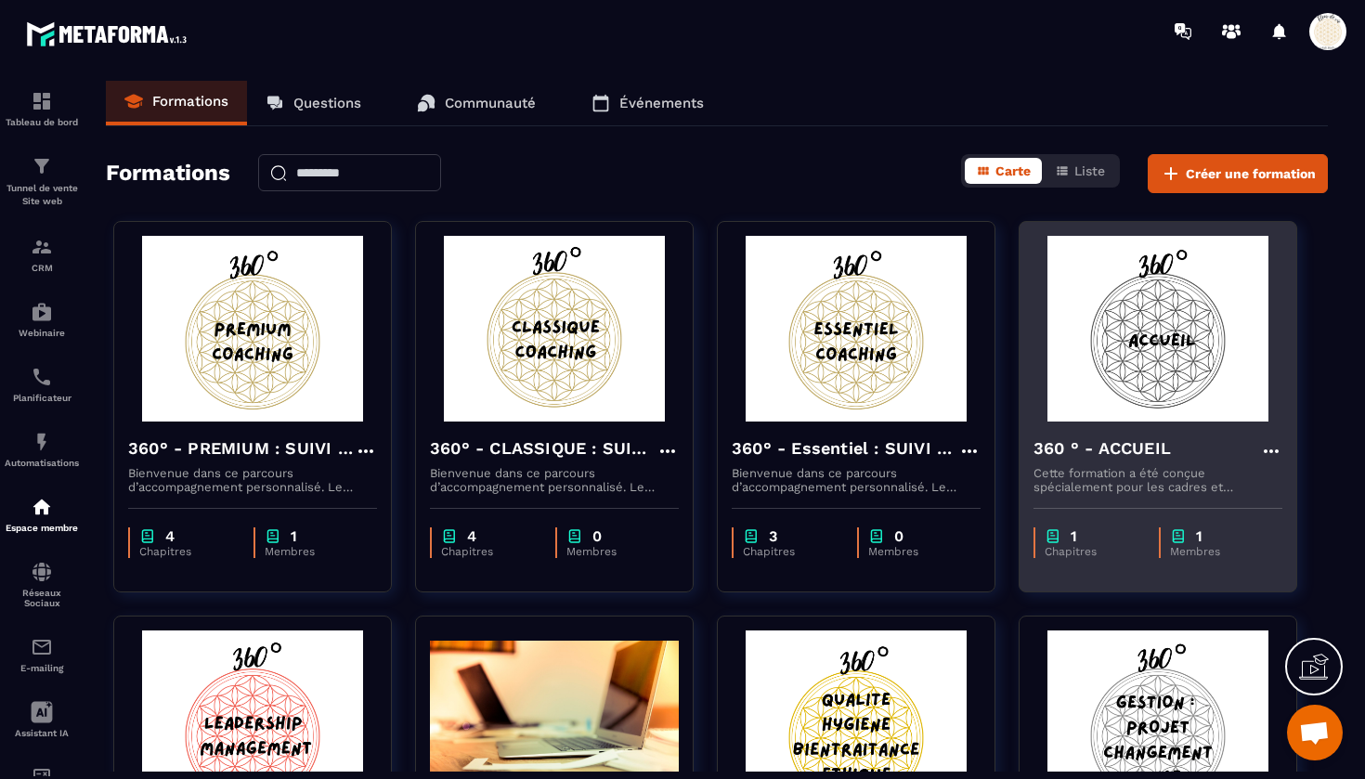
click at [1150, 451] on h4 "360 ° - ACCUEIL" at bounding box center [1102, 449] width 137 height 26
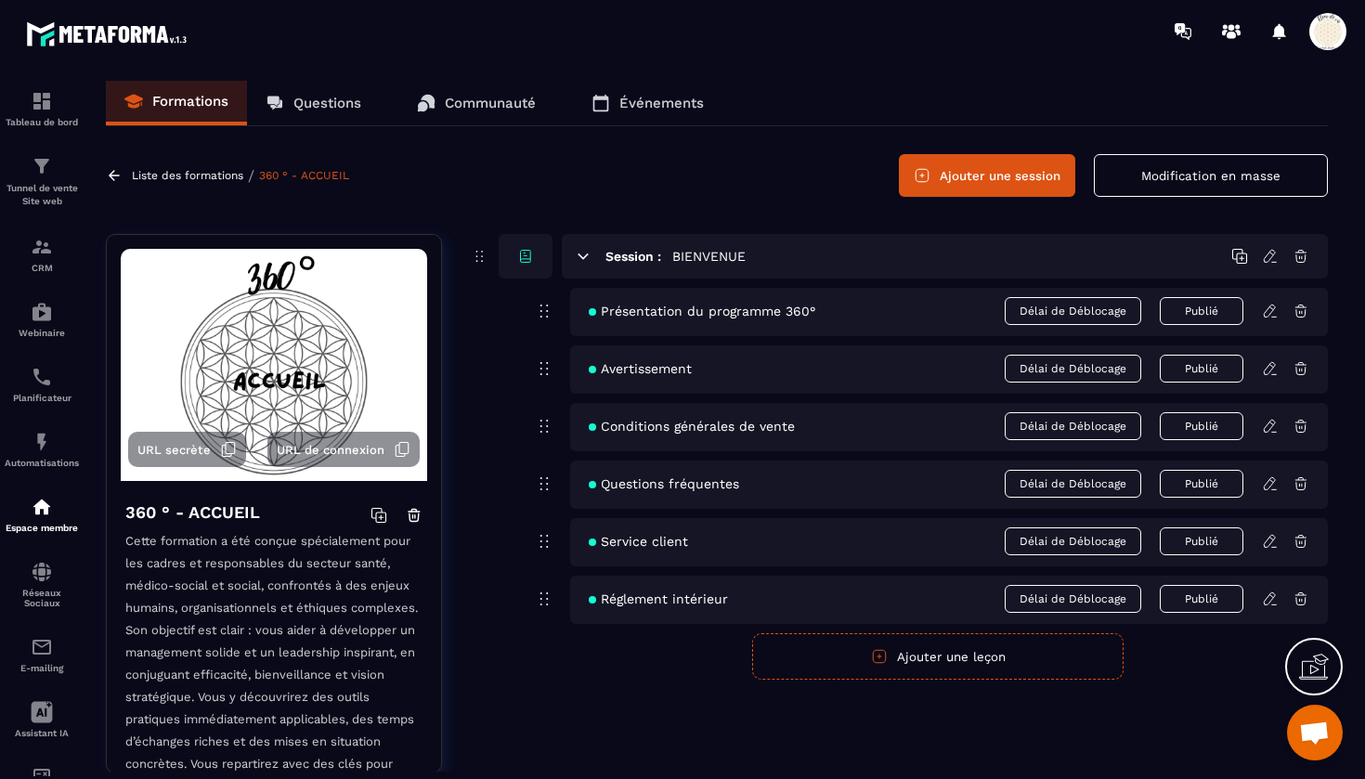
click at [1272, 542] on icon at bounding box center [1269, 541] width 11 height 12
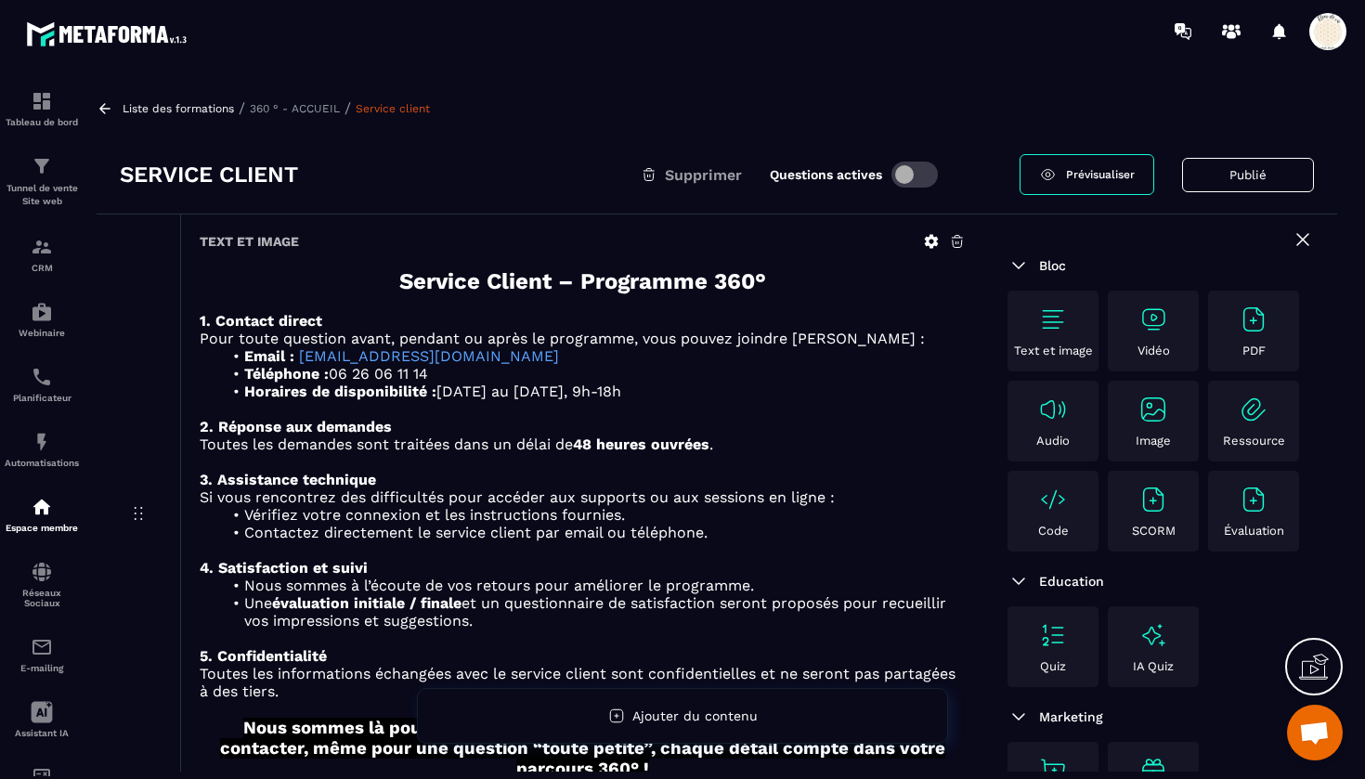
click at [314, 108] on p "360 ° - ACCUEIL" at bounding box center [295, 108] width 90 height 13
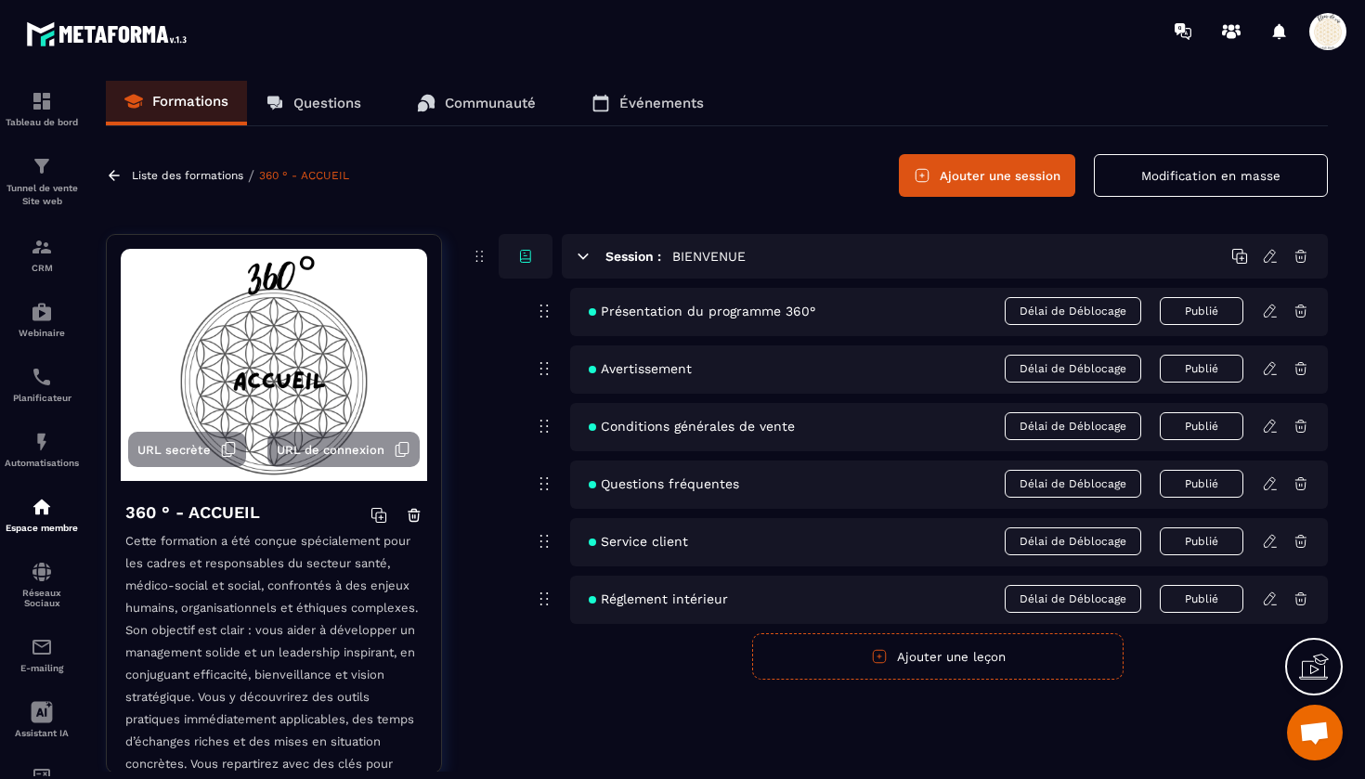
click at [1273, 311] on icon at bounding box center [1269, 311] width 11 height 12
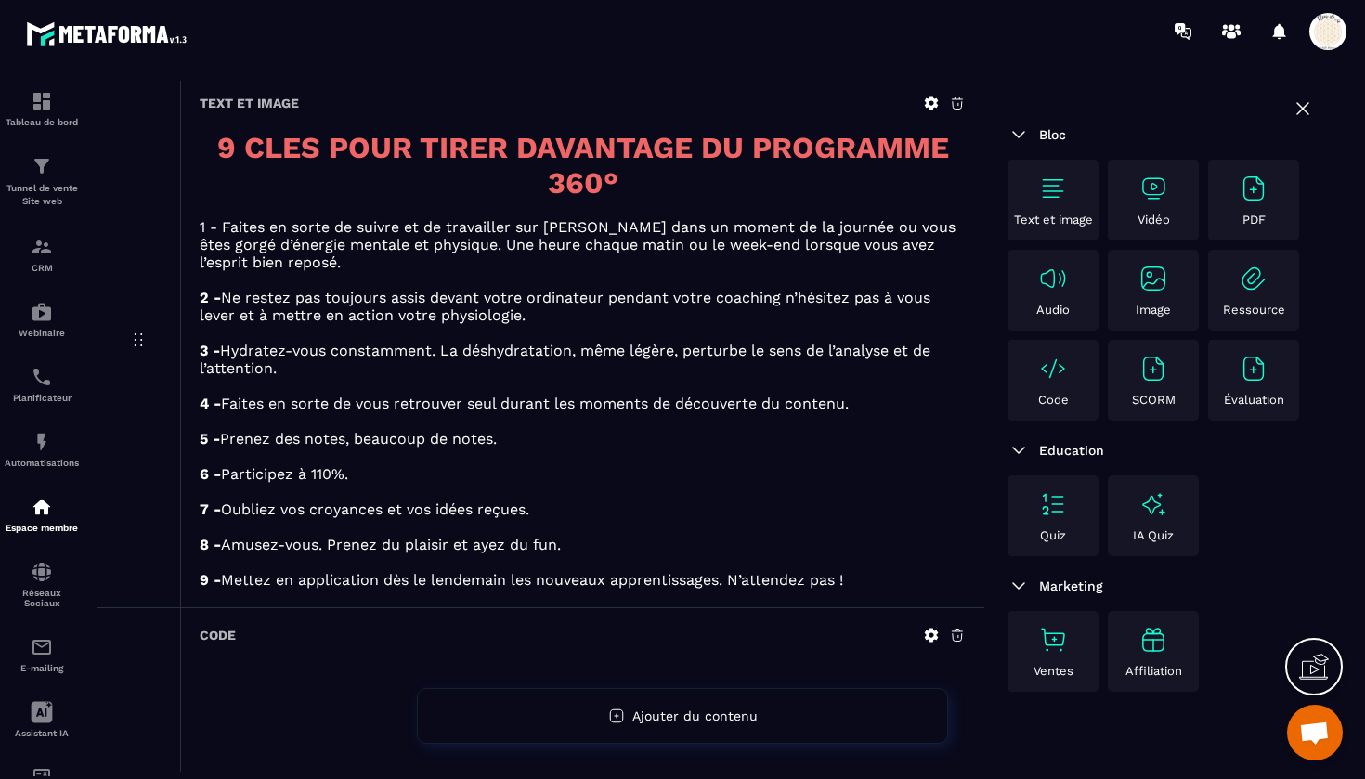
scroll to position [2724, 0]
click at [928, 110] on icon at bounding box center [932, 103] width 14 height 14
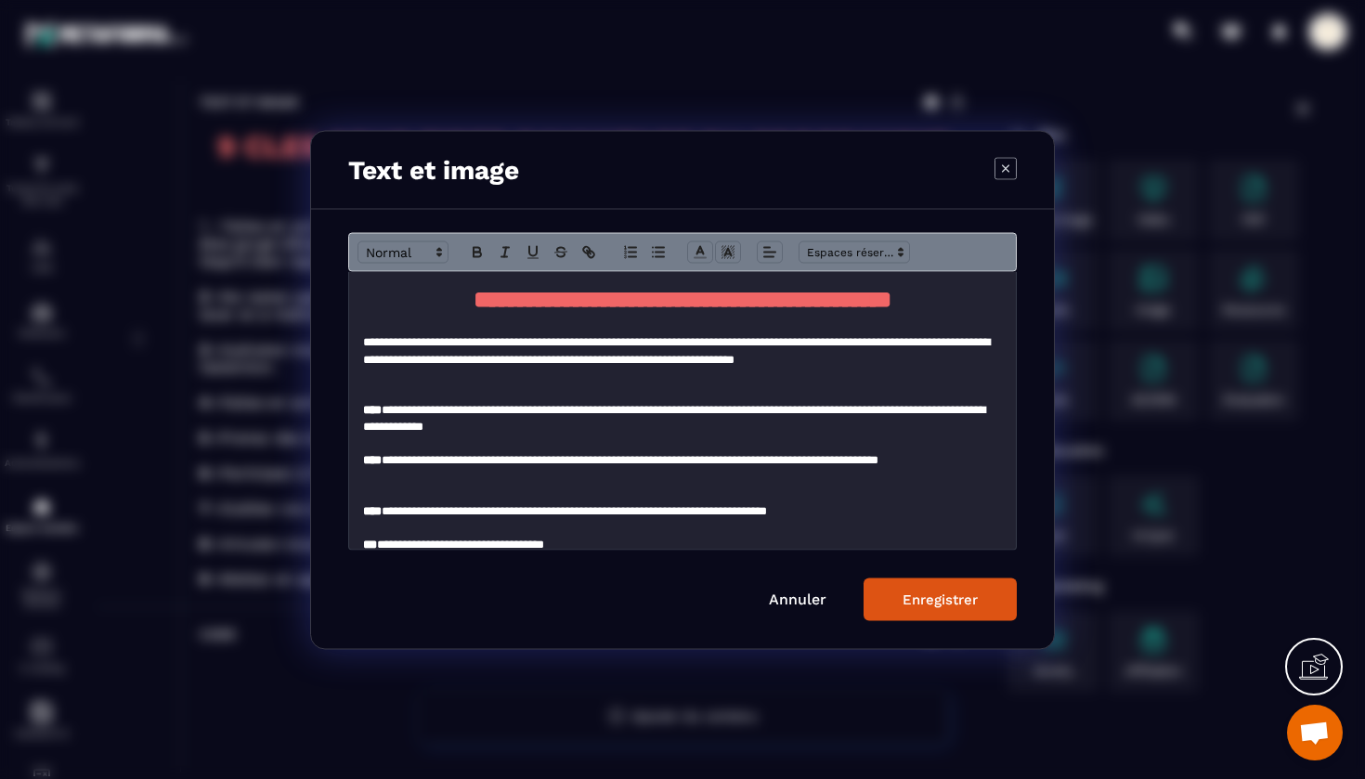
click at [700, 376] on p "**********" at bounding box center [682, 358] width 639 height 50
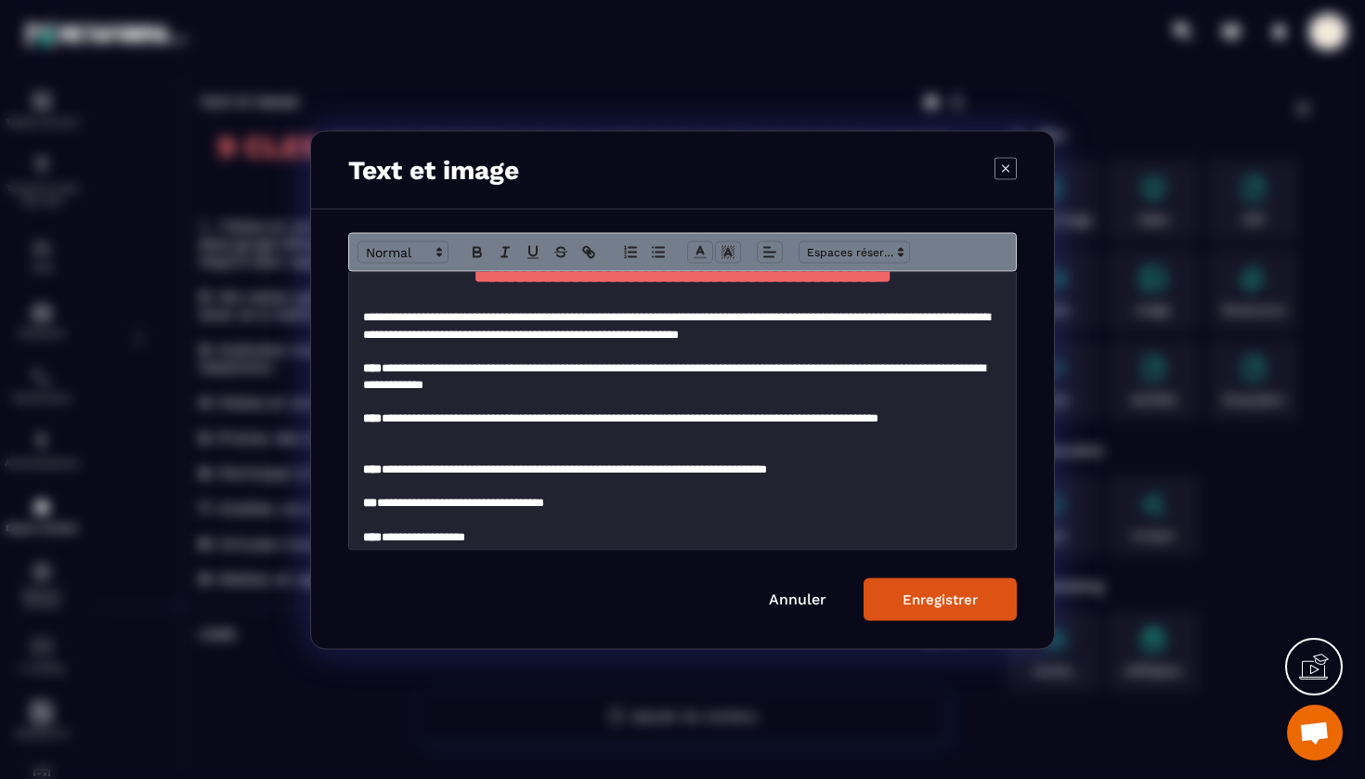
scroll to position [28, 0]
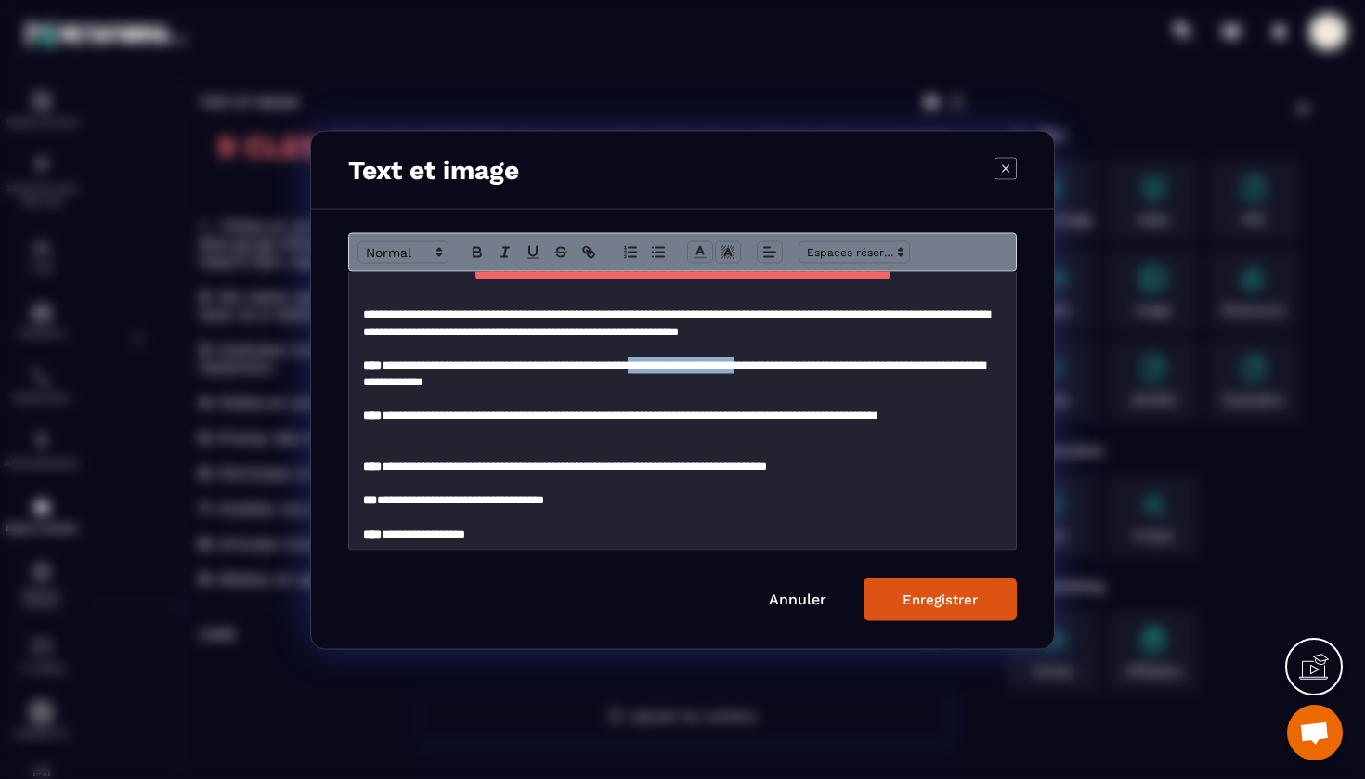
drag, startPoint x: 699, startPoint y: 398, endPoint x: 842, endPoint y: 400, distance: 143.1
click at [842, 390] on p "**********" at bounding box center [682, 373] width 639 height 33
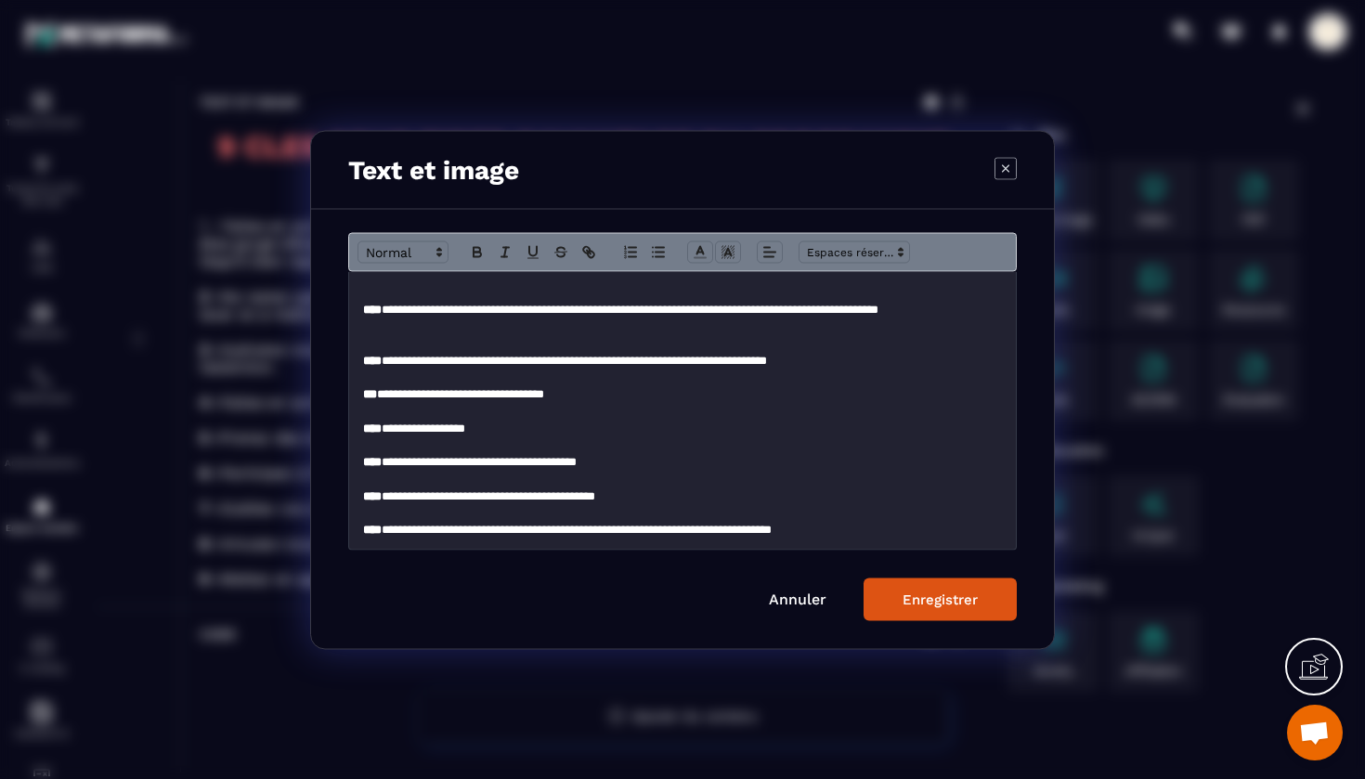
scroll to position [0, 0]
click at [939, 596] on div "Enregistrer" at bounding box center [940, 599] width 75 height 17
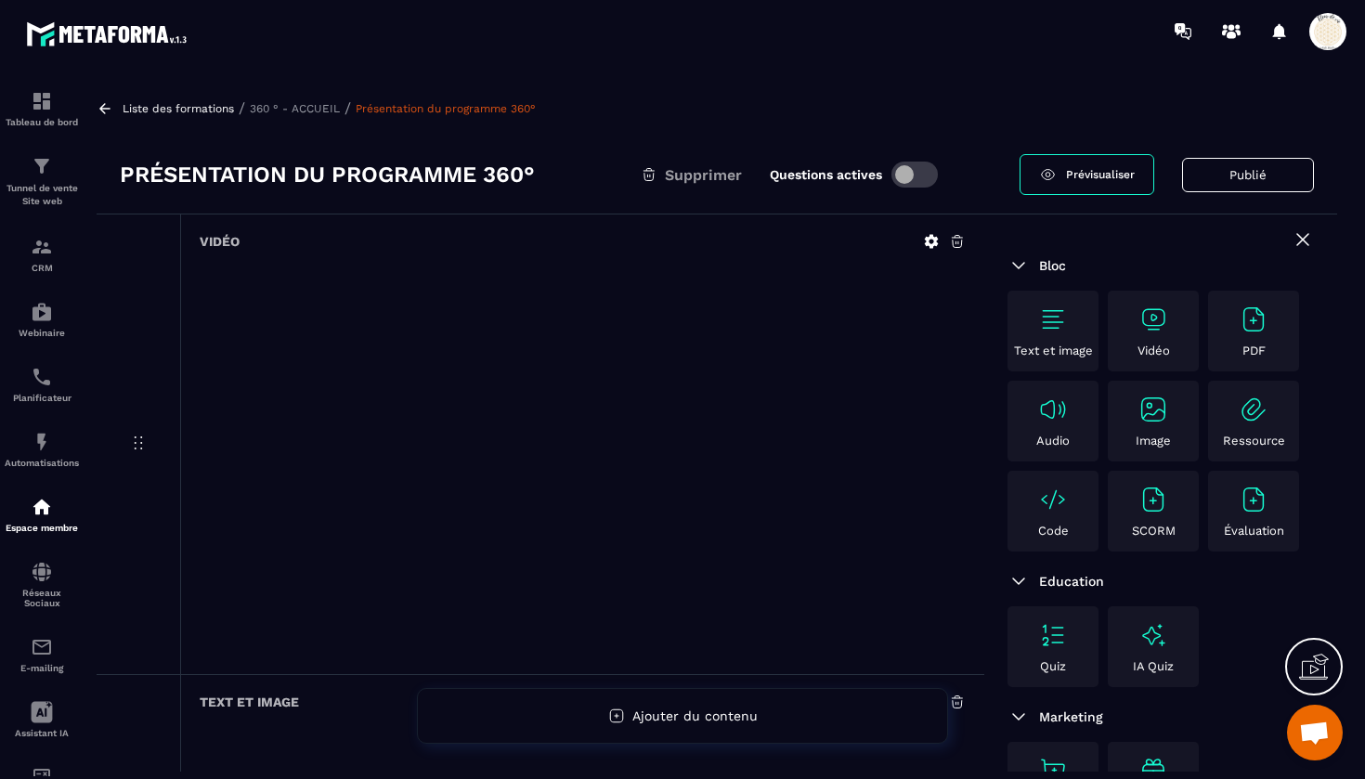
click at [1097, 176] on span "Prévisualiser" at bounding box center [1100, 174] width 69 height 13
click at [297, 107] on p "360 ° - ACCUEIL" at bounding box center [295, 108] width 90 height 13
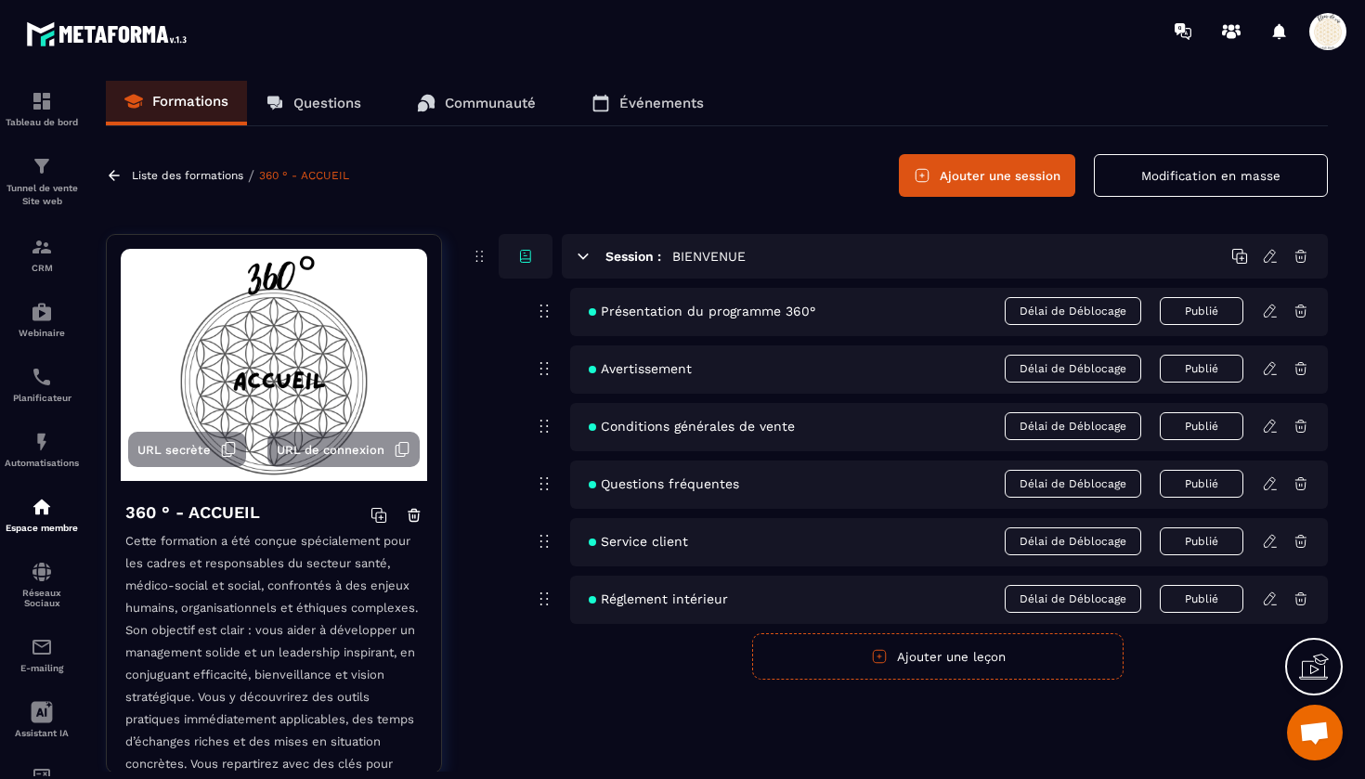
click at [1273, 425] on icon at bounding box center [1269, 426] width 11 height 12
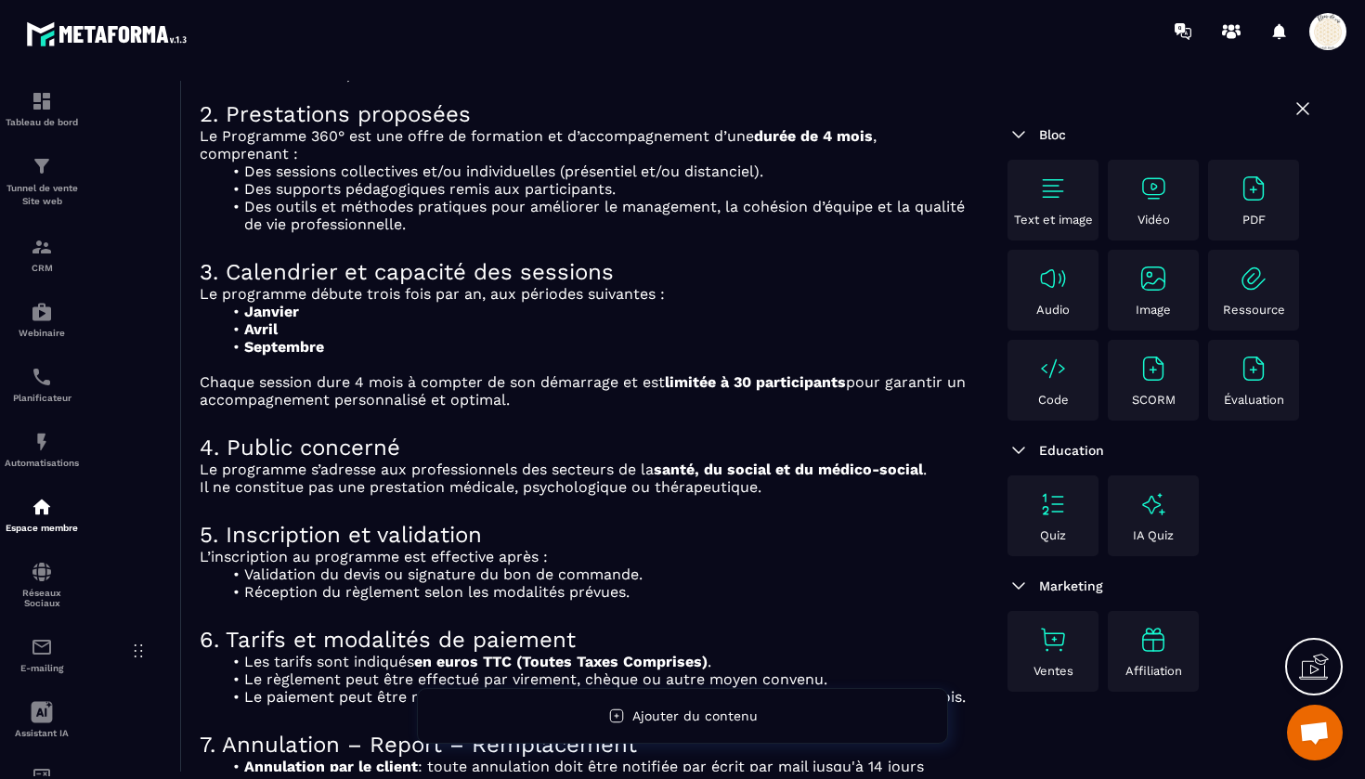
scroll to position [379, 0]
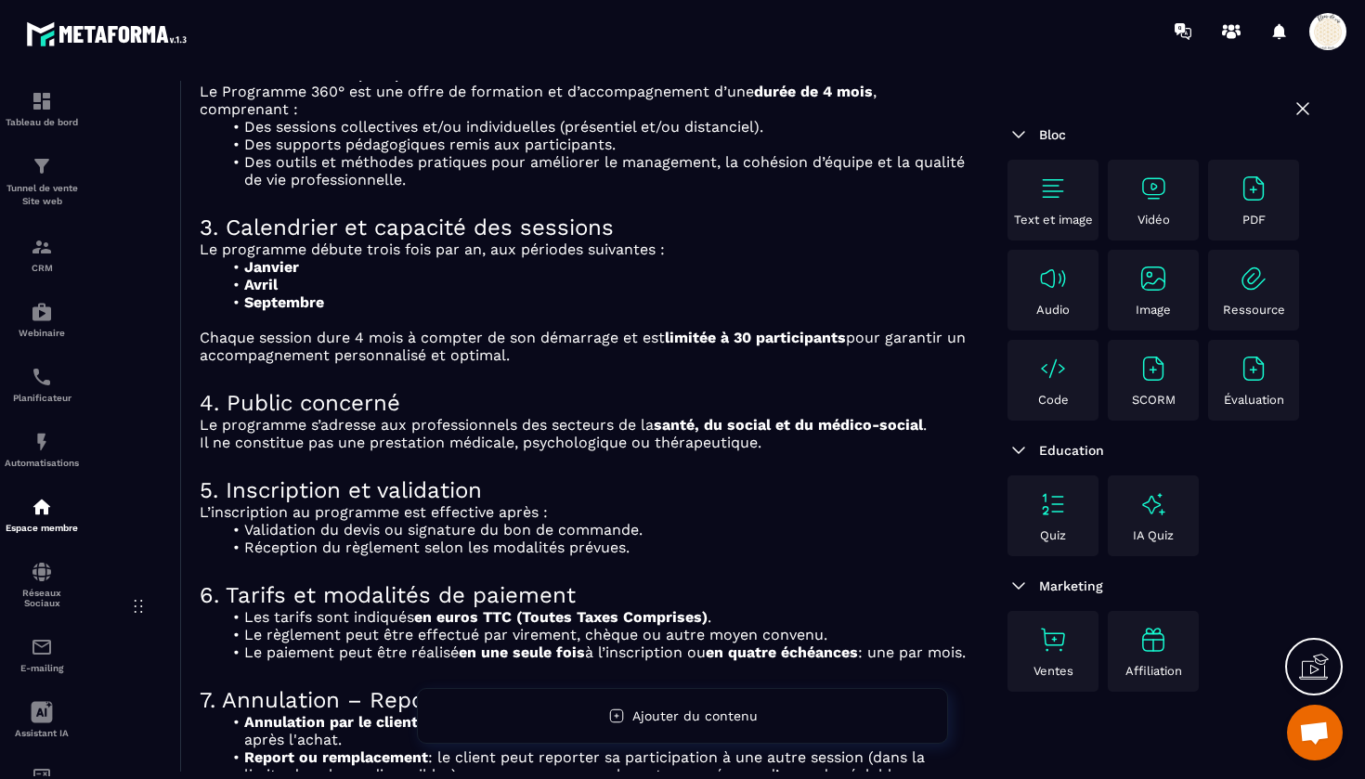
click at [708, 624] on strong "en euros TTC (Toutes Taxes Comprises)" at bounding box center [561, 617] width 294 height 18
click at [708, 620] on strong "en euros TTC (Toutes Taxes Comprises)" at bounding box center [561, 617] width 294 height 18
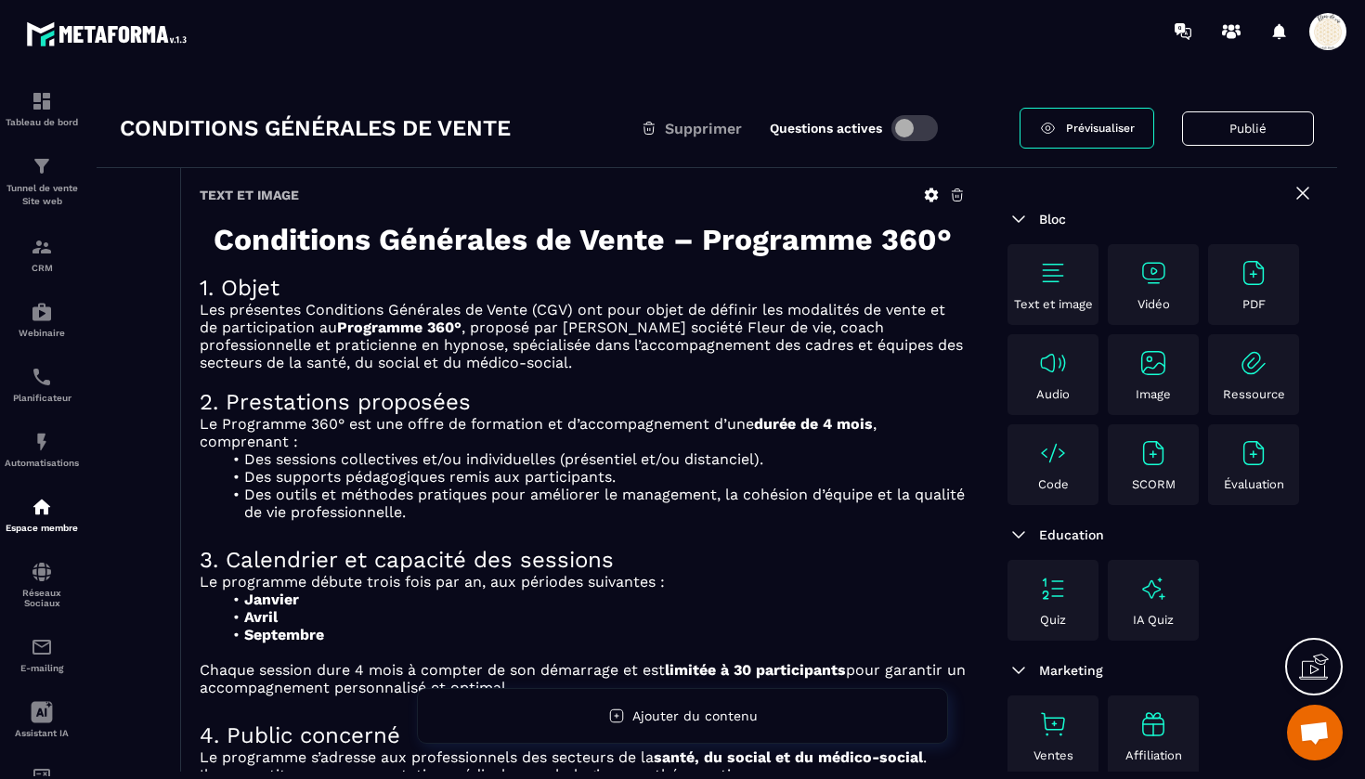
scroll to position [34, 0]
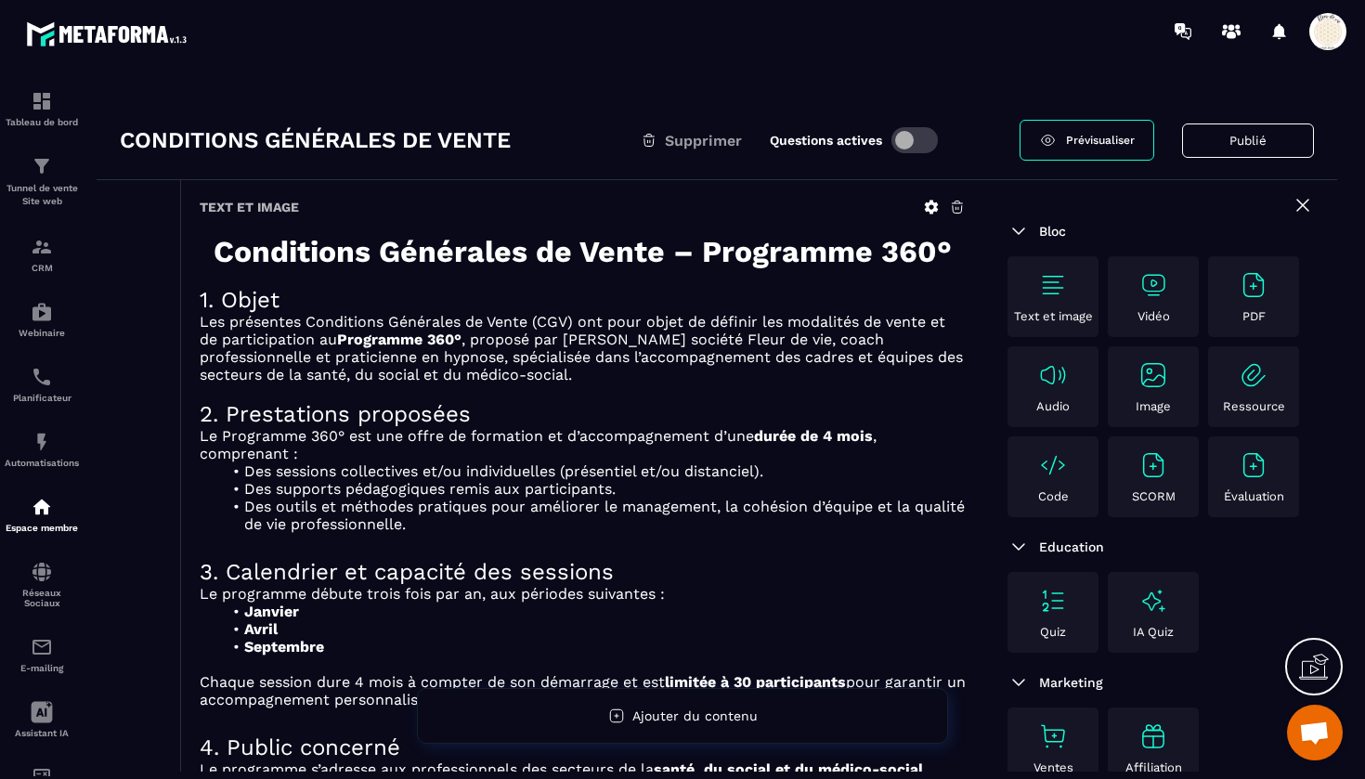
click at [931, 204] on icon at bounding box center [932, 208] width 14 height 14
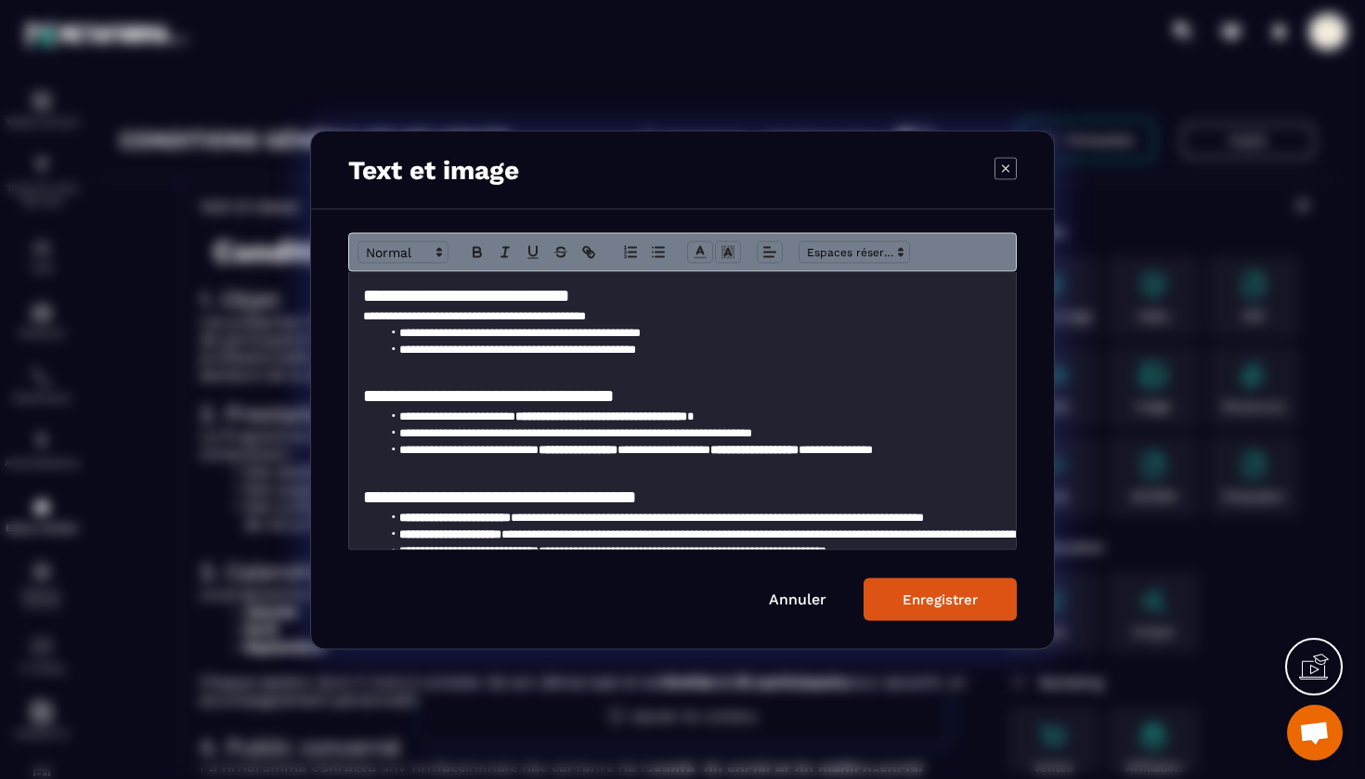
scroll to position [533, 0]
click at [594, 413] on strong "**********" at bounding box center [602, 415] width 172 height 12
click at [621, 410] on strong "**********" at bounding box center [602, 415] width 172 height 12
click at [829, 411] on li "**********" at bounding box center [692, 415] width 621 height 17
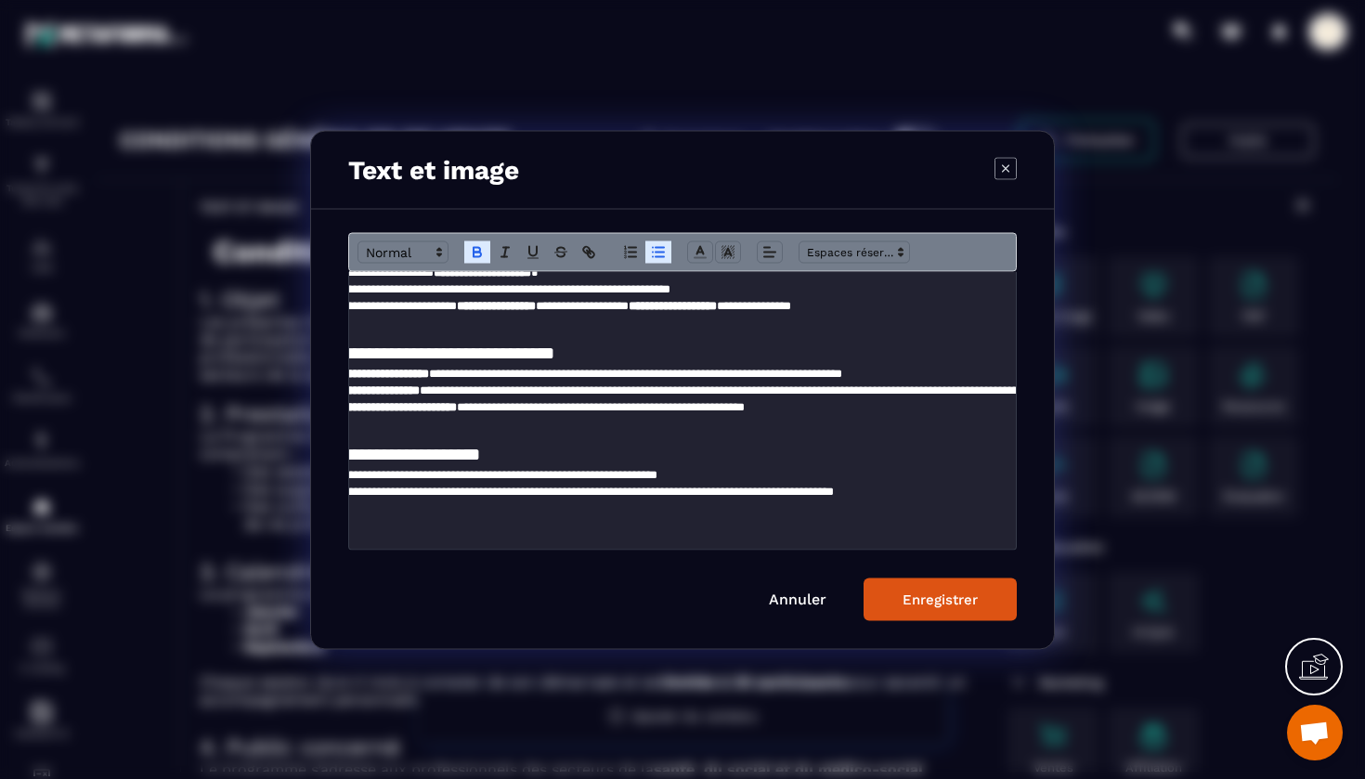
scroll to position [676, 118]
click at [930, 601] on div "Enregistrer" at bounding box center [940, 599] width 75 height 17
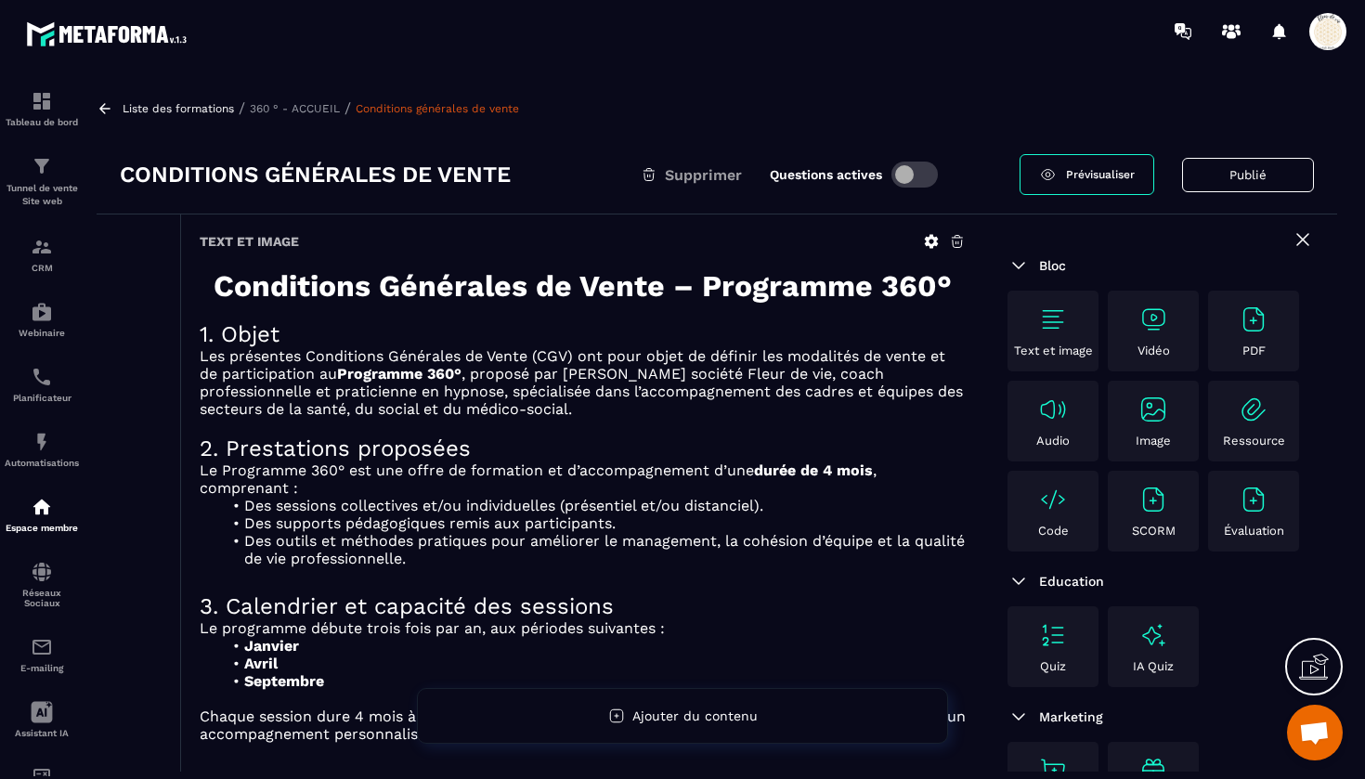
scroll to position [0, 0]
click at [304, 105] on p "360 ° - ACCUEIL" at bounding box center [295, 108] width 90 height 13
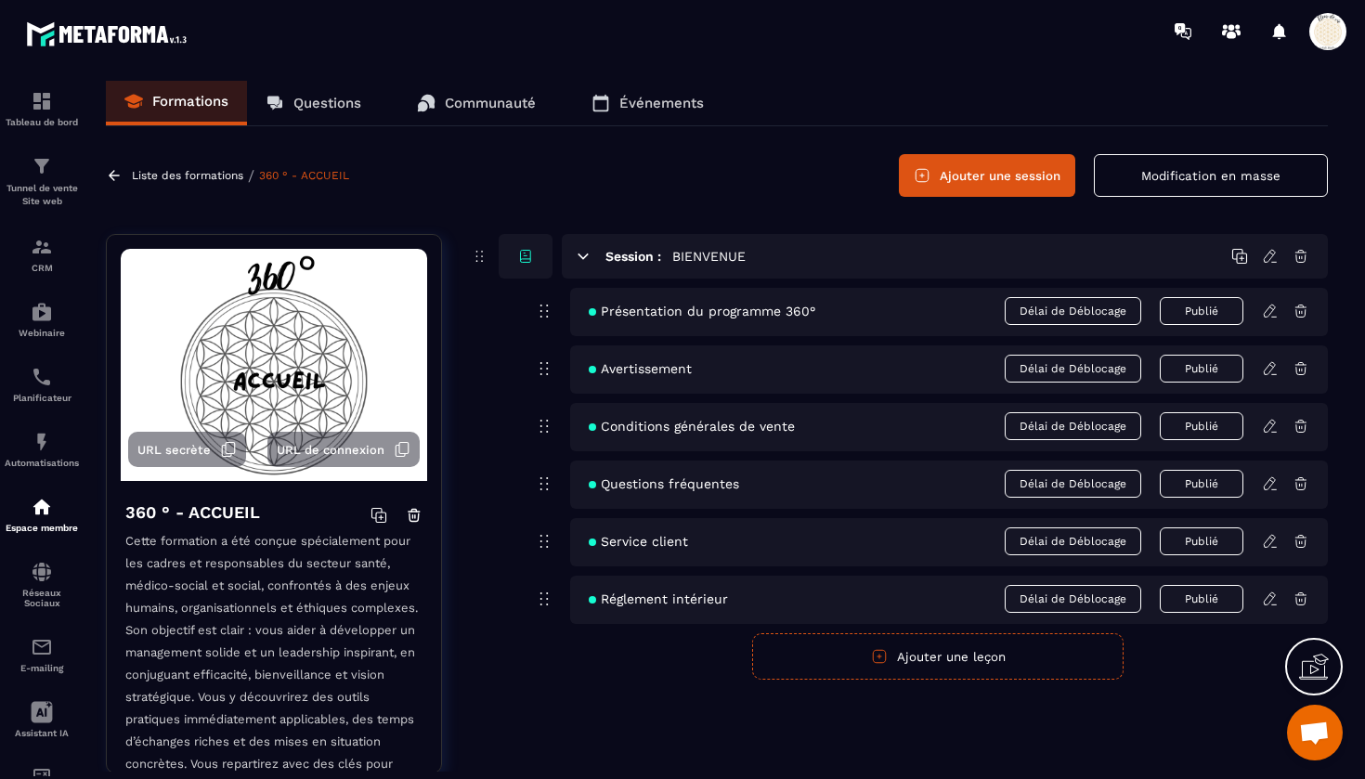
click at [1272, 311] on icon at bounding box center [1270, 311] width 17 height 17
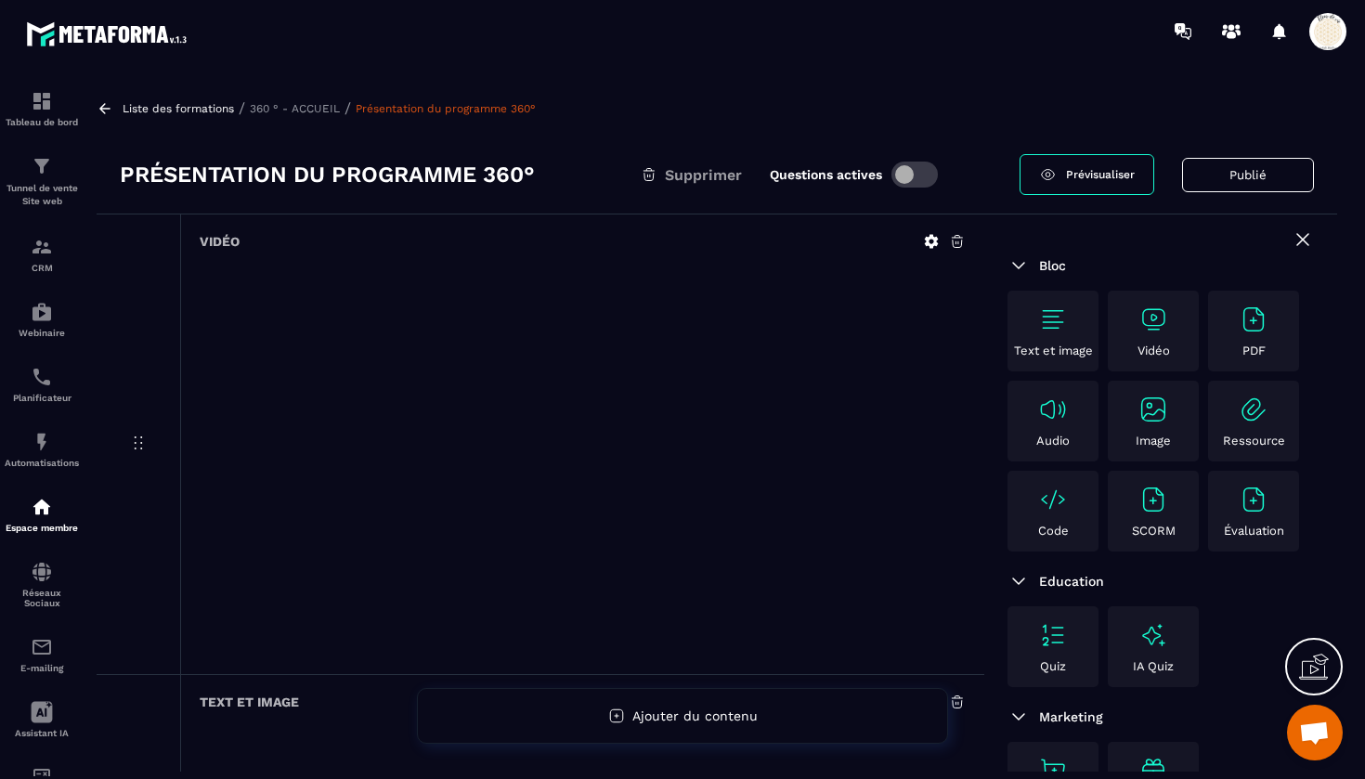
click at [286, 108] on p "360 ° - ACCUEIL" at bounding box center [295, 108] width 90 height 13
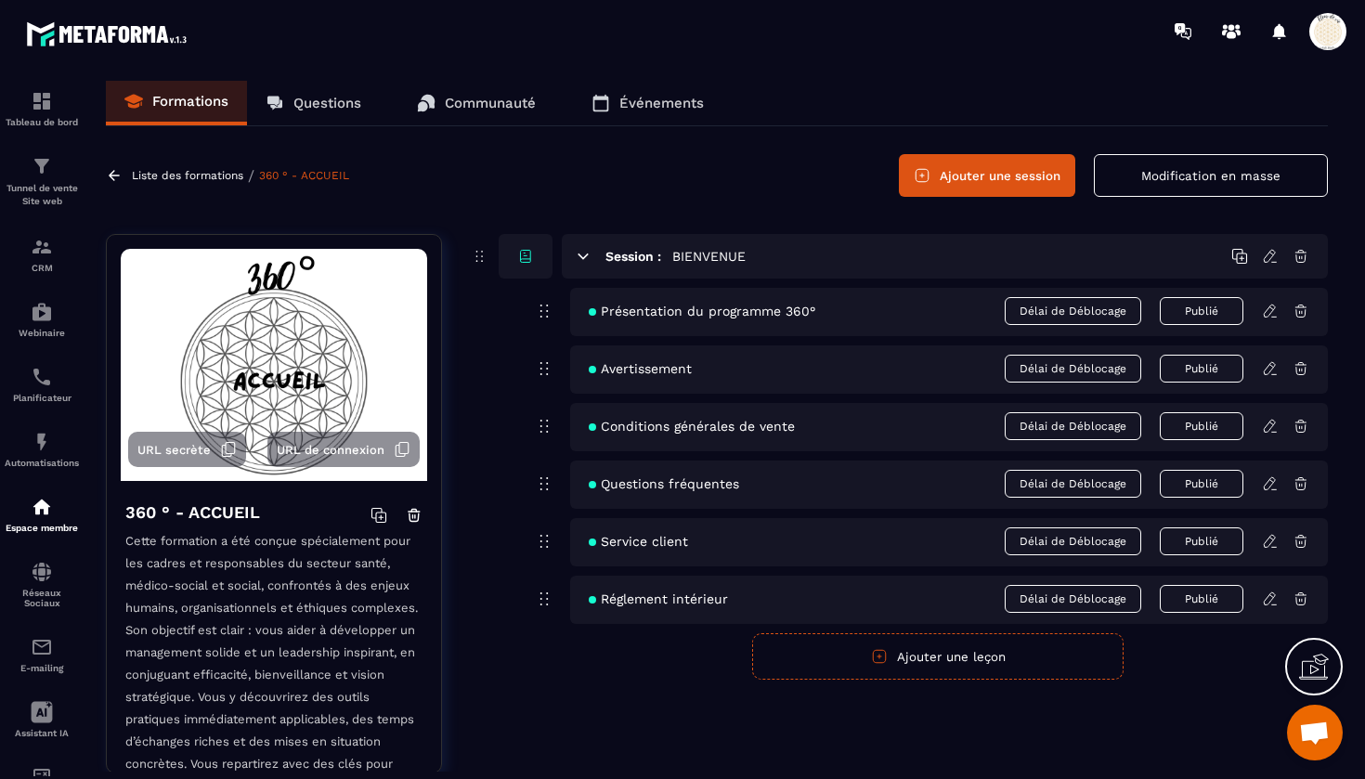
click at [1223, 176] on button "Modification en masse" at bounding box center [1211, 175] width 234 height 43
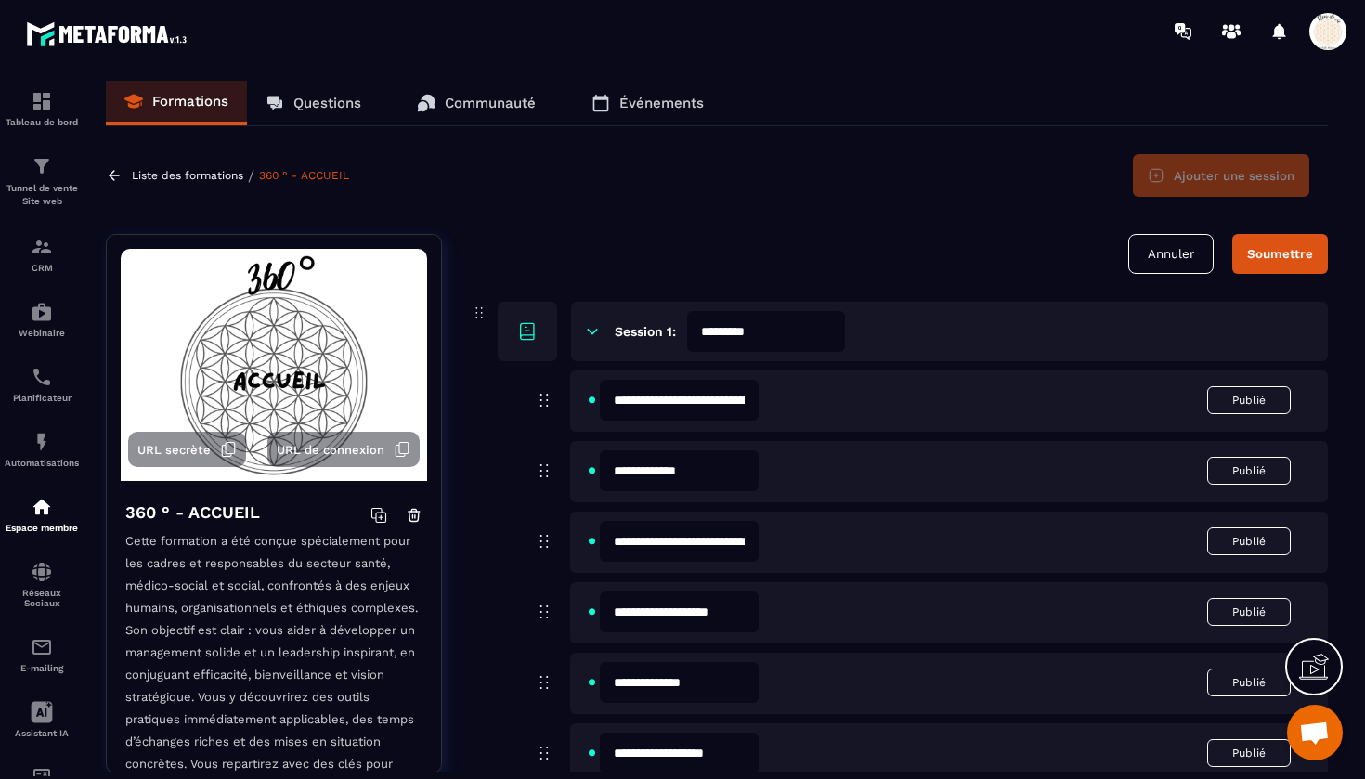
click at [759, 398] on input "**********" at bounding box center [679, 400] width 159 height 41
type input "**********"
click at [1282, 246] on button "Soumettre" at bounding box center [1281, 254] width 96 height 40
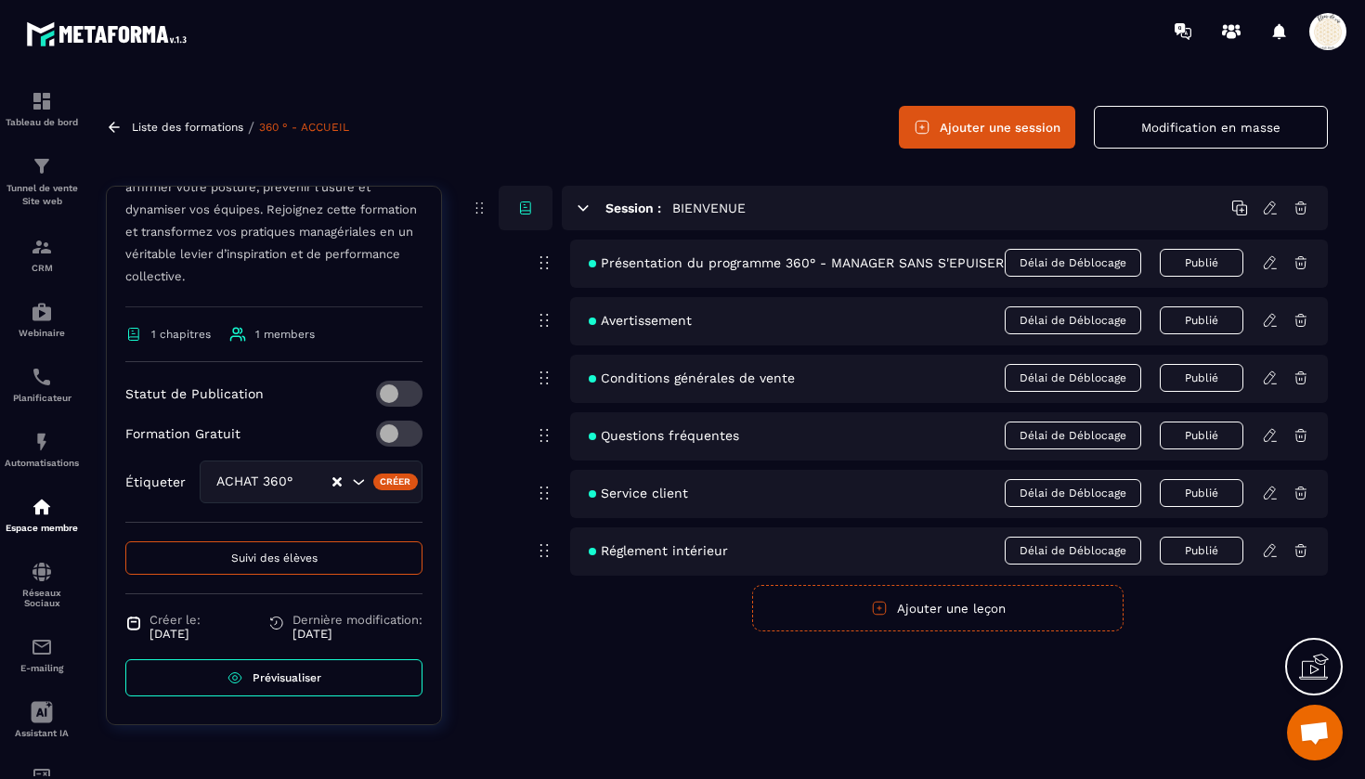
scroll to position [48, 0]
click at [1270, 438] on icon at bounding box center [1270, 435] width 17 height 17
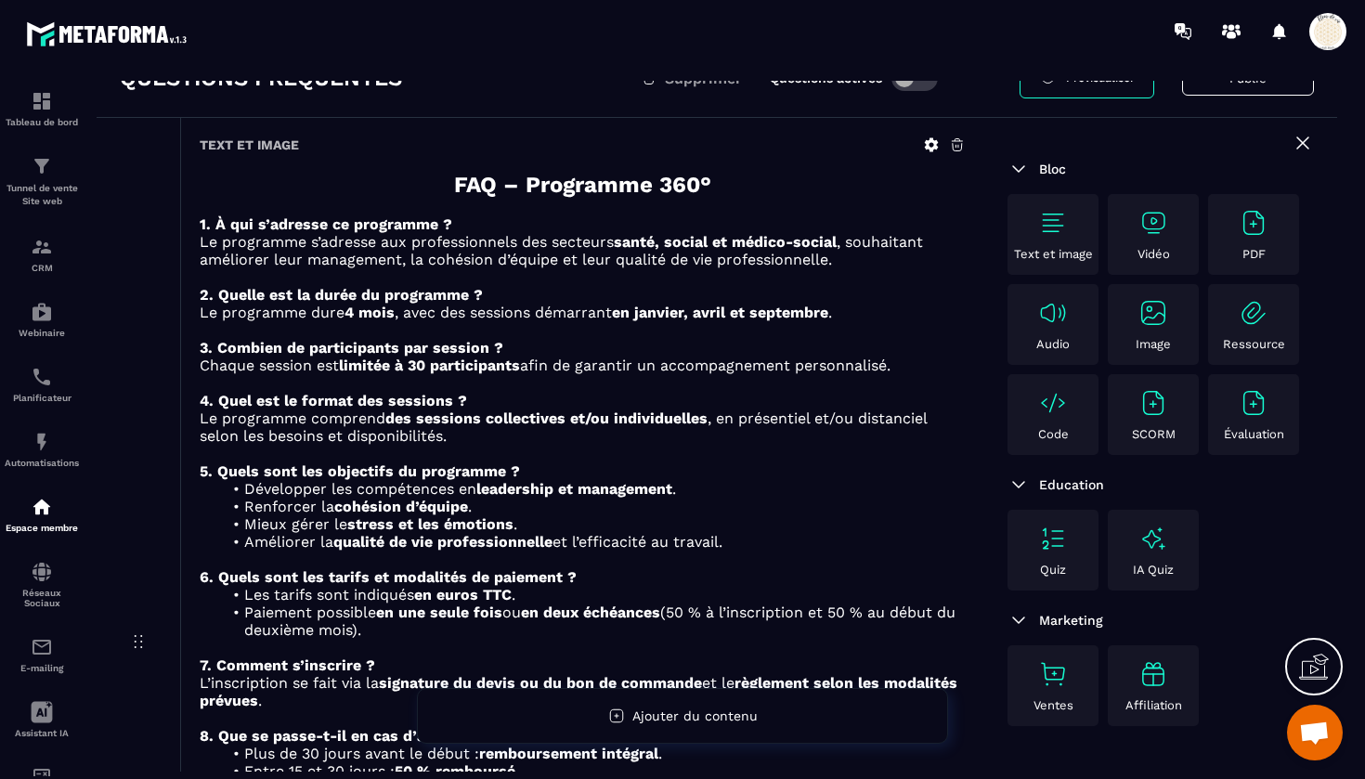
scroll to position [101, 0]
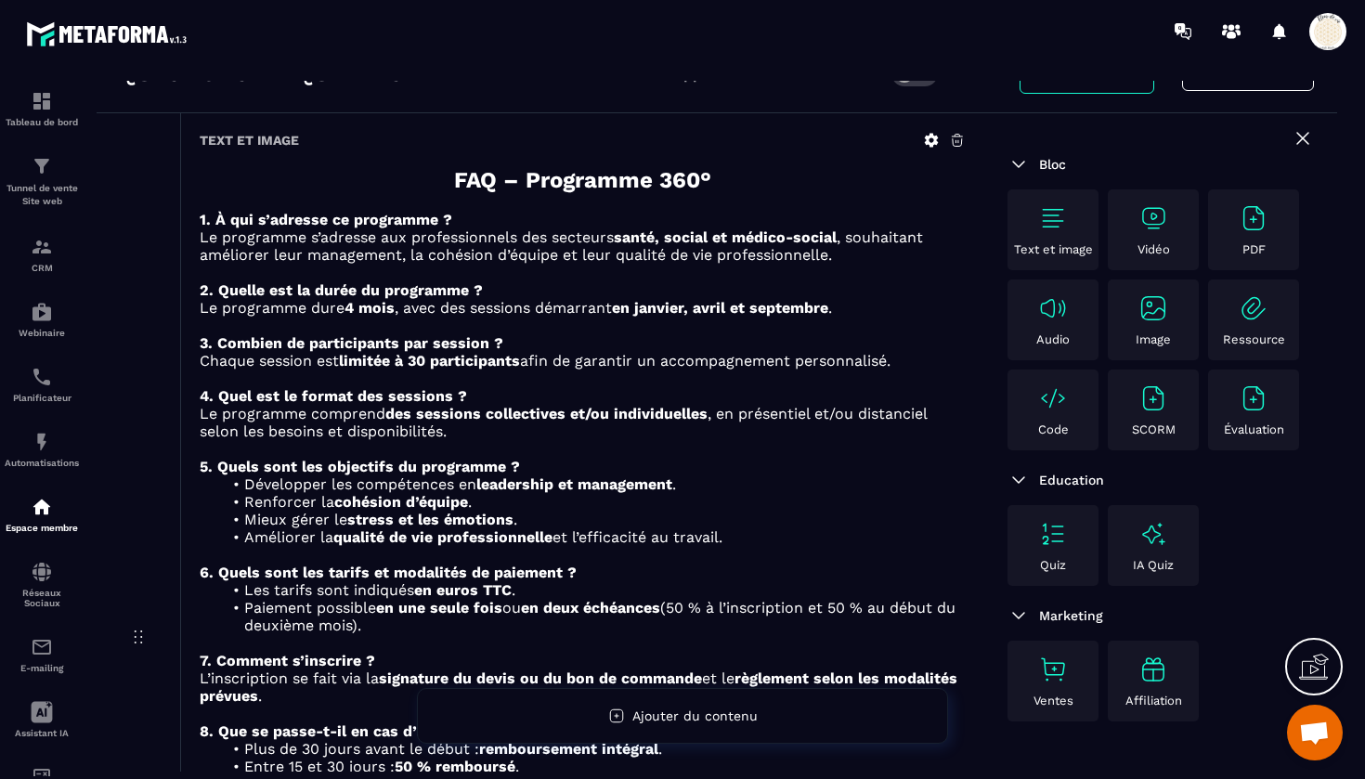
click at [512, 593] on strong "en euros TTC" at bounding box center [463, 590] width 98 height 18
click at [935, 142] on icon at bounding box center [932, 141] width 14 height 14
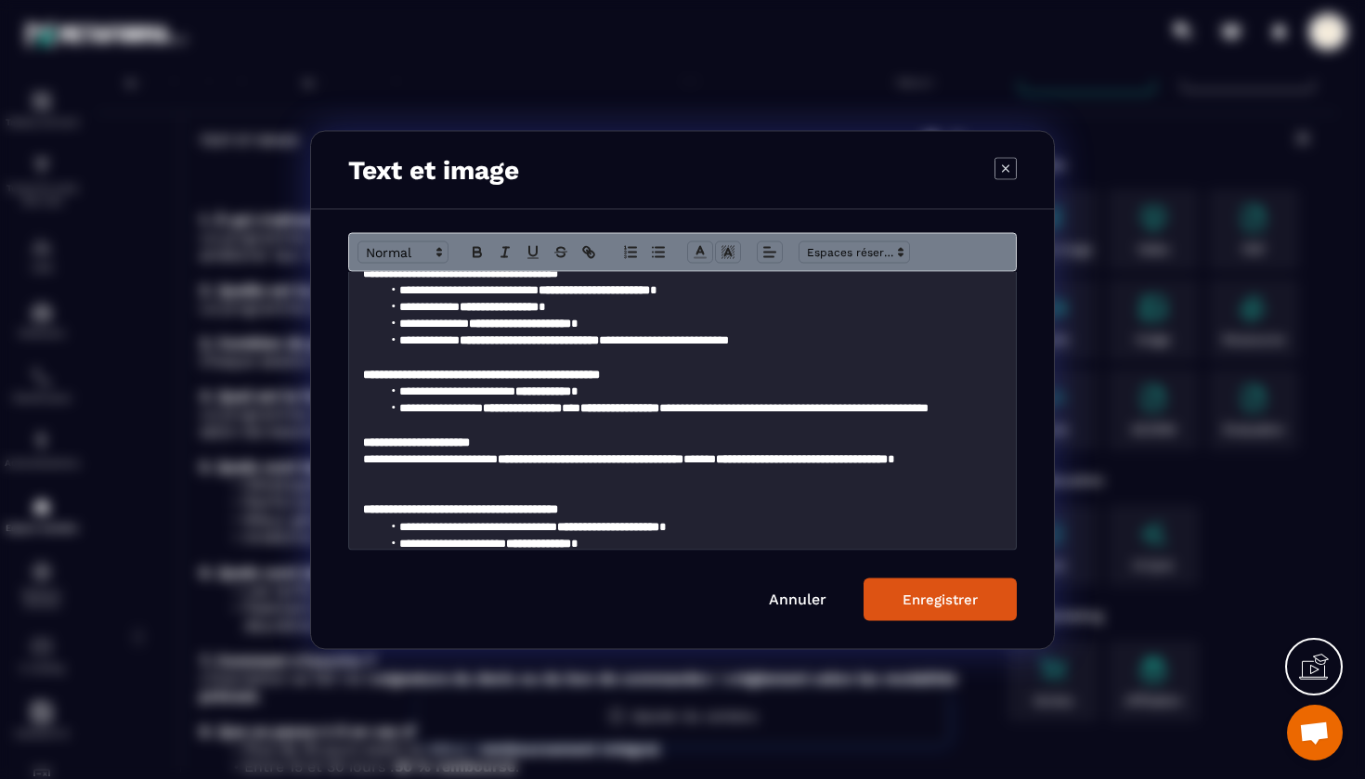
scroll to position [301, 0]
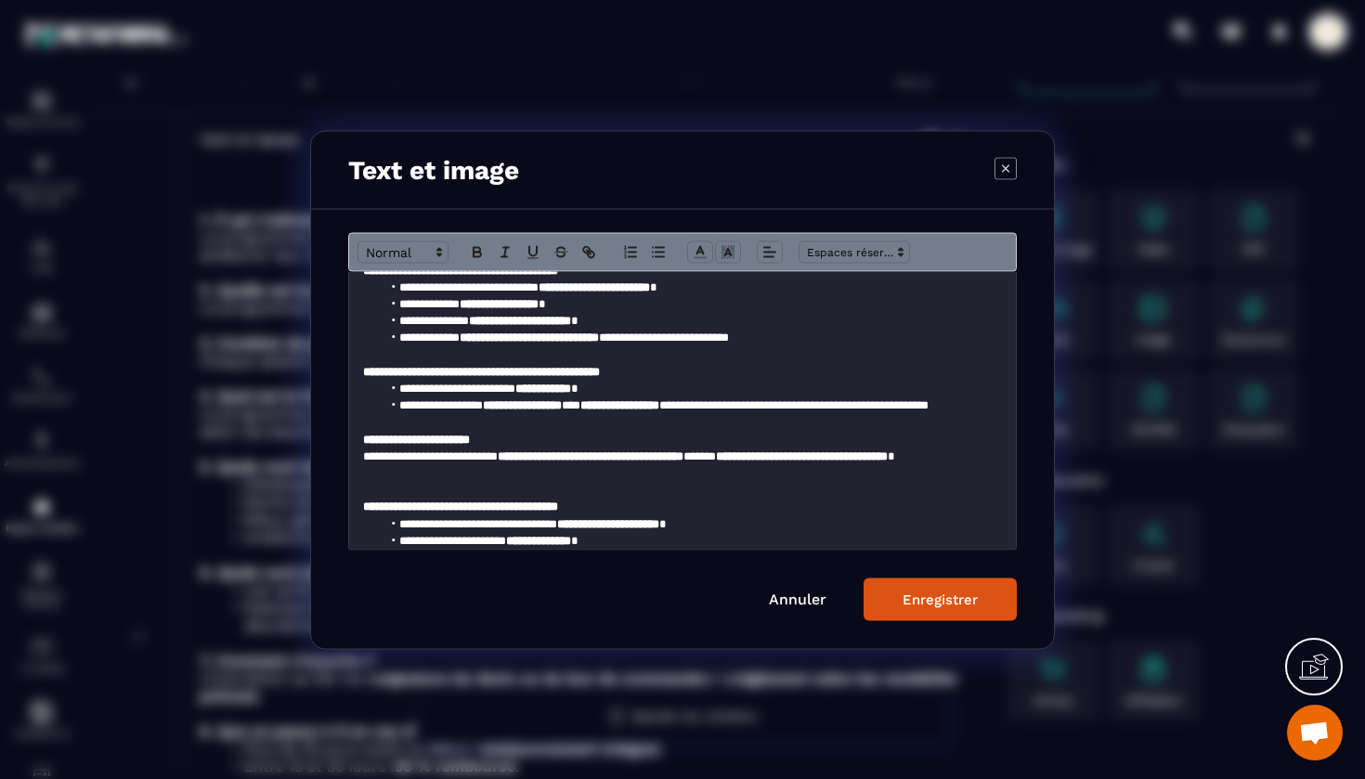
click at [621, 385] on li "**********" at bounding box center [692, 388] width 621 height 17
click at [919, 584] on button "Enregistrer" at bounding box center [940, 599] width 153 height 43
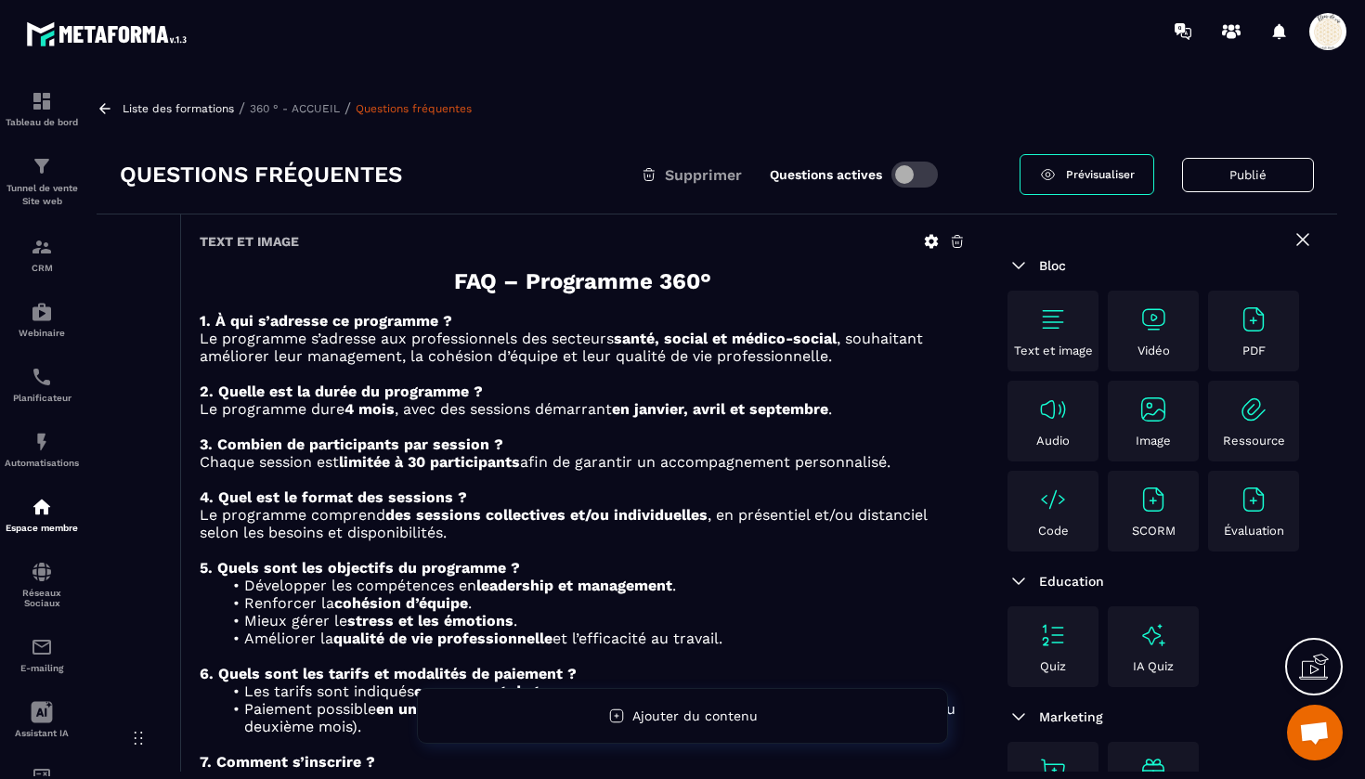
scroll to position [0, 0]
click at [921, 243] on div "Text et image" at bounding box center [583, 241] width 766 height 17
click at [933, 243] on icon at bounding box center [931, 241] width 17 height 17
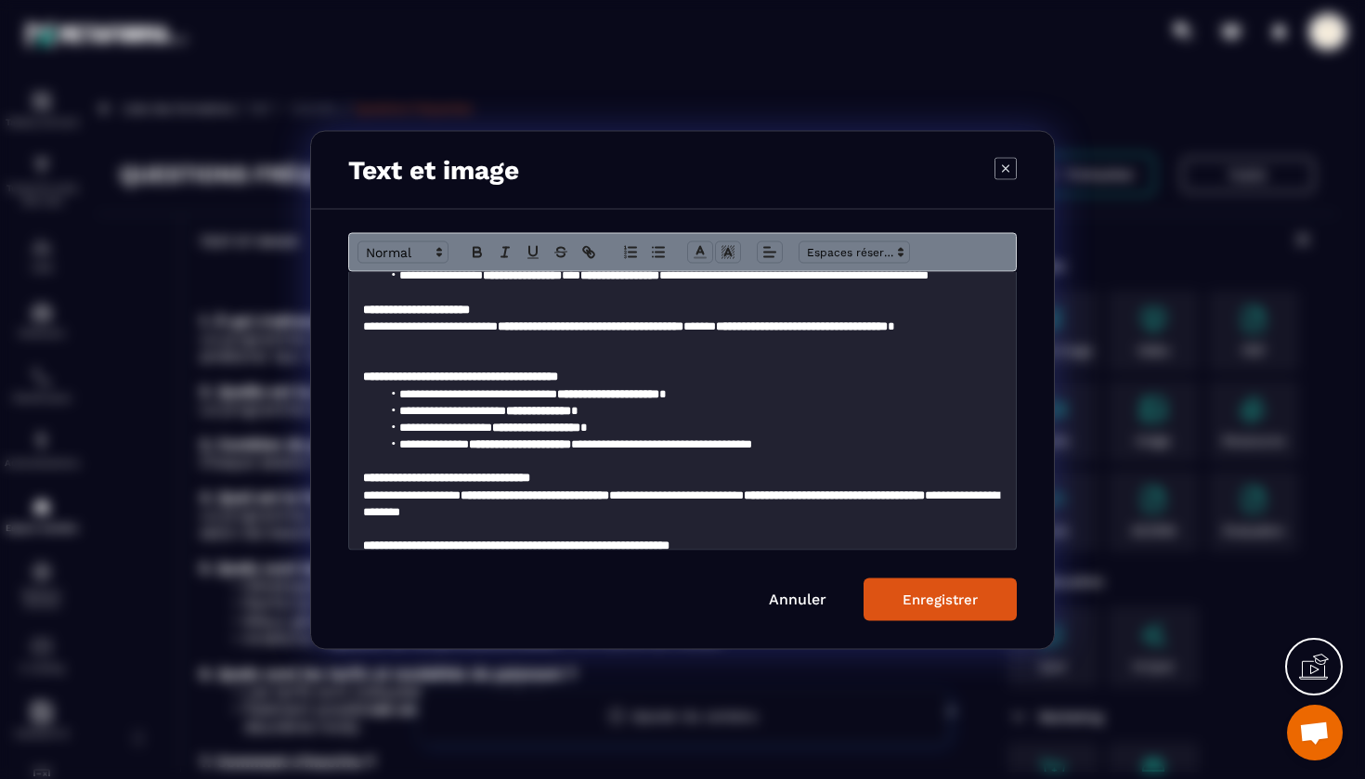
scroll to position [439, 0]
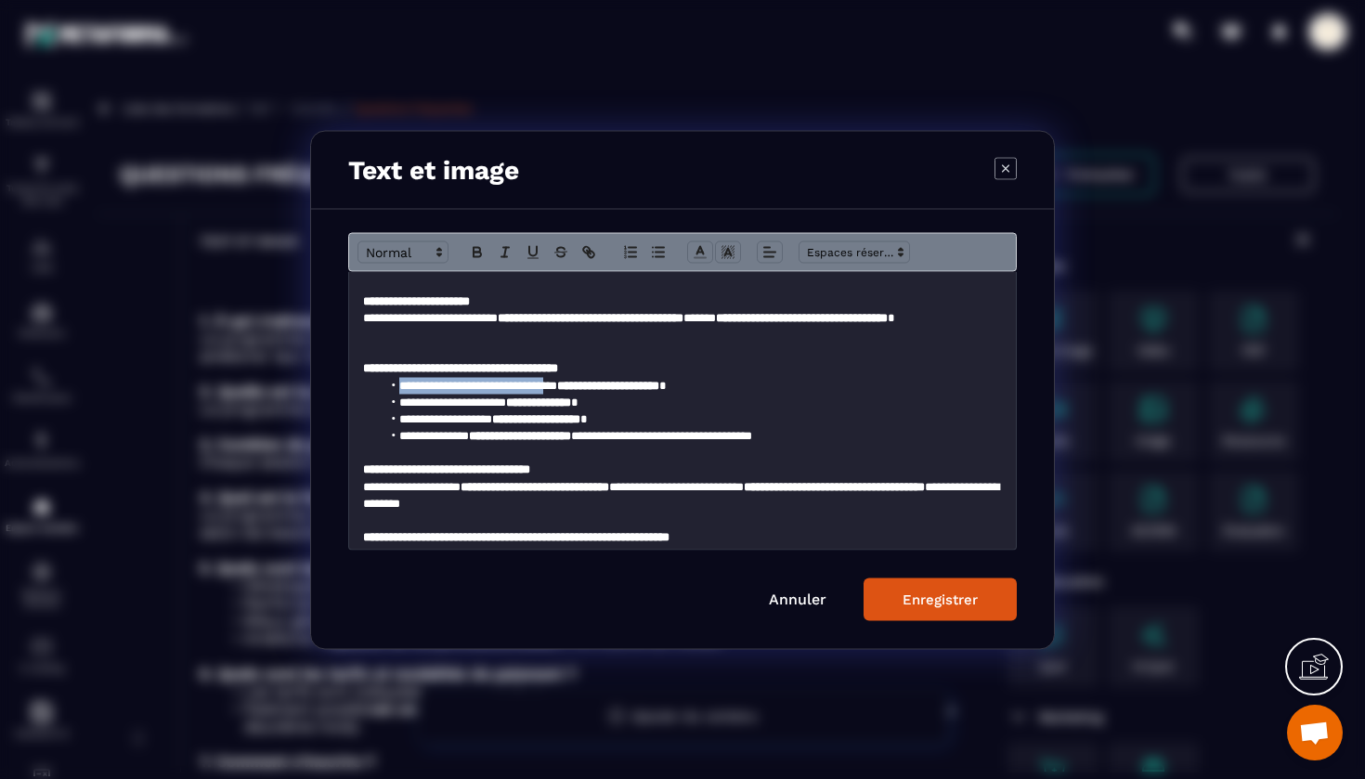
drag, startPoint x: 401, startPoint y: 375, endPoint x: 586, endPoint y: 380, distance: 184.9
click at [586, 380] on li "**********" at bounding box center [692, 385] width 621 height 17
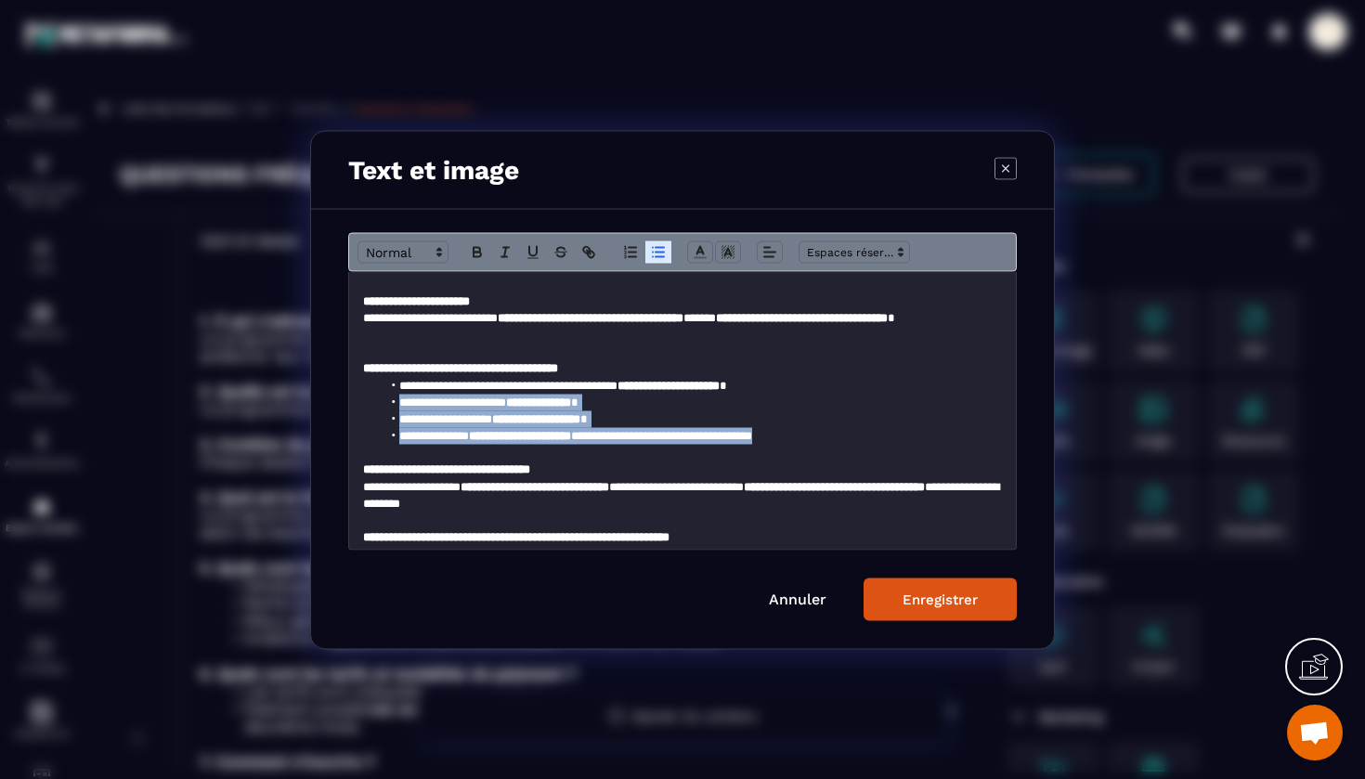
drag, startPoint x: 858, startPoint y: 426, endPoint x: 386, endPoint y: 401, distance: 472.5
click at [386, 401] on ul "**********" at bounding box center [682, 410] width 639 height 67
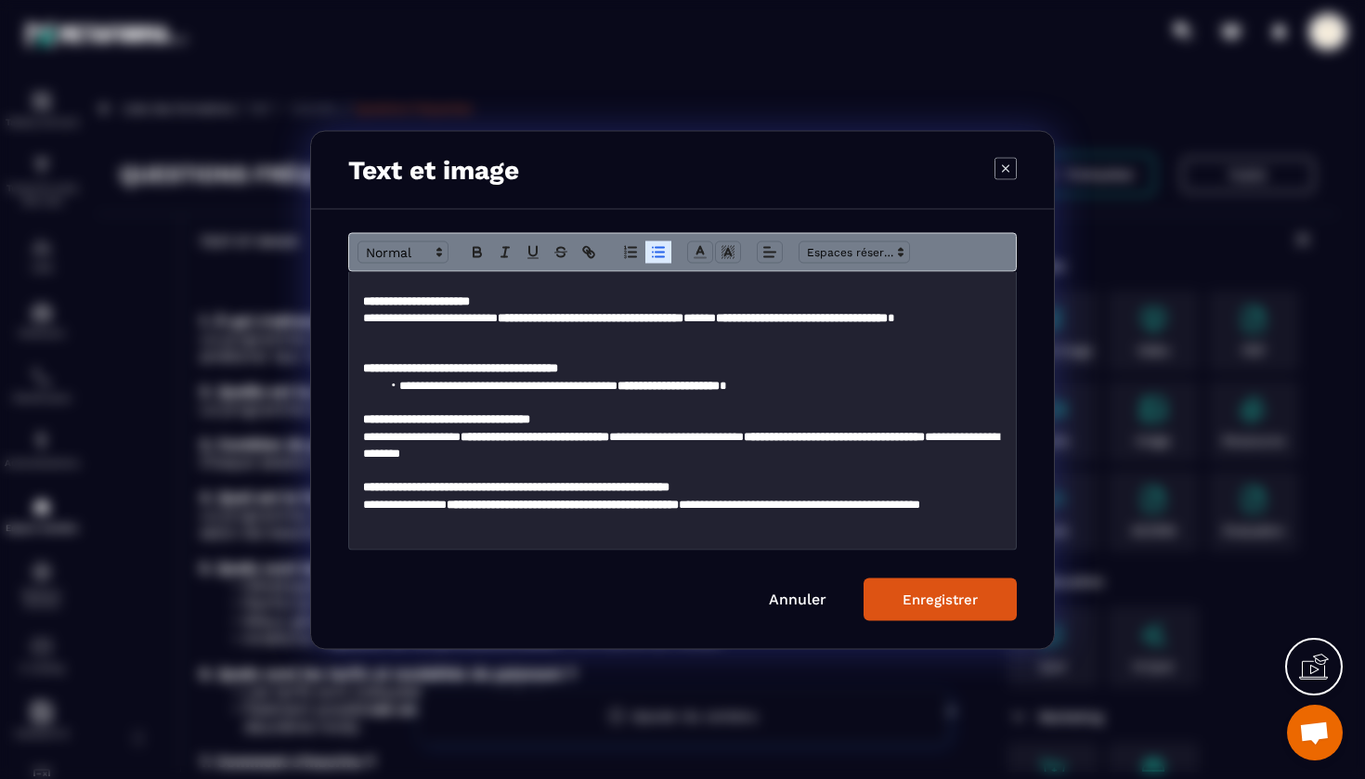
click at [922, 596] on div "Enregistrer" at bounding box center [940, 599] width 75 height 17
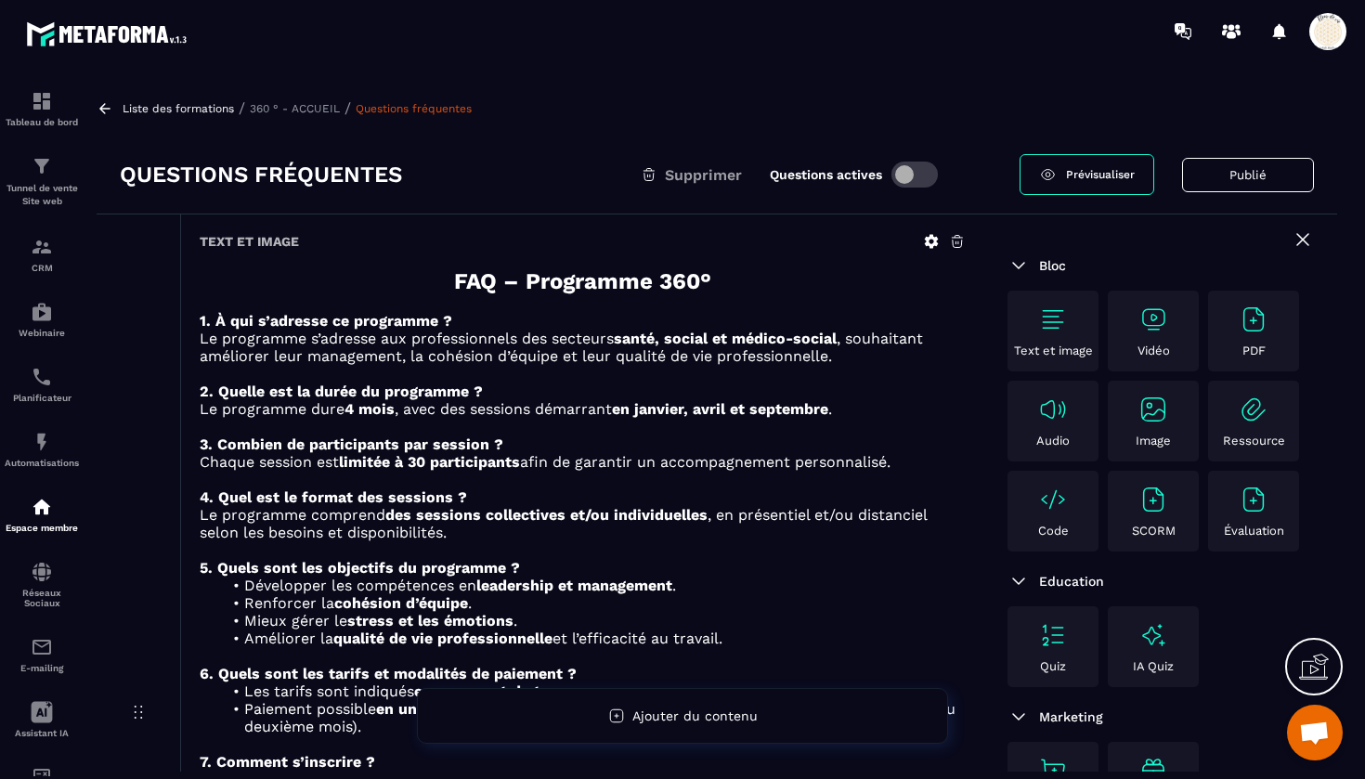
scroll to position [0, 0]
click at [313, 106] on p "360 ° - ACCUEIL" at bounding box center [295, 108] width 90 height 13
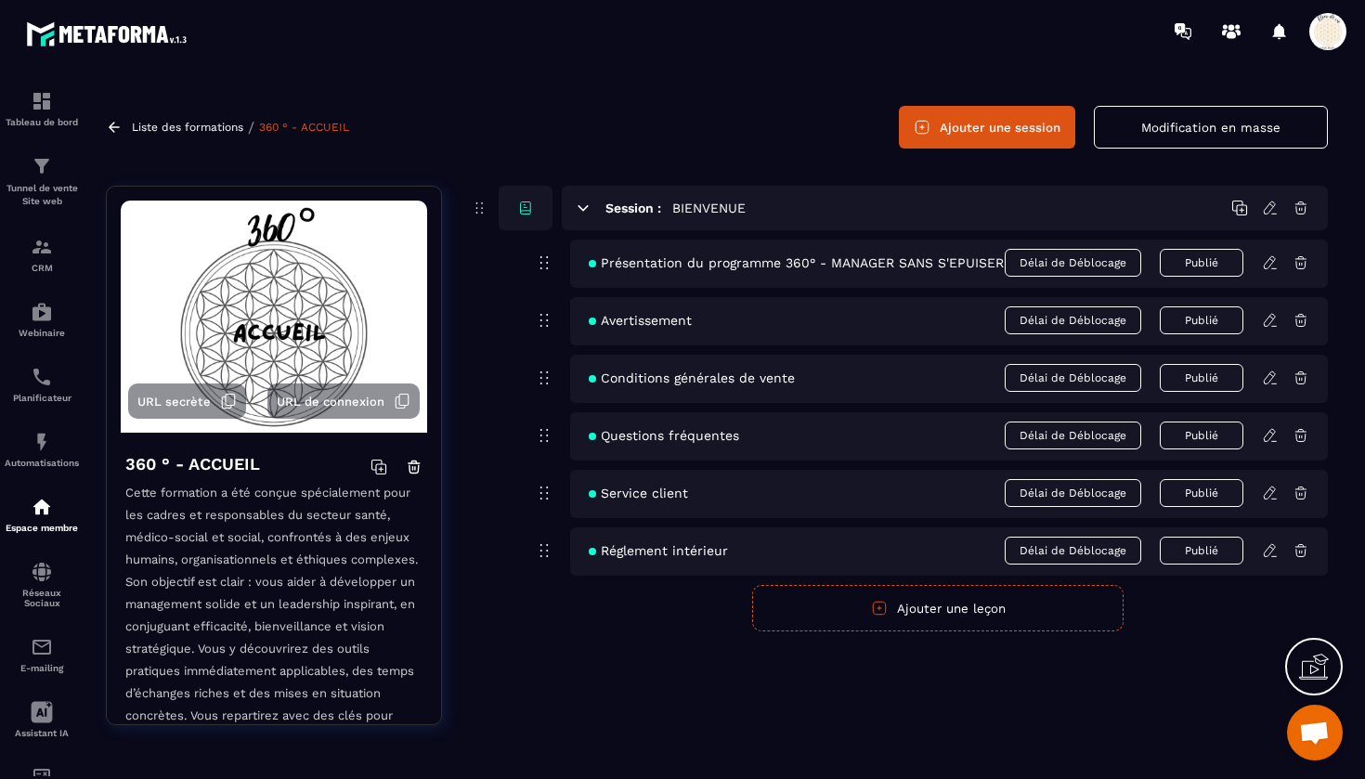
scroll to position [48, 0]
click at [209, 123] on p "Liste des formations" at bounding box center [187, 127] width 111 height 13
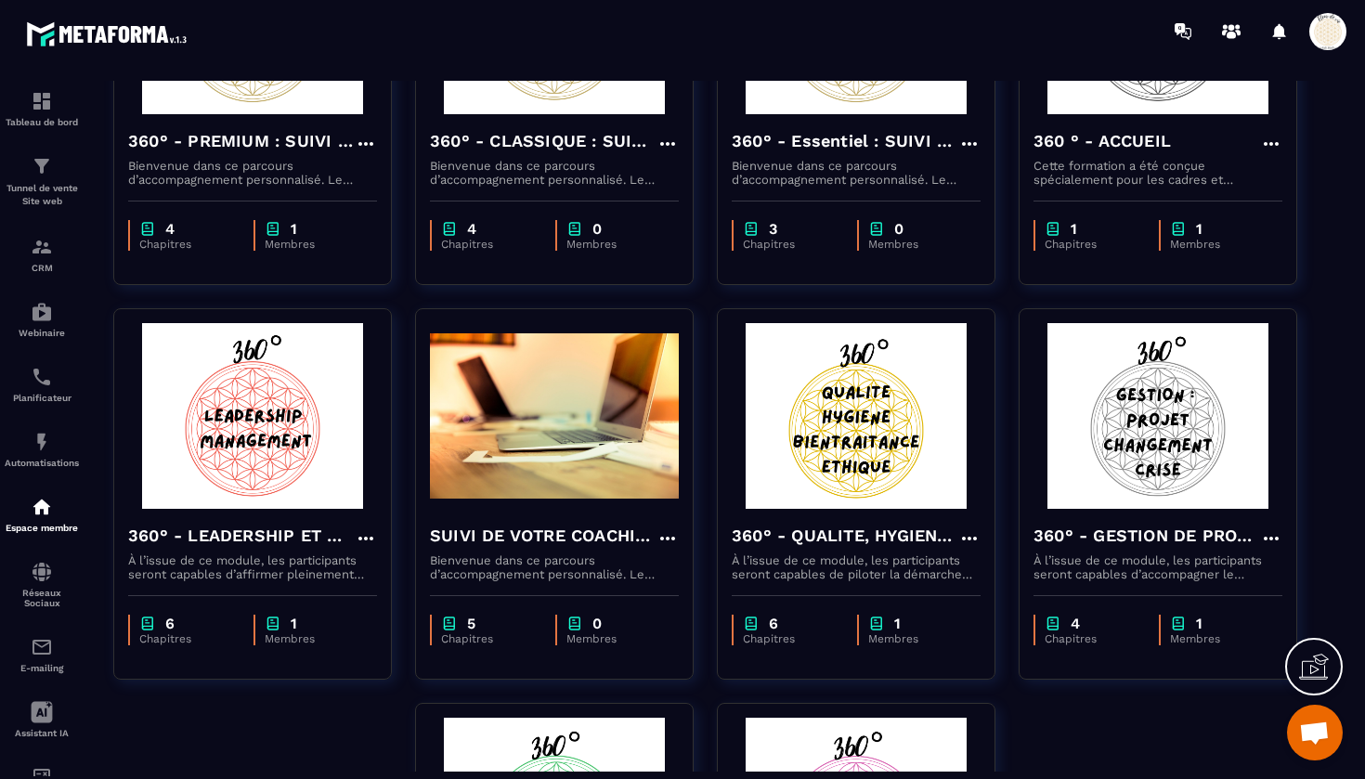
scroll to position [311, 0]
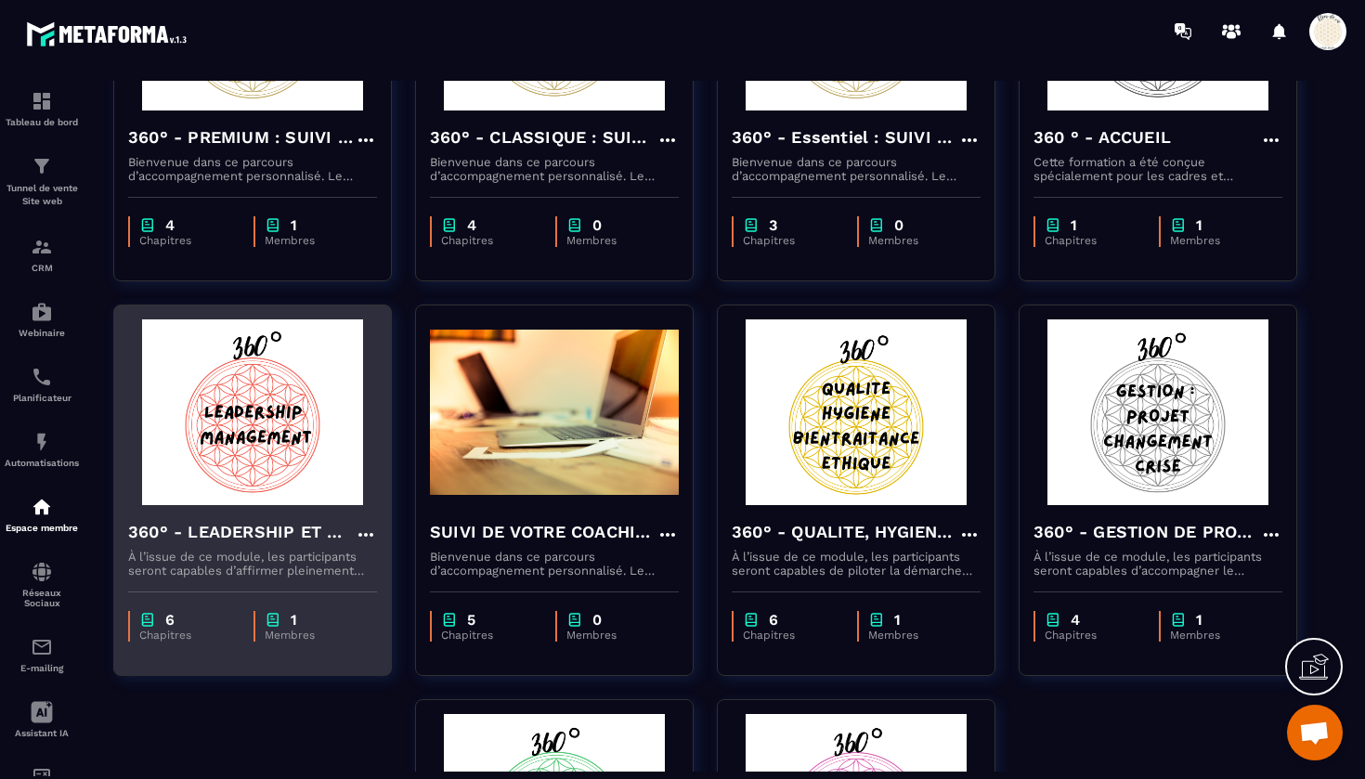
click at [242, 539] on h4 "360° - LEADERSHIP ET MANAGEMENT" at bounding box center [241, 532] width 227 height 26
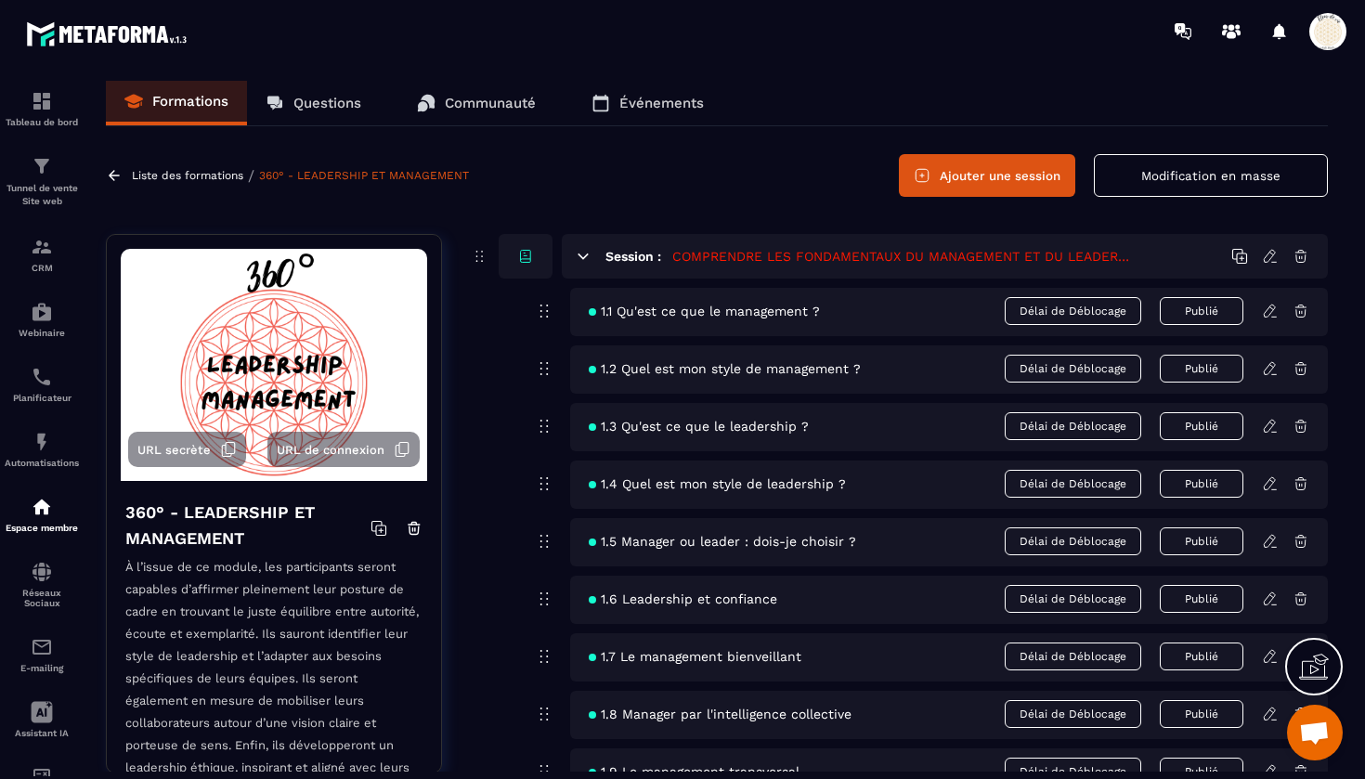
click at [1277, 311] on icon at bounding box center [1270, 311] width 17 height 17
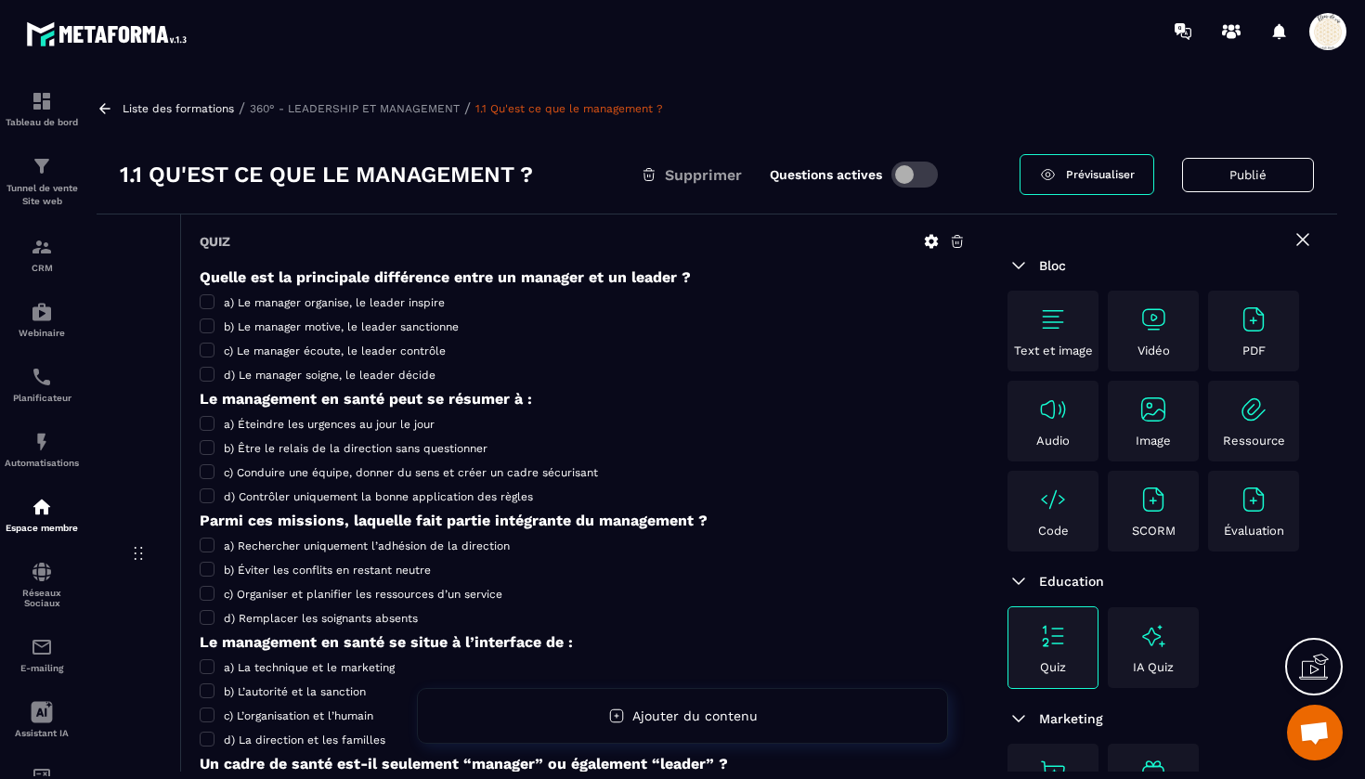
click at [1142, 506] on img at bounding box center [1154, 500] width 30 height 30
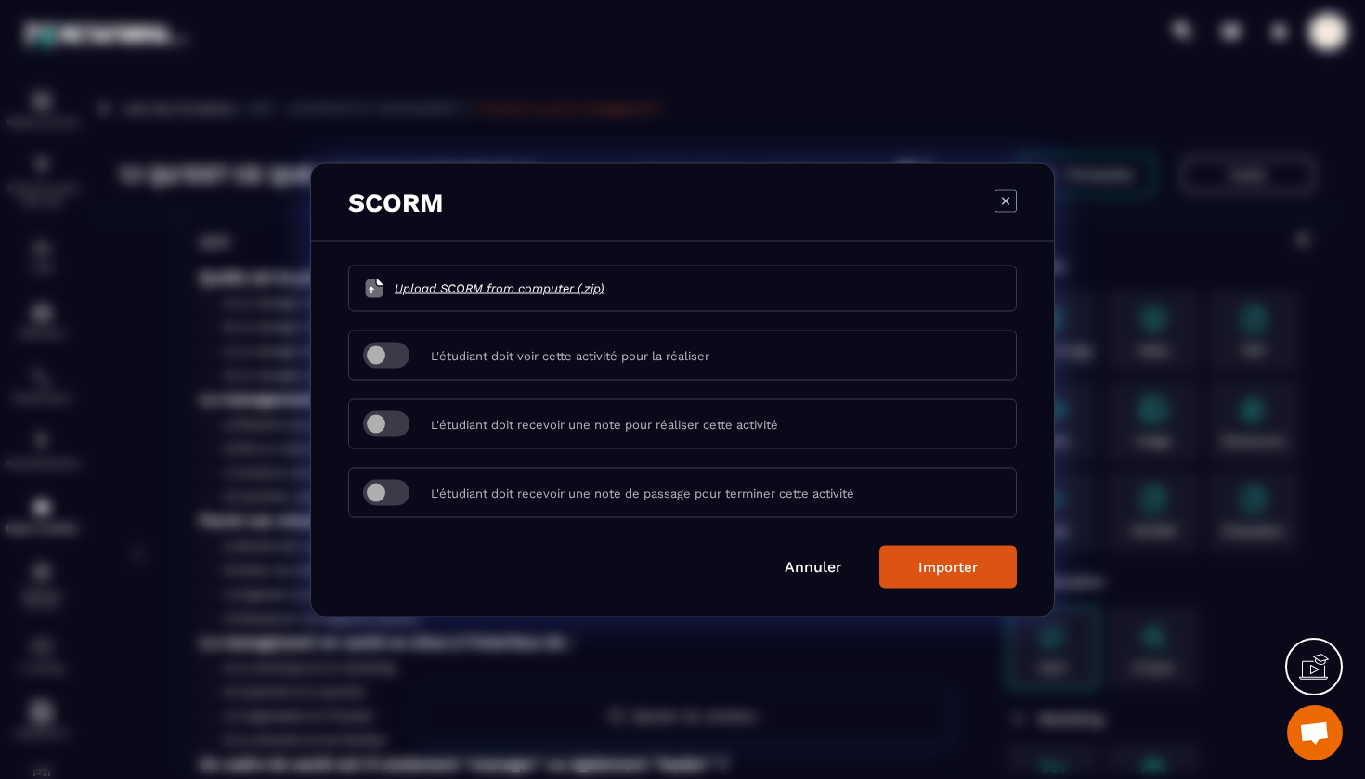
click at [393, 354] on span "Modal window" at bounding box center [386, 355] width 46 height 26
click at [948, 567] on div "Importer" at bounding box center [948, 566] width 59 height 17
click at [939, 565] on div "Importer" at bounding box center [948, 566] width 59 height 17
click at [540, 284] on span "Upload SCORM from computer (.zip)" at bounding box center [499, 288] width 209 height 19
click at [604, 288] on input "Upload SCORM from computer (.zip)" at bounding box center [604, 288] width 0 height 0
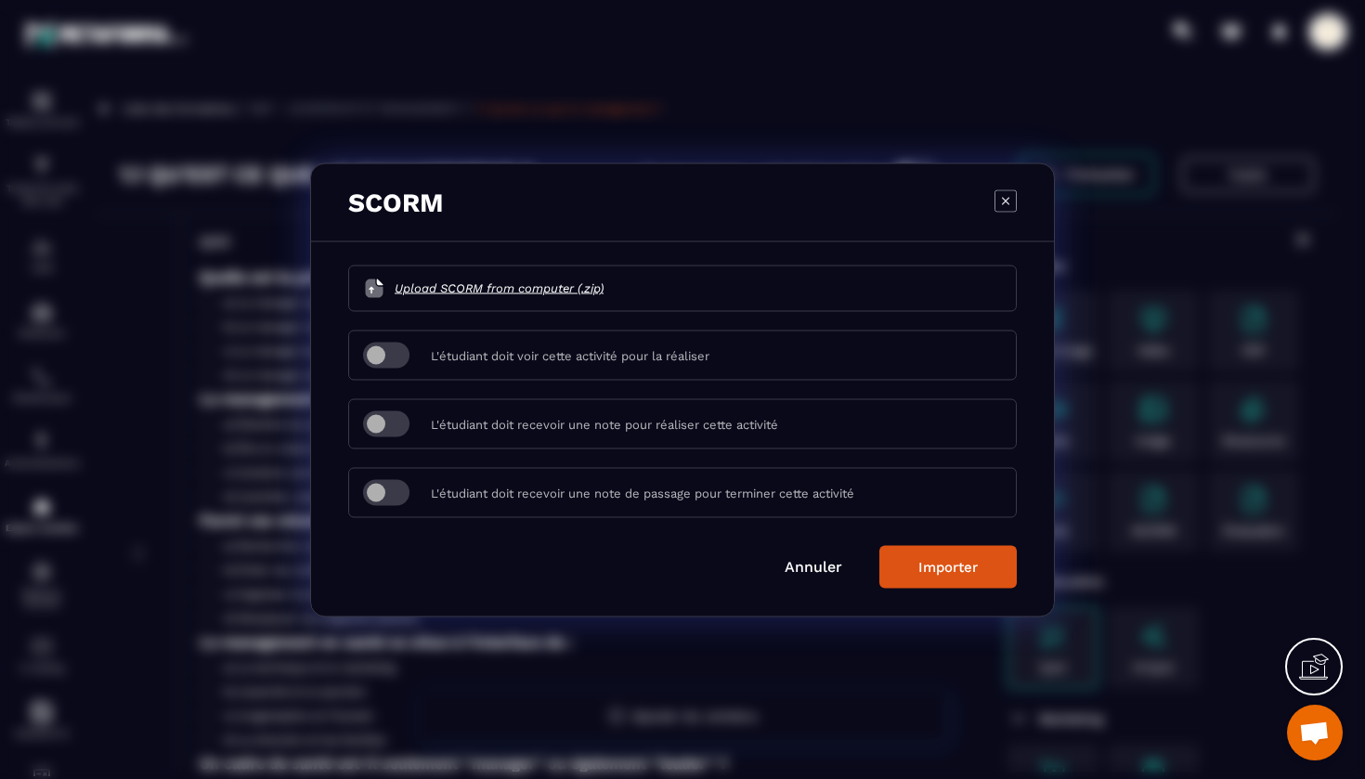
click at [939, 577] on button "Importer" at bounding box center [948, 566] width 137 height 43
click at [811, 571] on link "Annuler" at bounding box center [814, 566] width 58 height 18
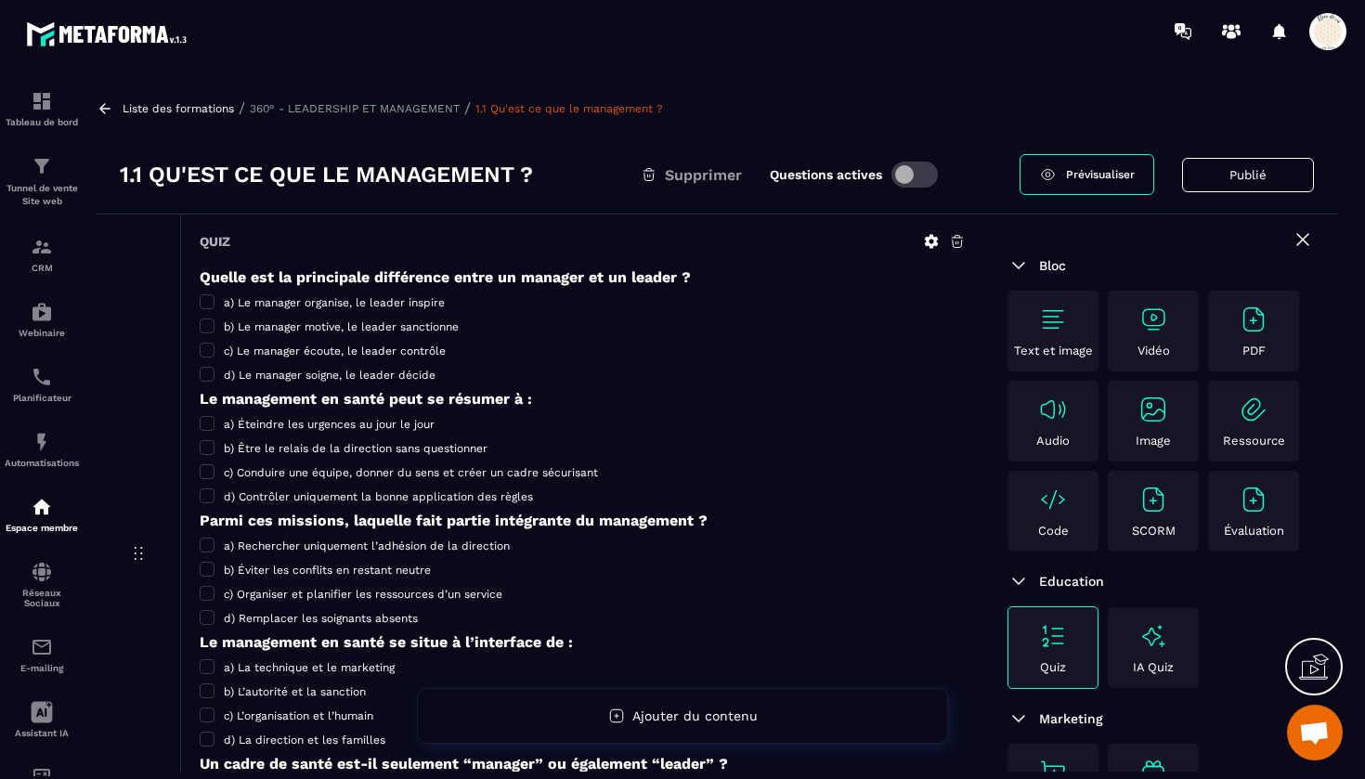
click at [1146, 521] on div "SCORM" at bounding box center [1154, 511] width 82 height 53
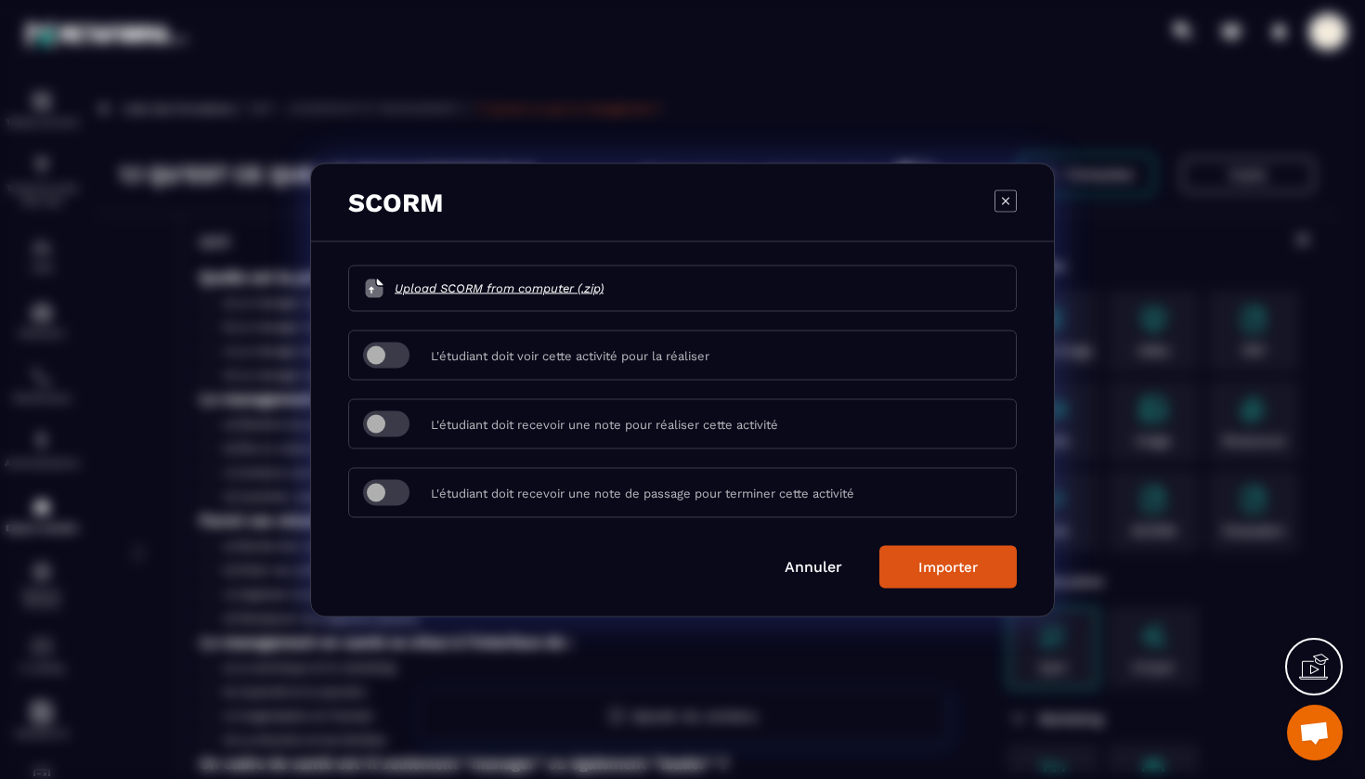
click at [564, 281] on span "Upload SCORM from computer (.zip)" at bounding box center [499, 288] width 209 height 19
click at [604, 288] on input "Upload SCORM from computer (.zip)" at bounding box center [604, 288] width 0 height 0
click at [1009, 202] on icon "Modal window" at bounding box center [1006, 200] width 22 height 22
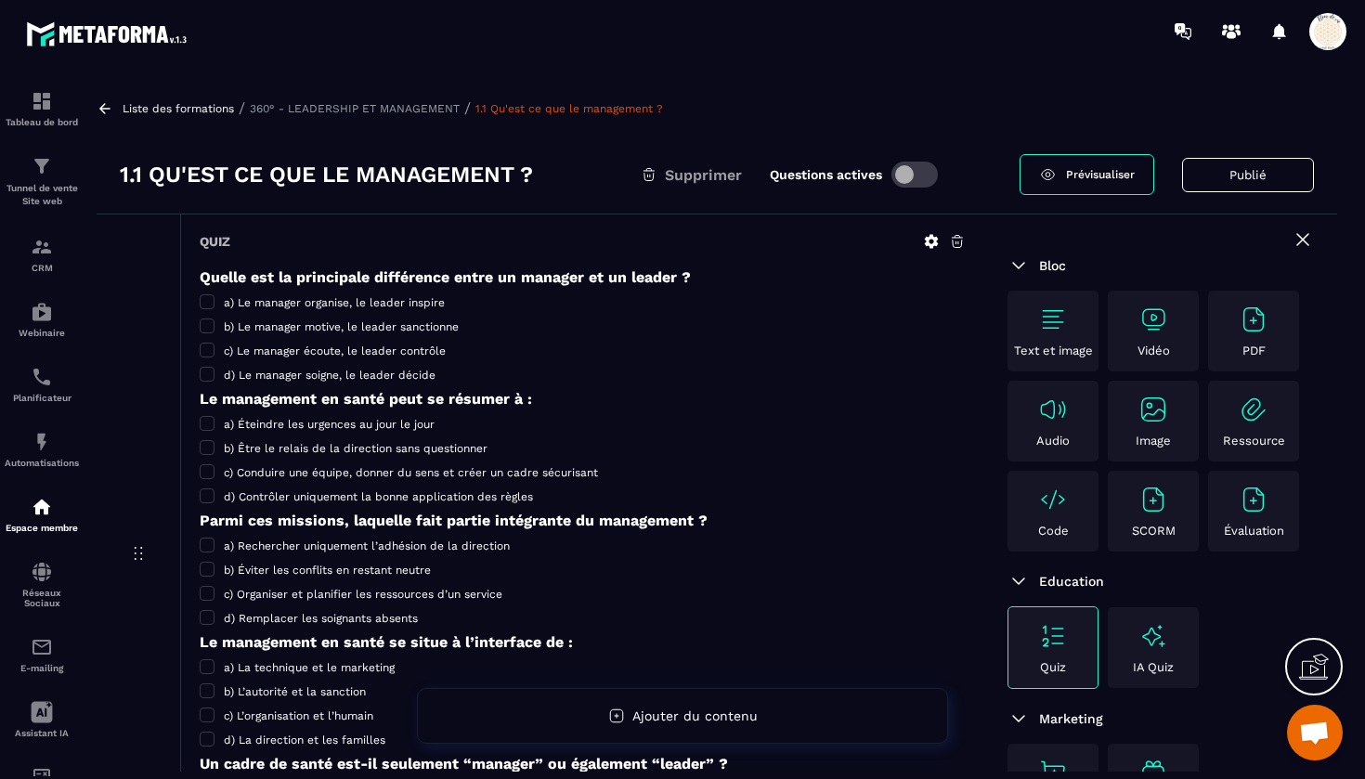
click at [1143, 528] on p "SCORM" at bounding box center [1154, 531] width 44 height 14
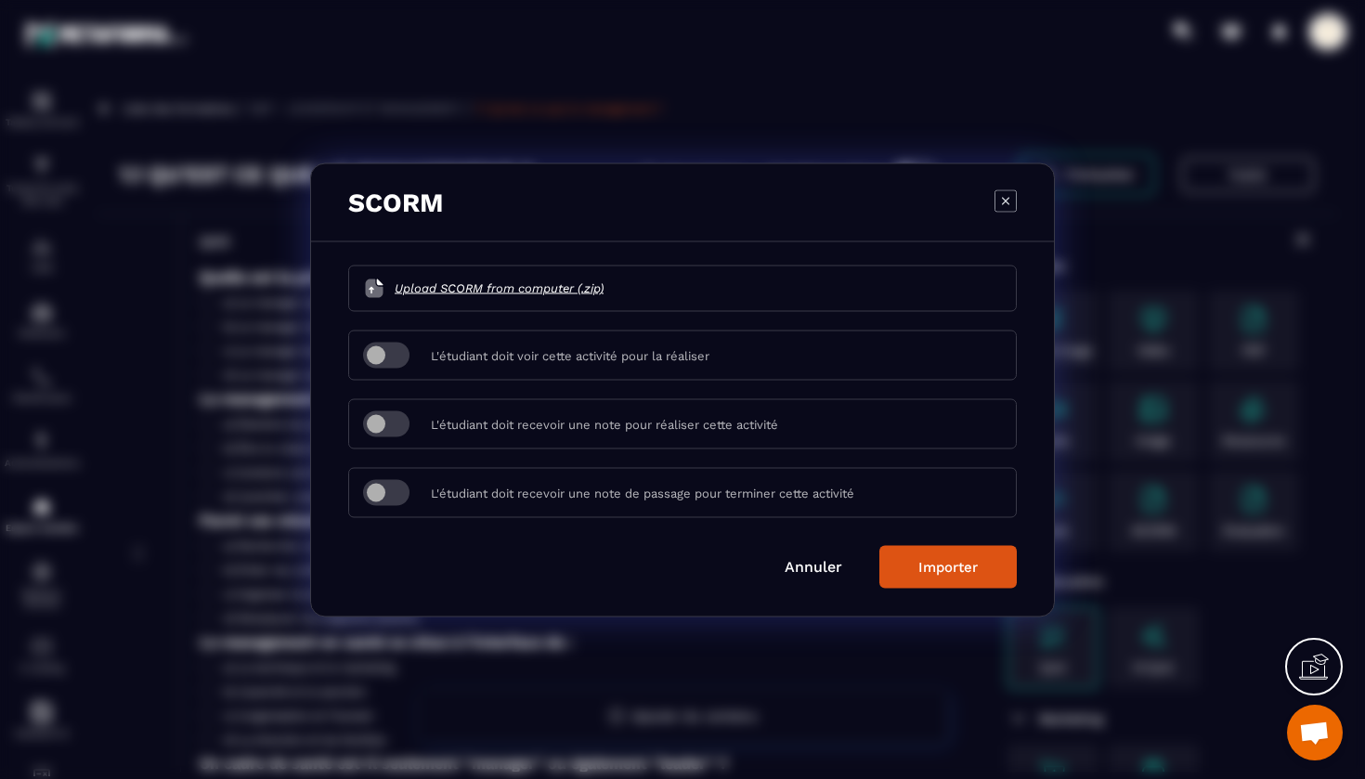
click at [1004, 201] on icon "Modal window" at bounding box center [1006, 200] width 22 height 22
